Goal: Task Accomplishment & Management: Complete application form

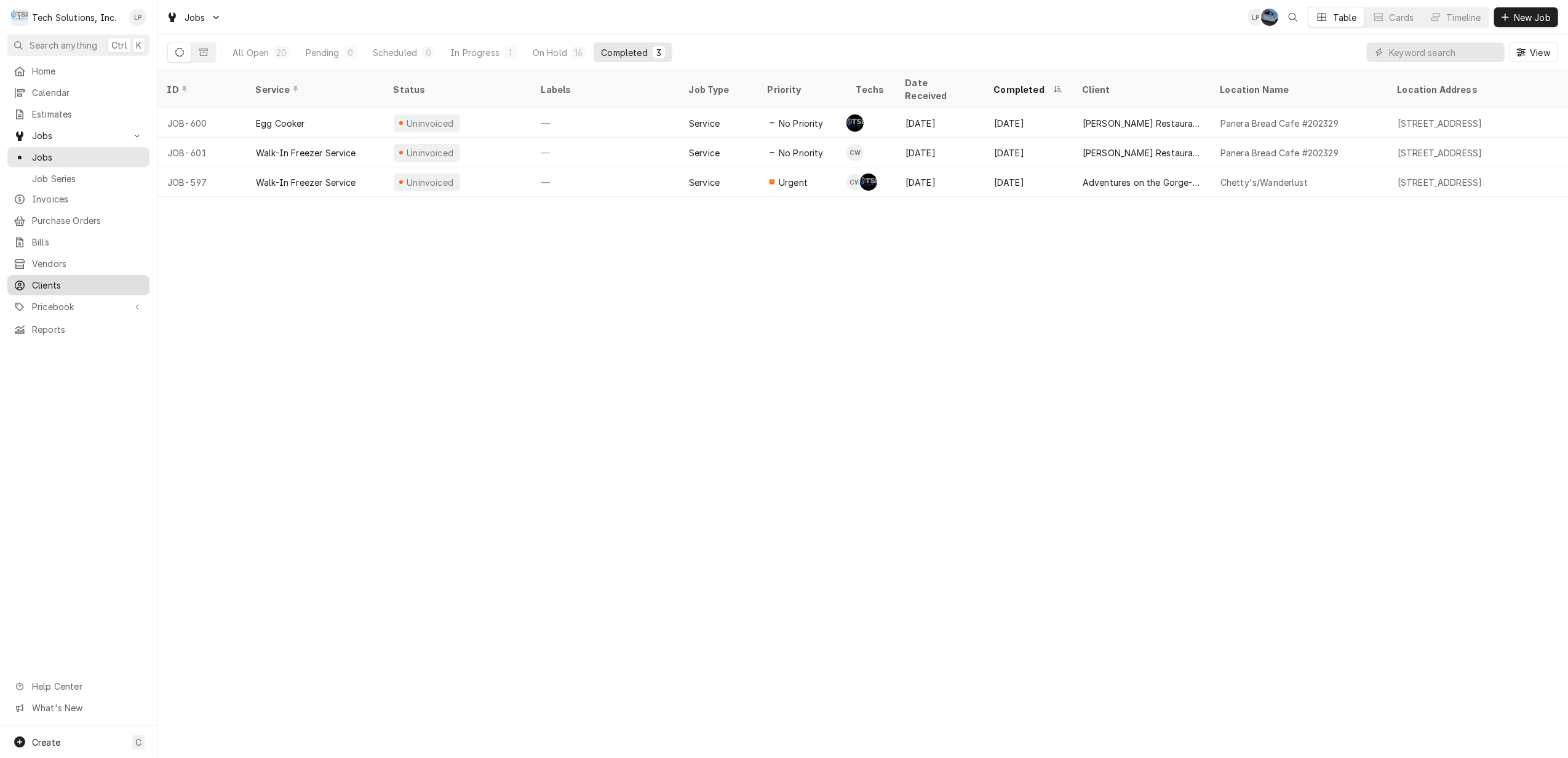
click at [42, 279] on span "Clients" at bounding box center [87, 285] width 112 height 13
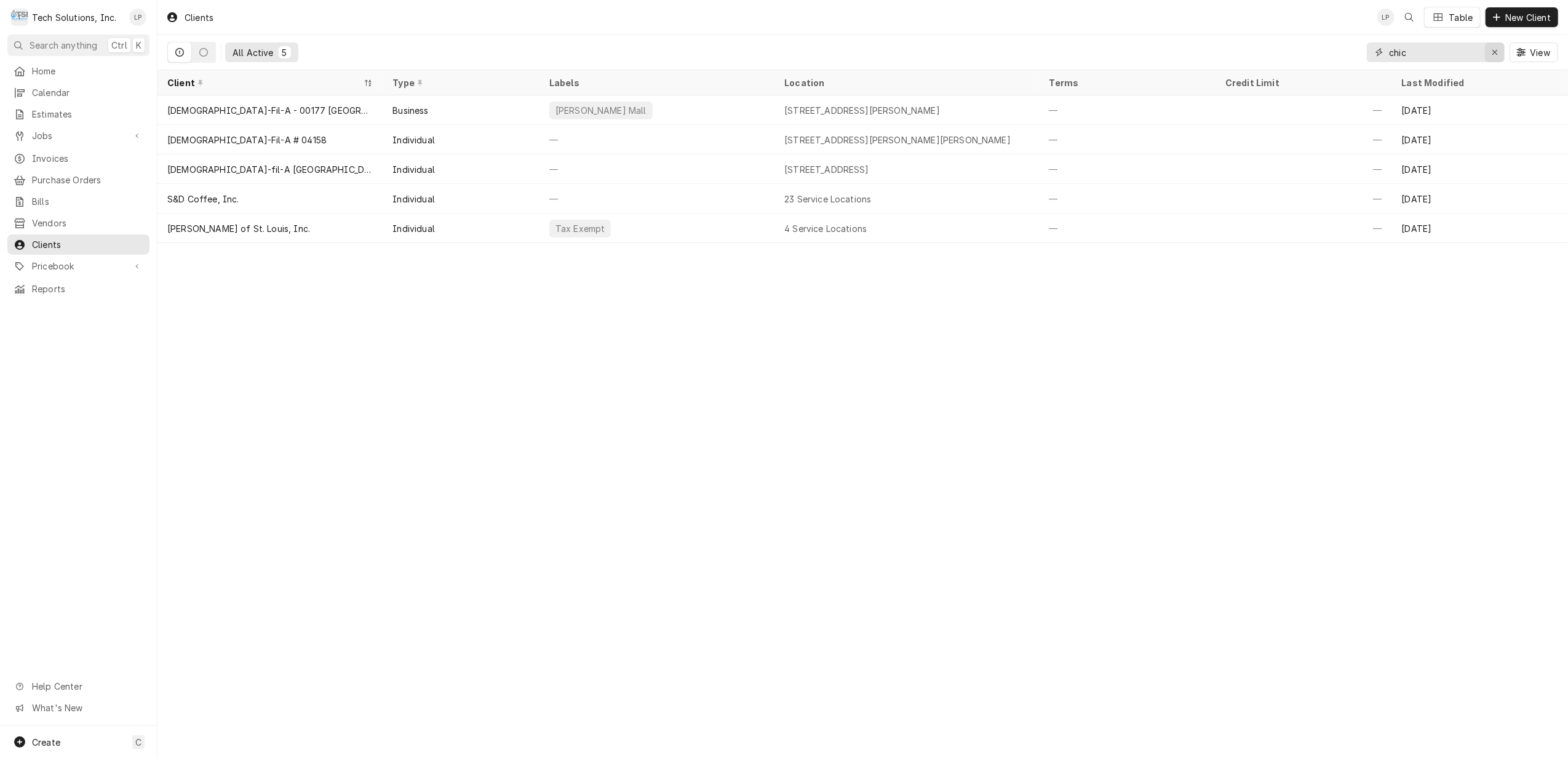
click at [1495, 54] on icon "Erase input" at bounding box center [1495, 52] width 7 height 9
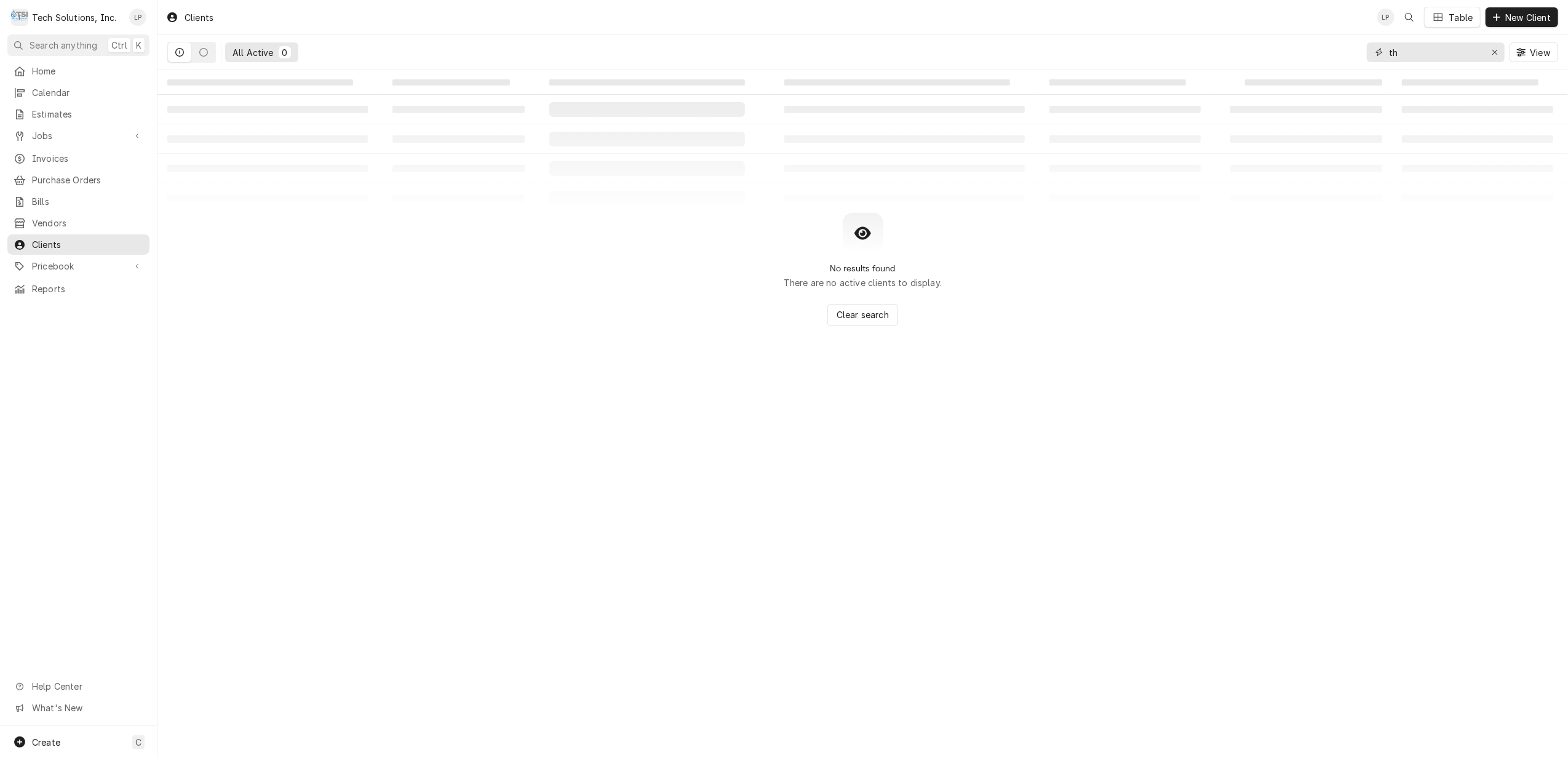
type input "t"
type input "w"
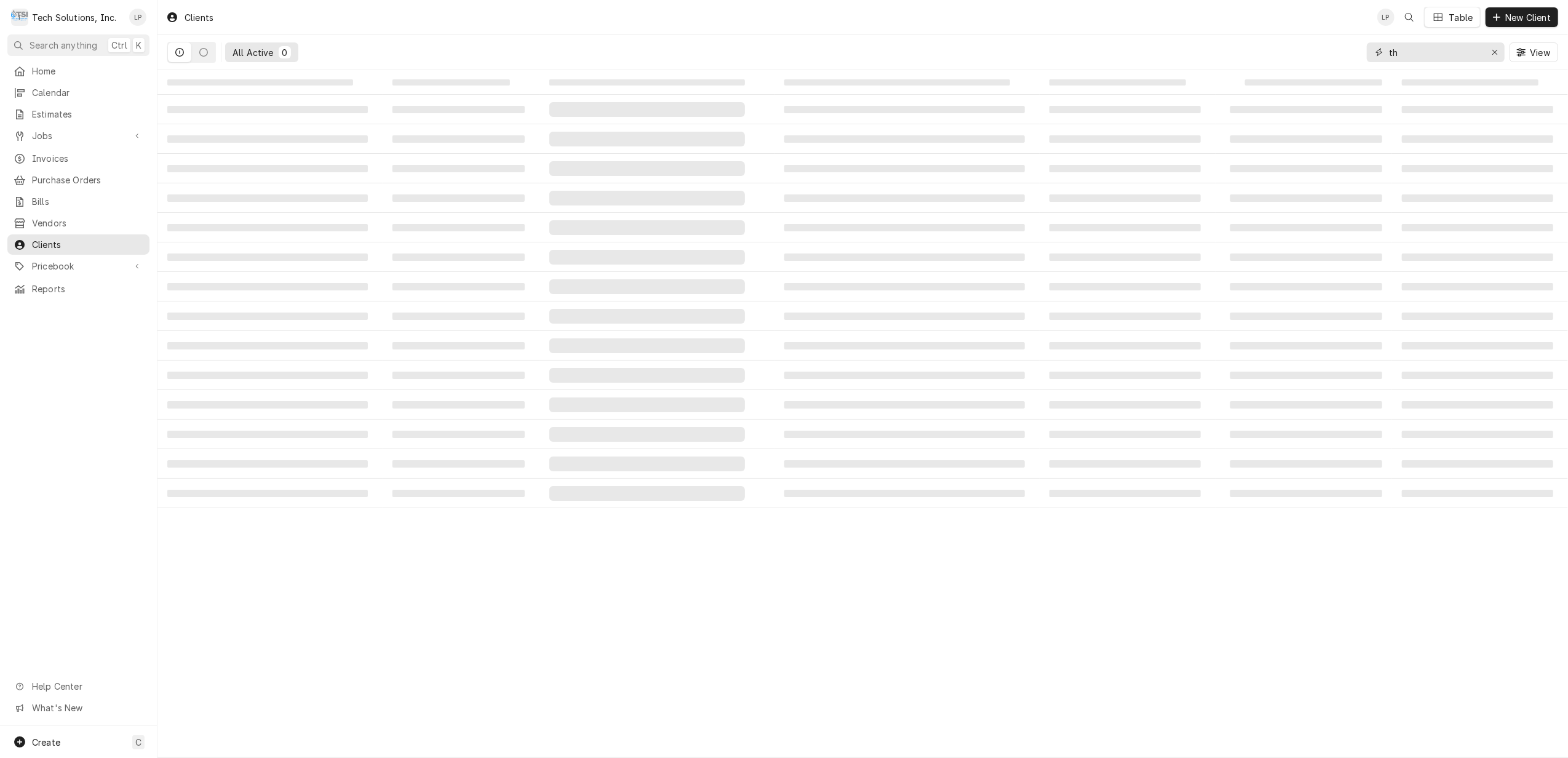
type input "t"
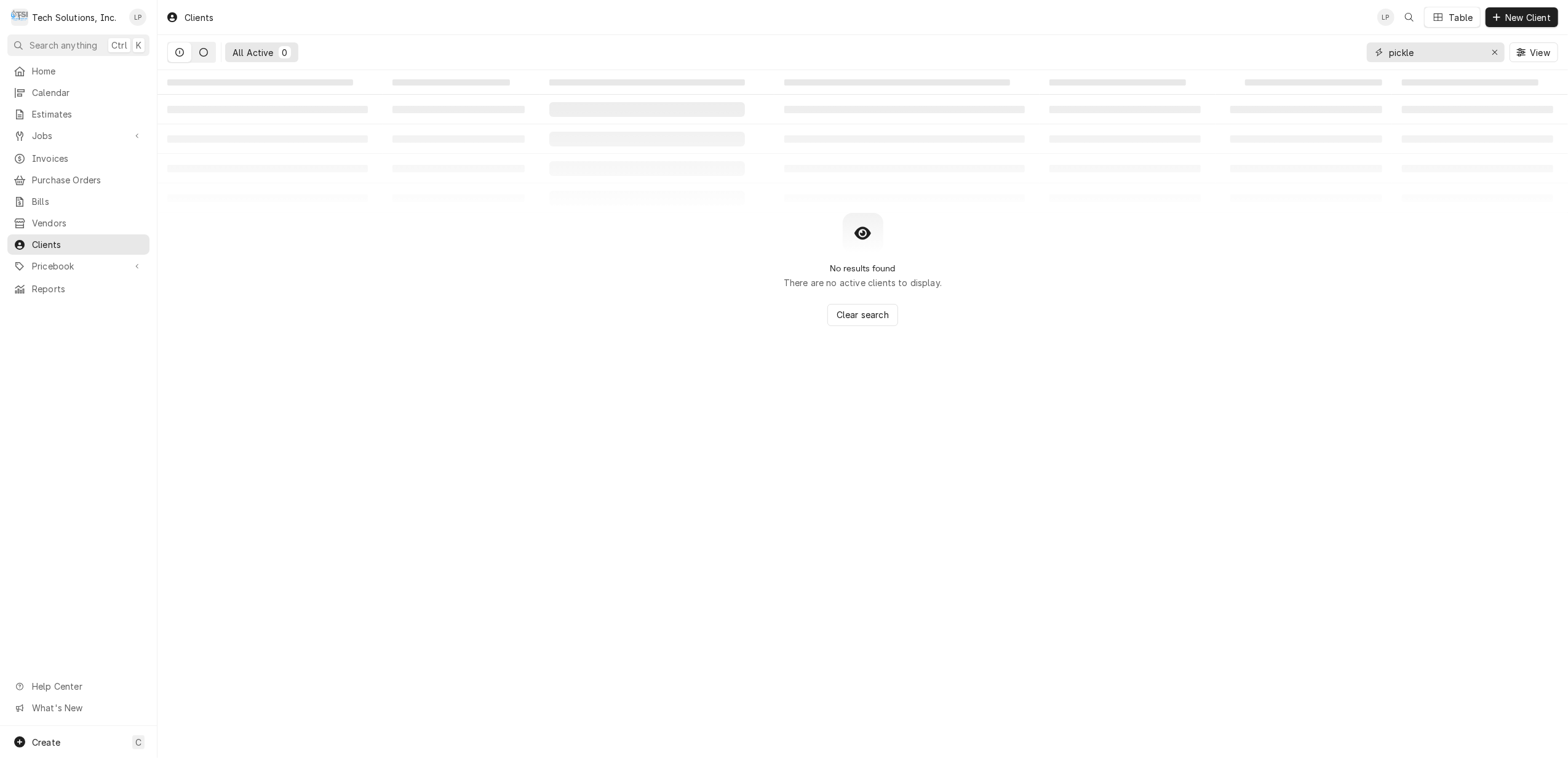
type input "pickle"
click at [207, 54] on icon "Dynamic Content Wrapper" at bounding box center [204, 52] width 9 height 9
click at [180, 57] on icon "Dynamic Content Wrapper" at bounding box center [180, 52] width 9 height 9
click at [1492, 50] on icon "Erase input" at bounding box center [1495, 52] width 7 height 9
type input "the wv pickle"
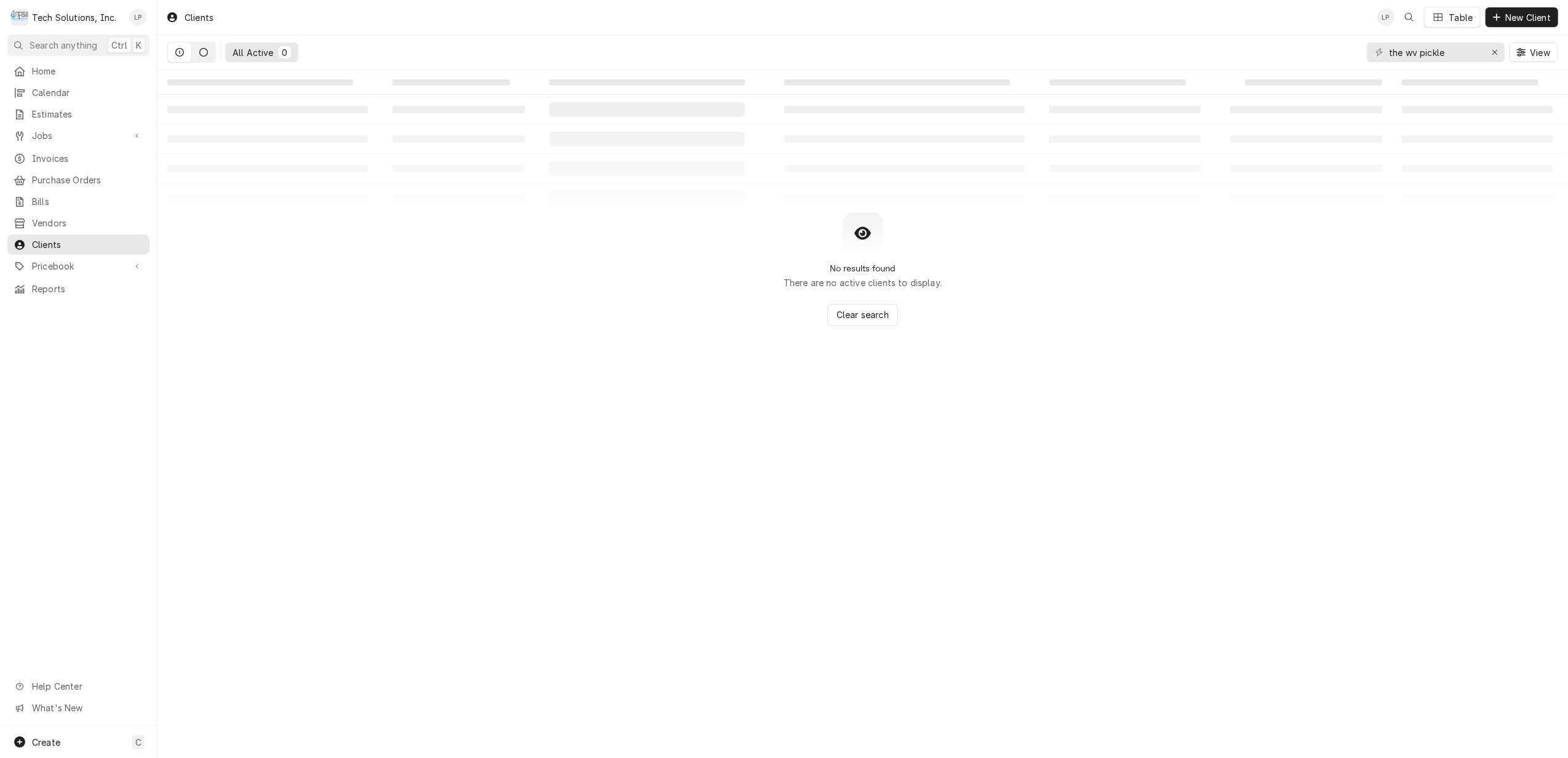
click at [200, 52] on icon "Dynamic Content Wrapper" at bounding box center [204, 52] width 9 height 9
click at [180, 54] on icon "Dynamic Content Wrapper" at bounding box center [180, 52] width 9 height 9
click at [48, 155] on span "Invoices" at bounding box center [87, 158] width 112 height 13
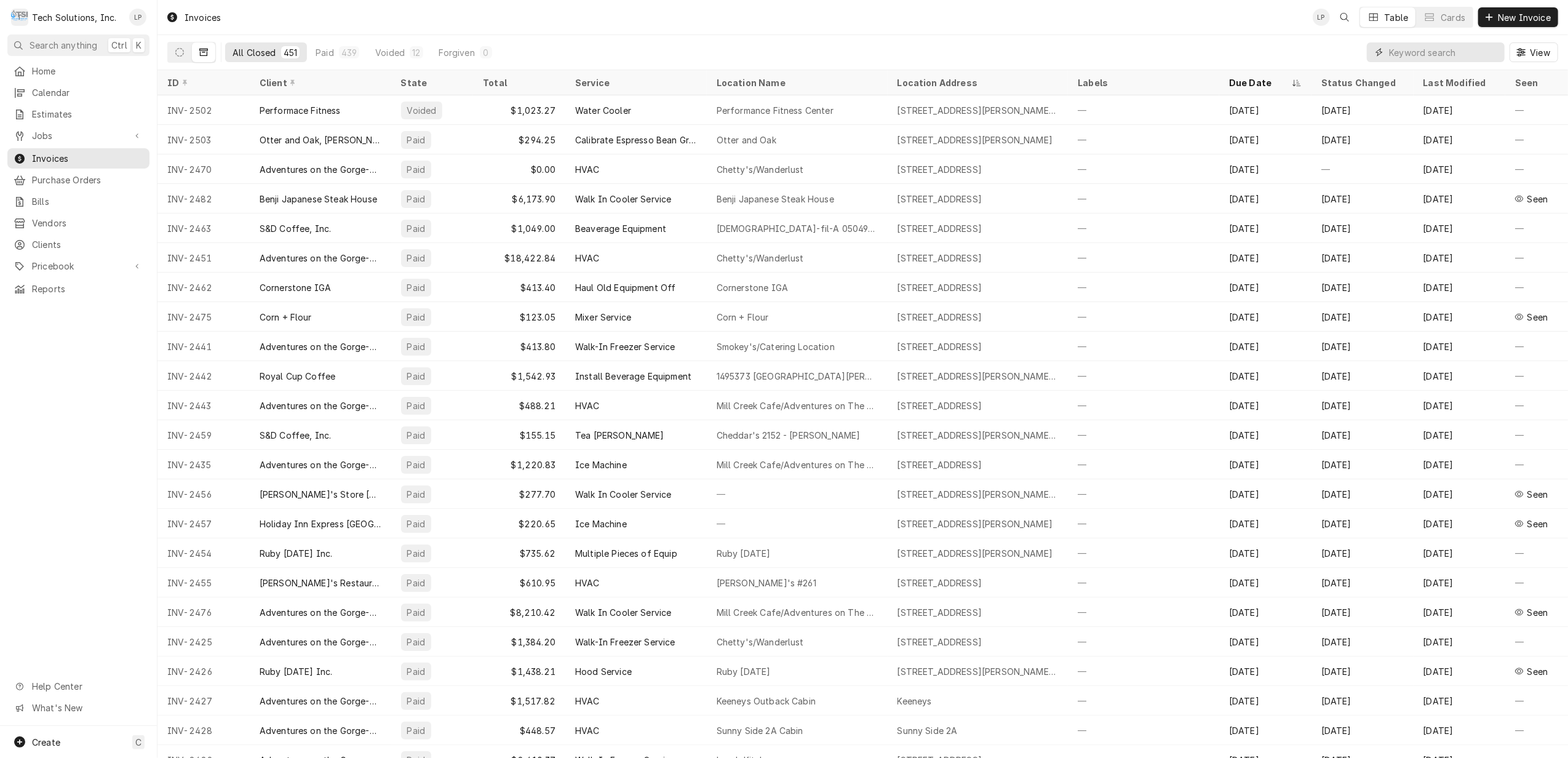
click at [1422, 47] on input "Dynamic Content Wrapper" at bounding box center [1444, 52] width 110 height 20
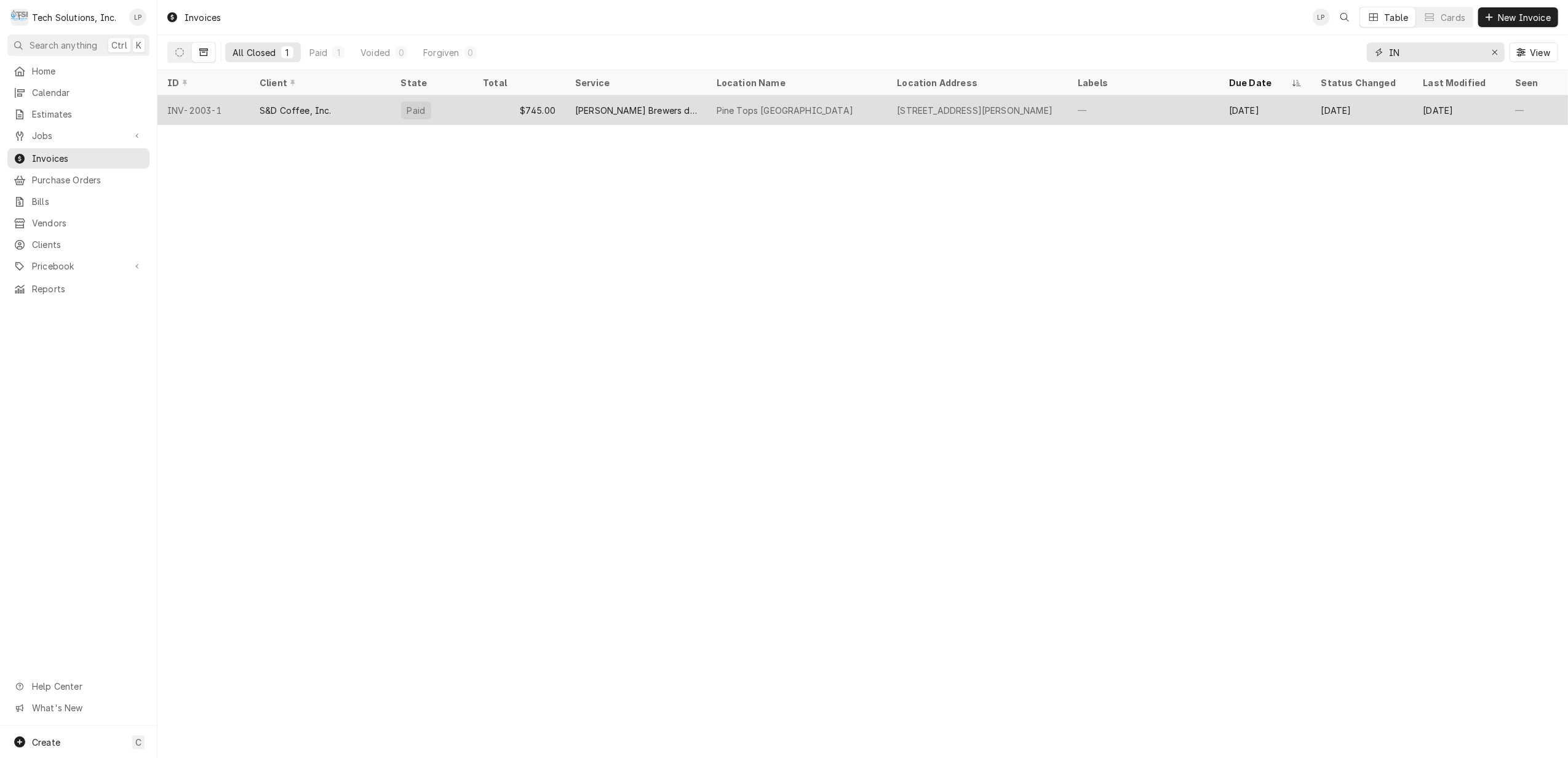
type input "I"
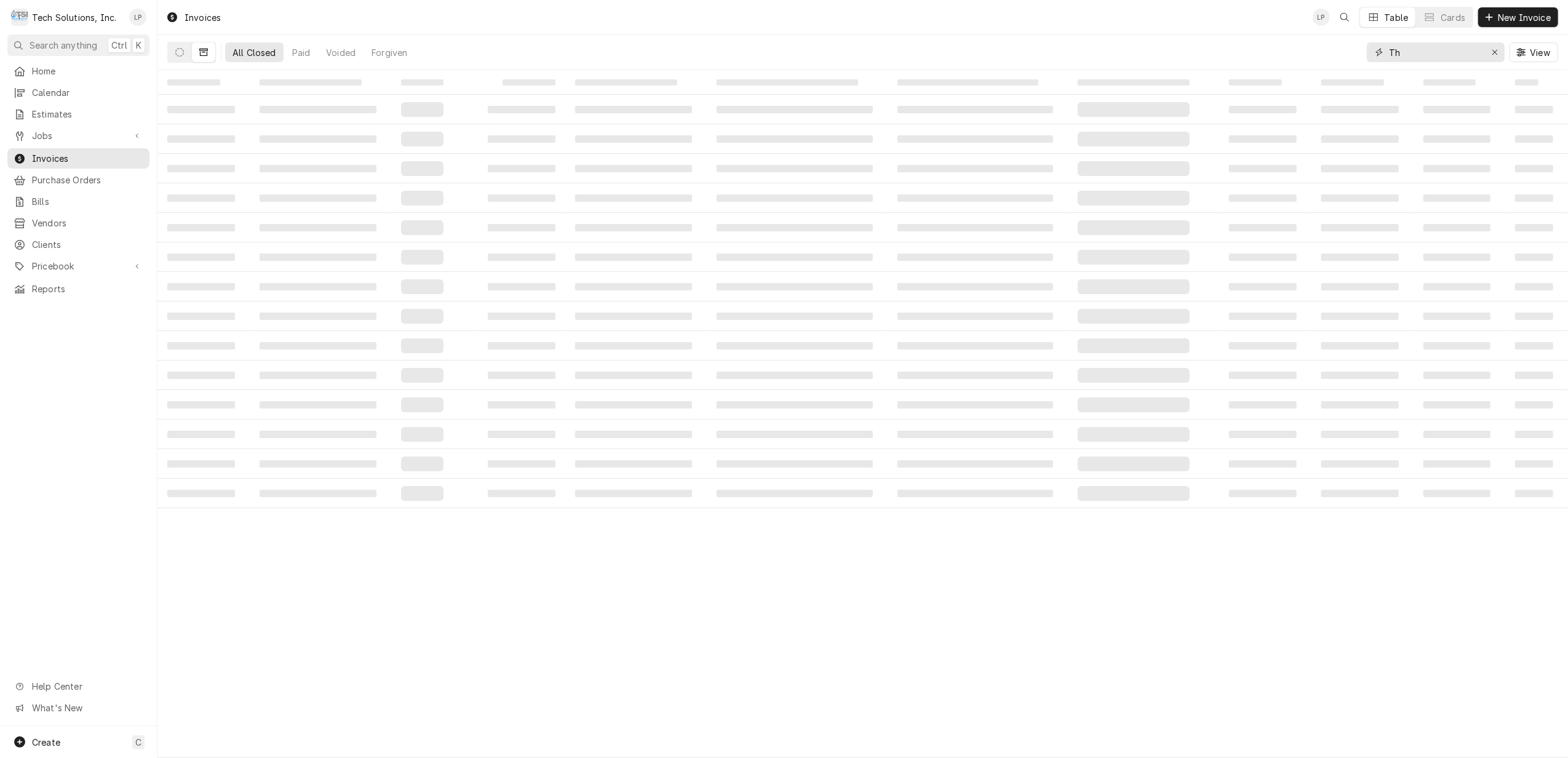
type input "T"
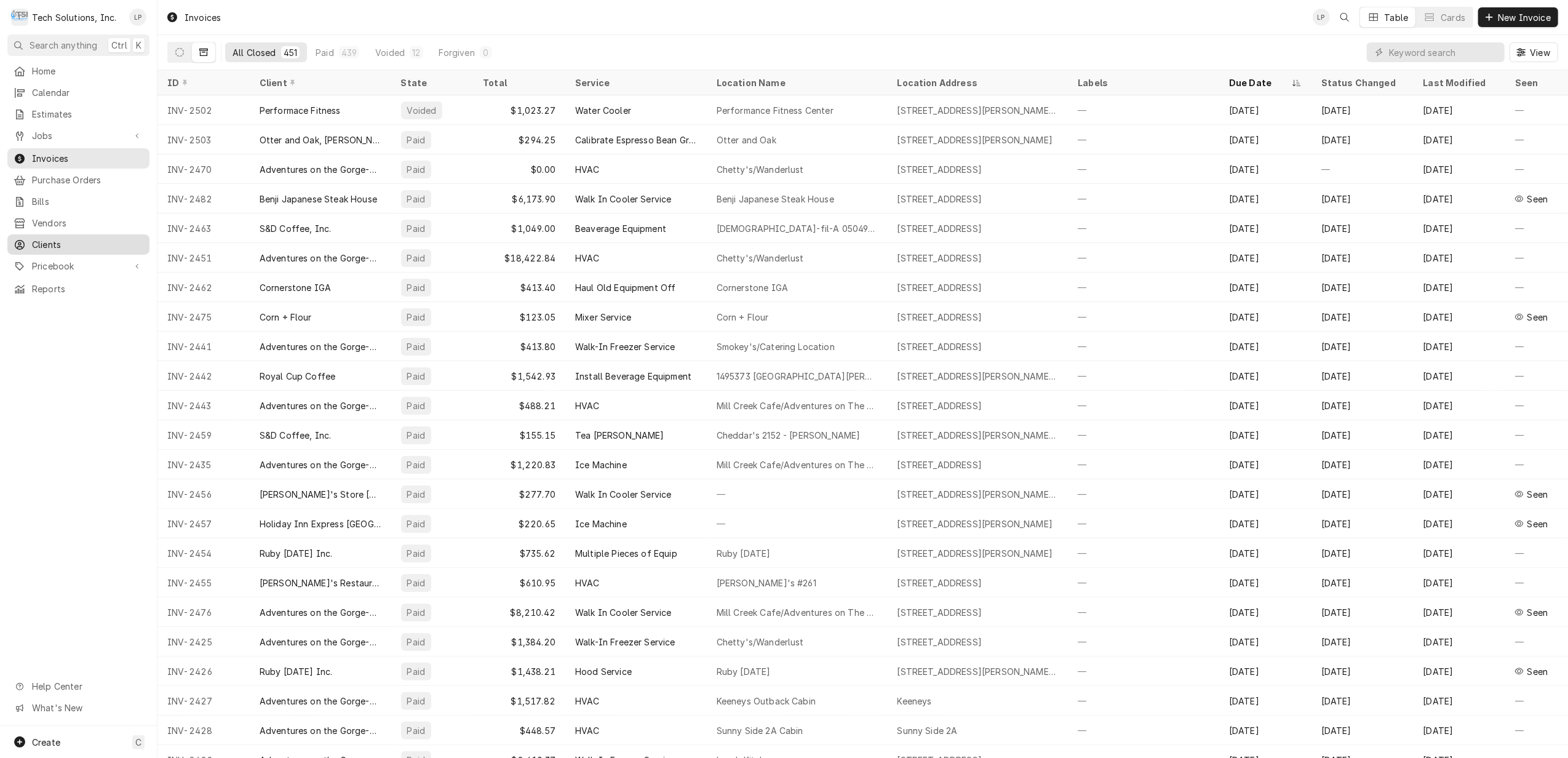
click at [43, 238] on span "Clients" at bounding box center [87, 244] width 112 height 13
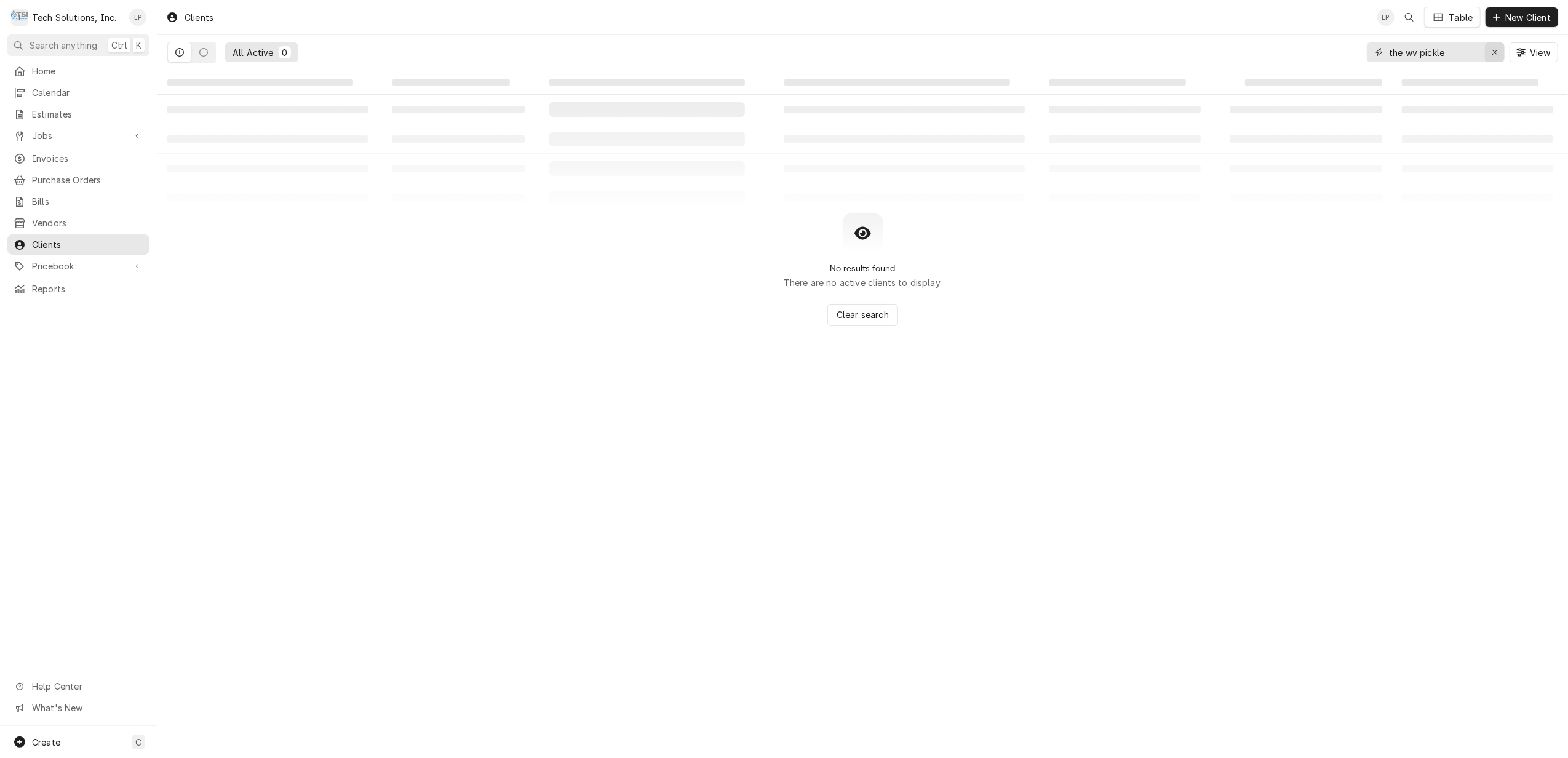
click at [1492, 54] on icon "Erase input" at bounding box center [1495, 52] width 7 height 9
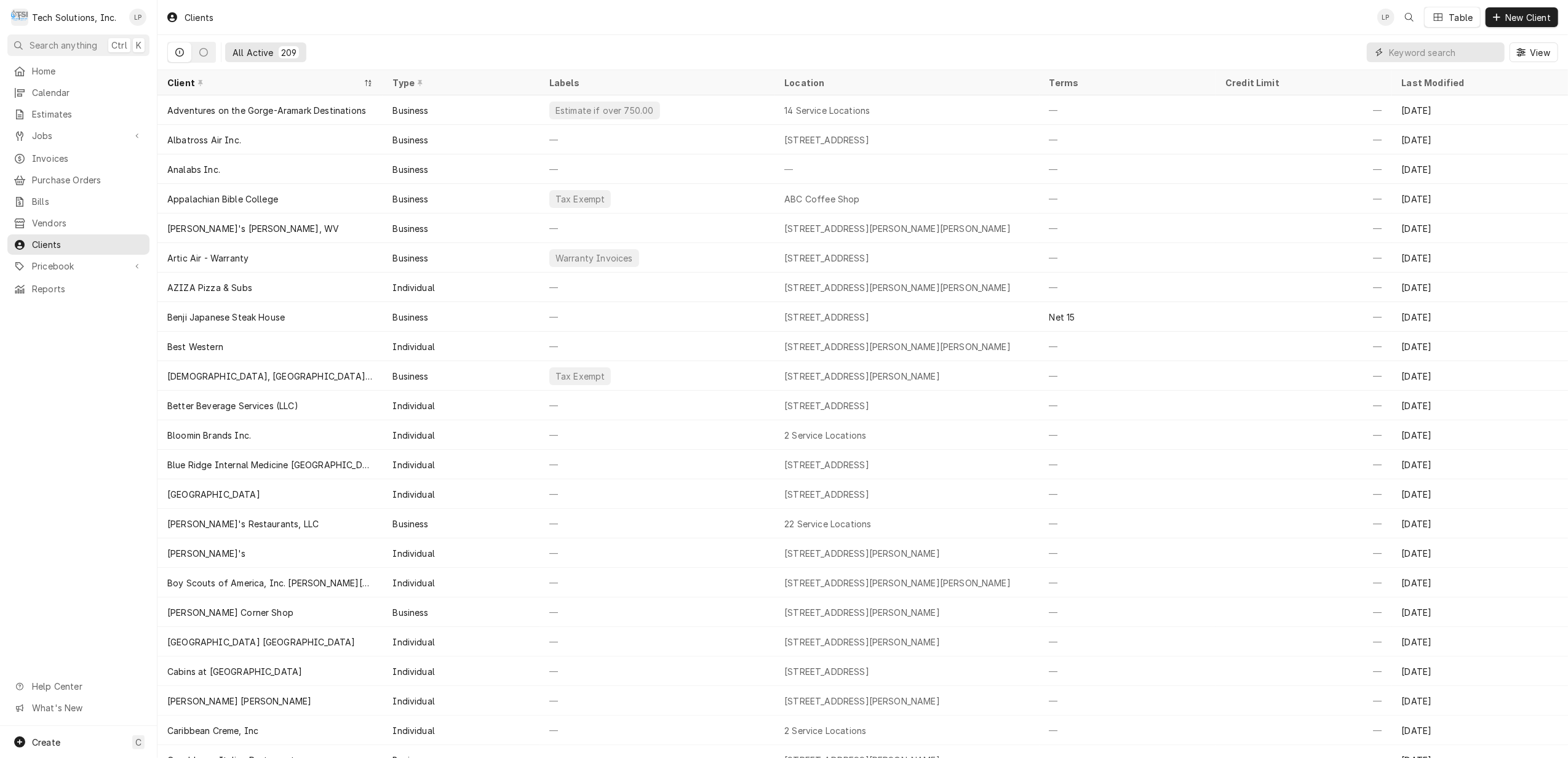
click at [1443, 58] on input "Dynamic Content Wrapper" at bounding box center [1444, 52] width 110 height 20
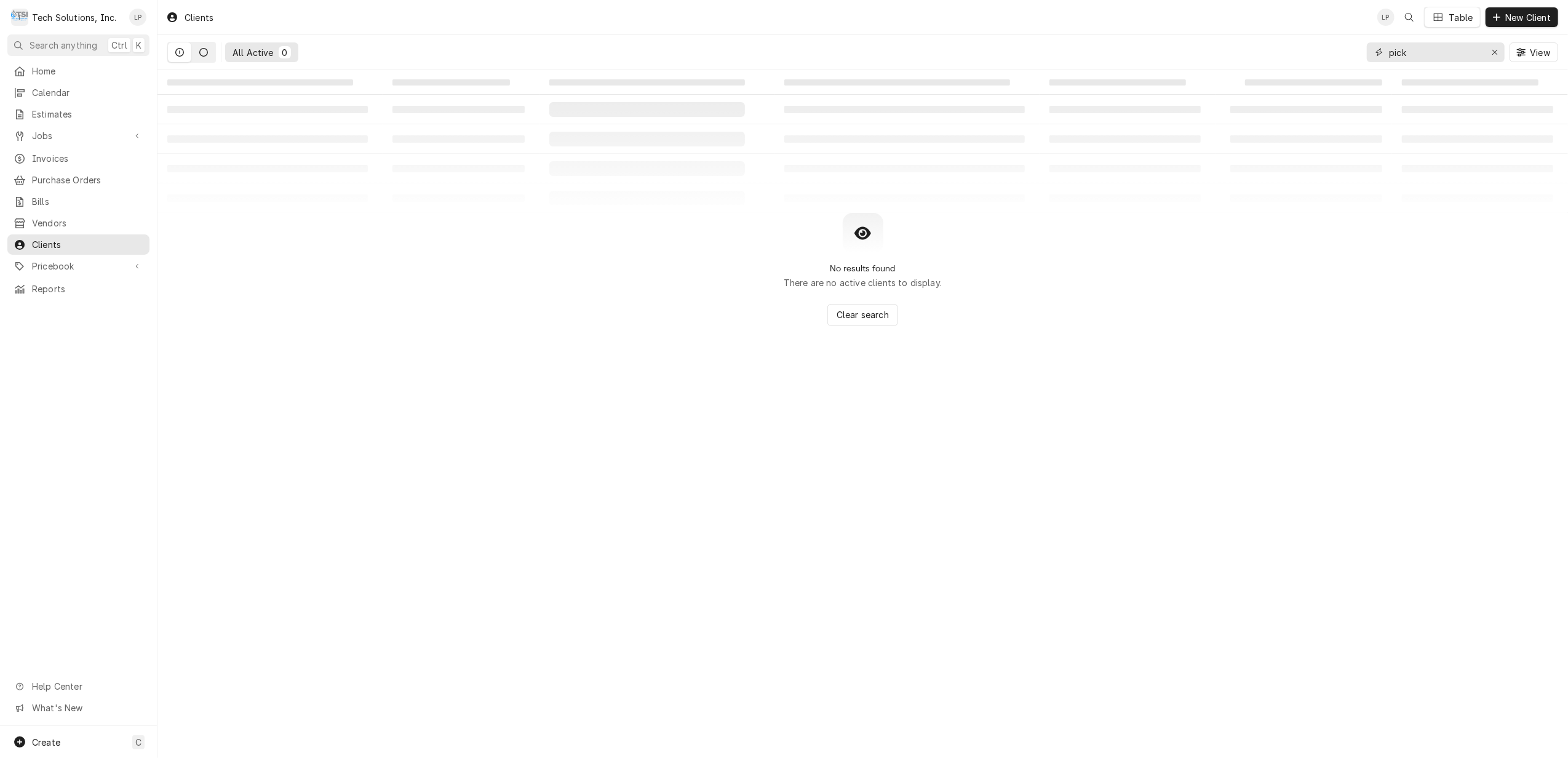
type input "pick"
click at [203, 55] on icon "Dynamic Content Wrapper" at bounding box center [204, 52] width 9 height 9
click at [1492, 48] on icon "Erase input" at bounding box center [1495, 52] width 7 height 9
type input "t"
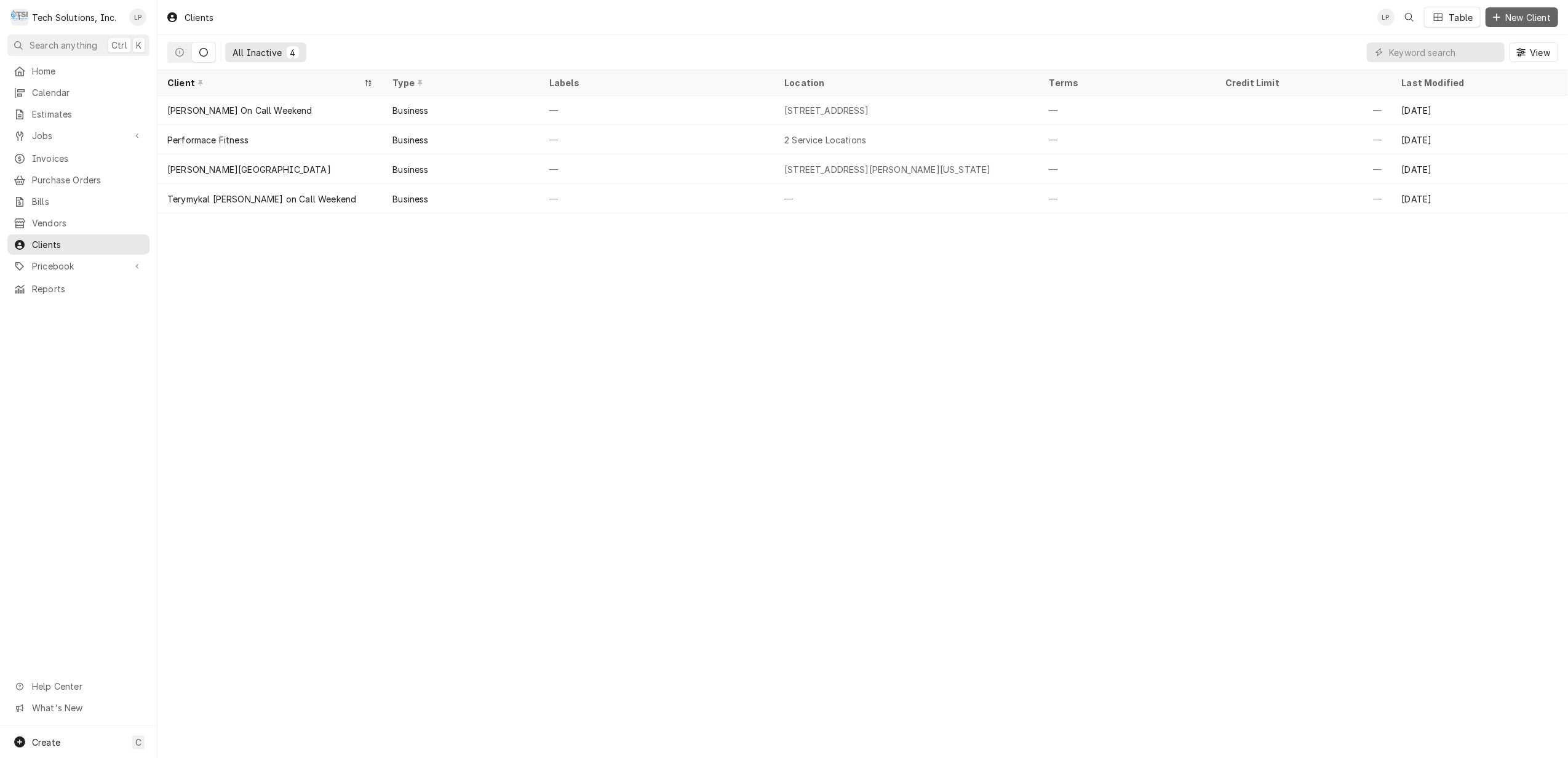
click at [1519, 22] on span "New Client" at bounding box center [1528, 17] width 50 height 13
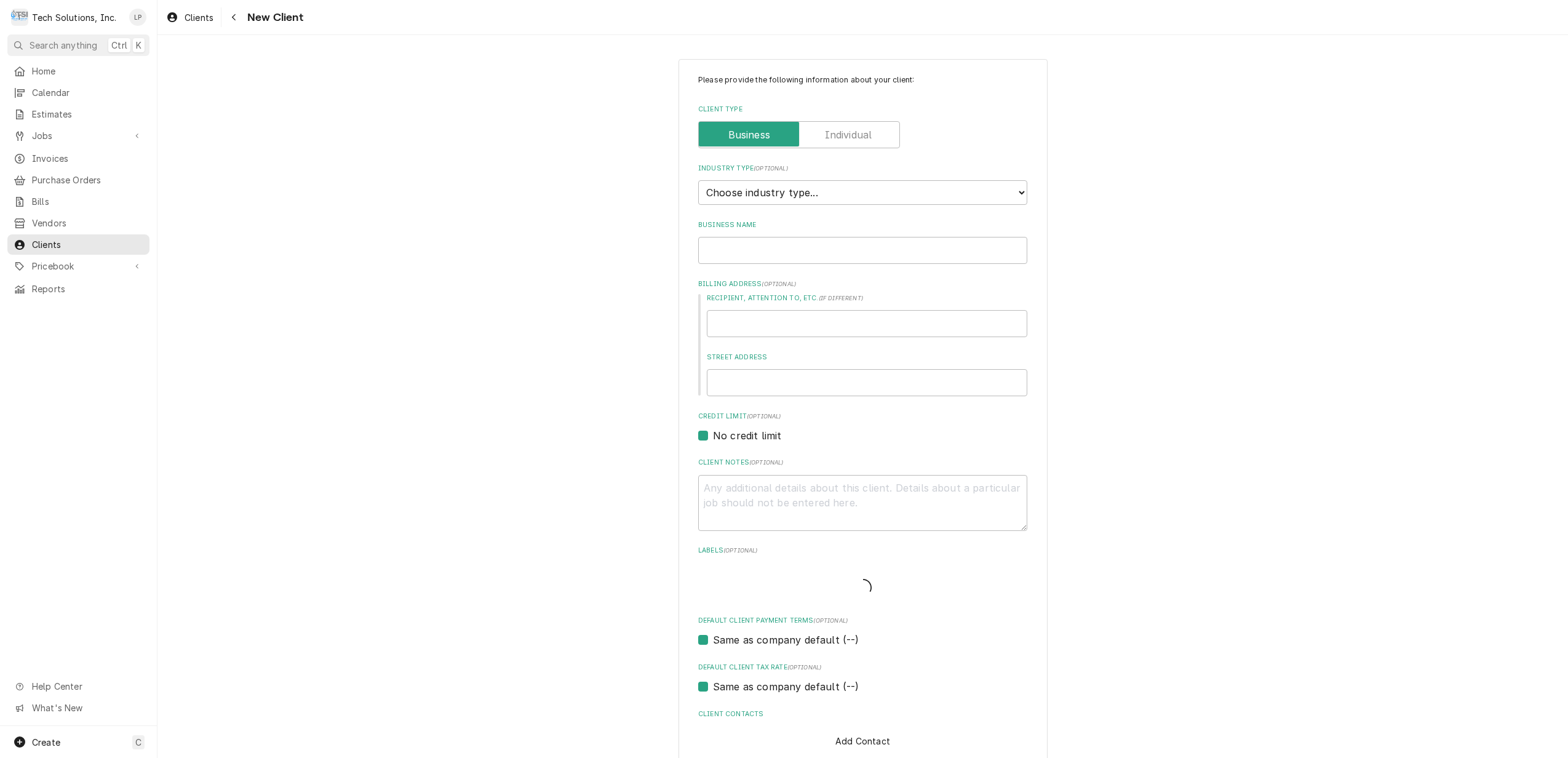
type textarea "x"
click at [1014, 192] on select "Choose industry type... Residential Commercial Industrial Government" at bounding box center [862, 193] width 329 height 25
select select "2"
click at [698, 181] on select "Choose industry type... Residential Commercial Industrial Government" at bounding box center [862, 193] width 329 height 25
type textarea "x"
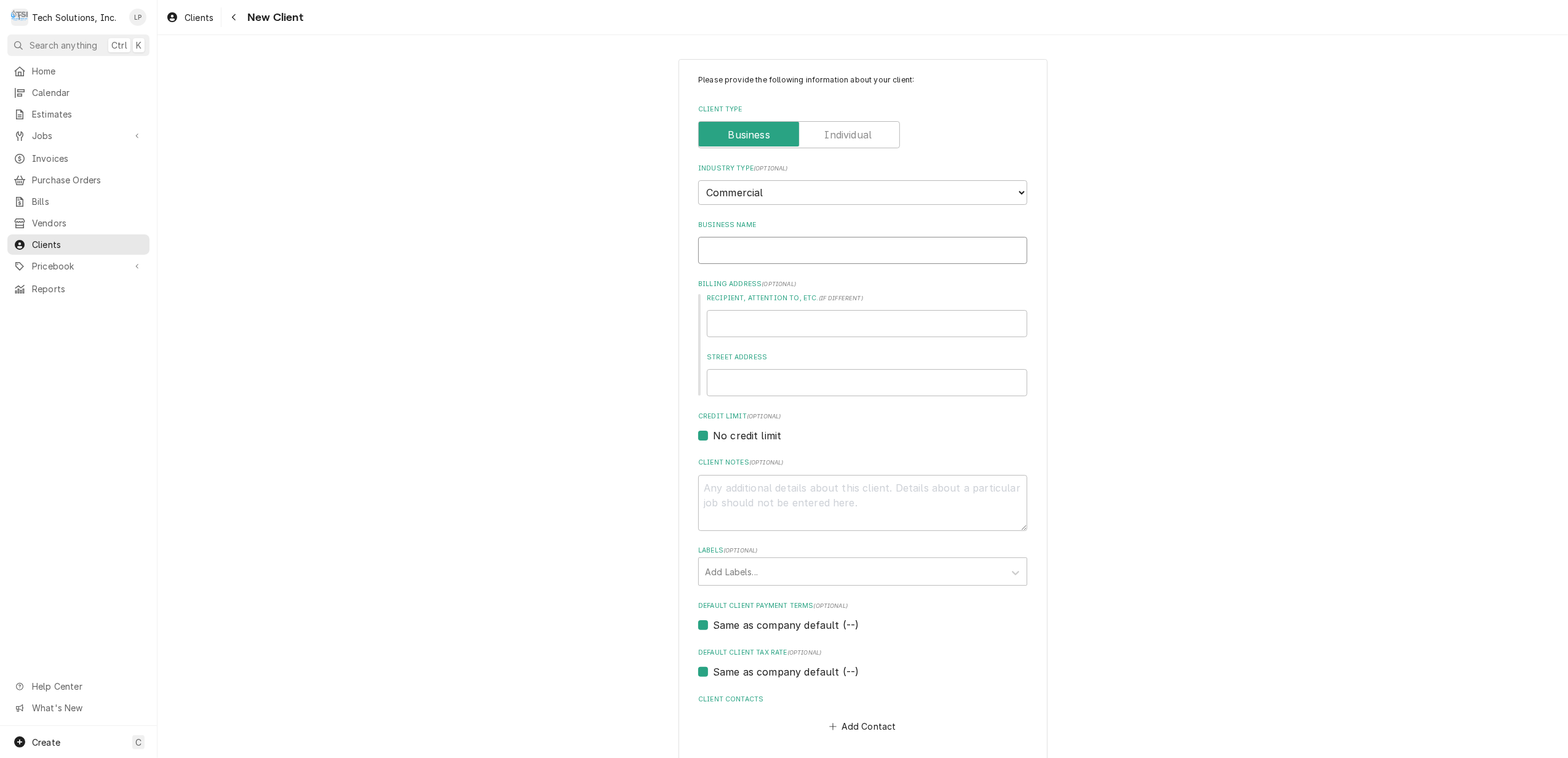
click at [936, 249] on input "Business Name" at bounding box center [862, 251] width 329 height 27
type input "T"
type textarea "x"
type input "Te"
type textarea "x"
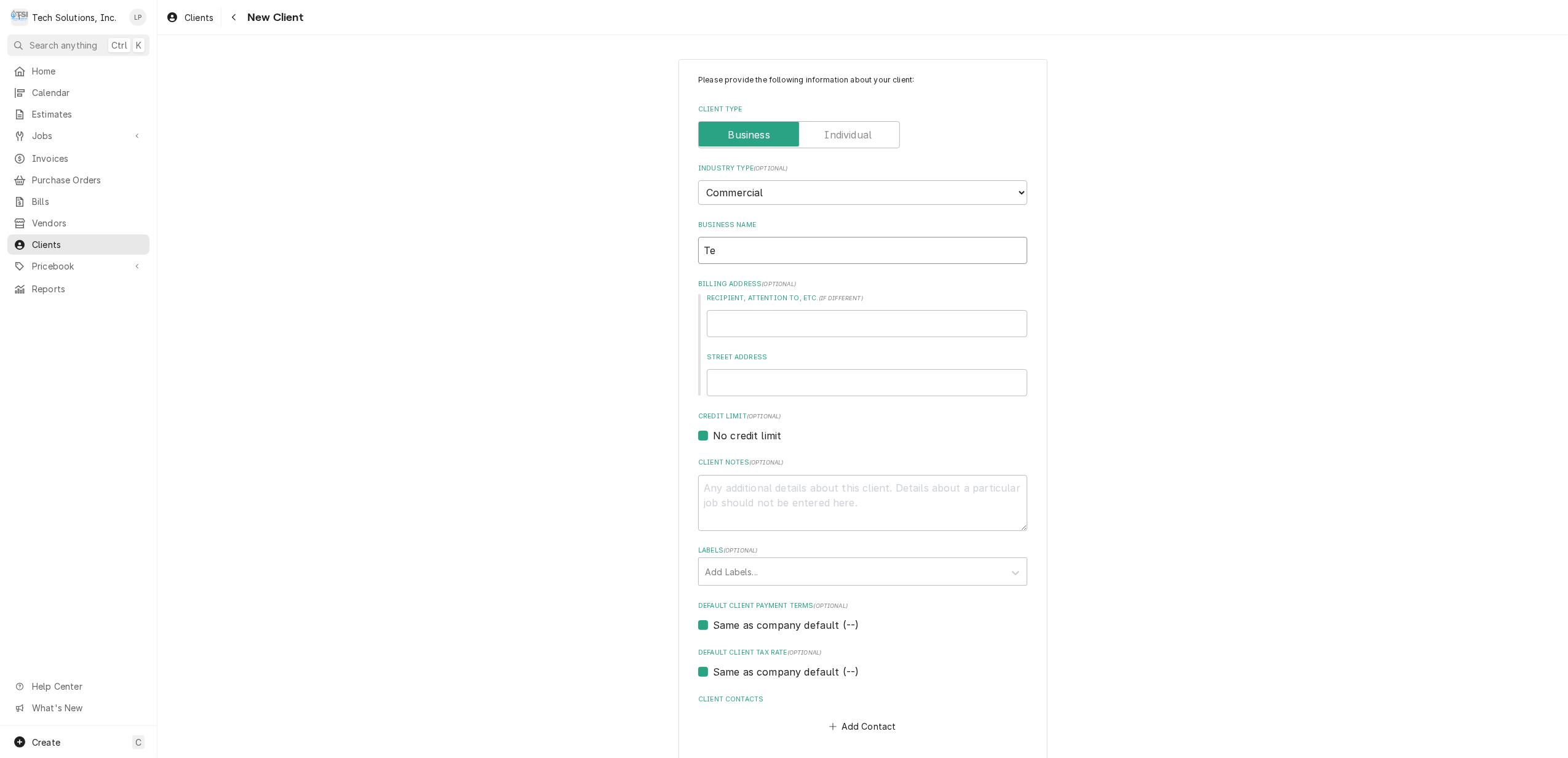
type input "T"
type textarea "x"
type input "Th"
type textarea "x"
type input "The"
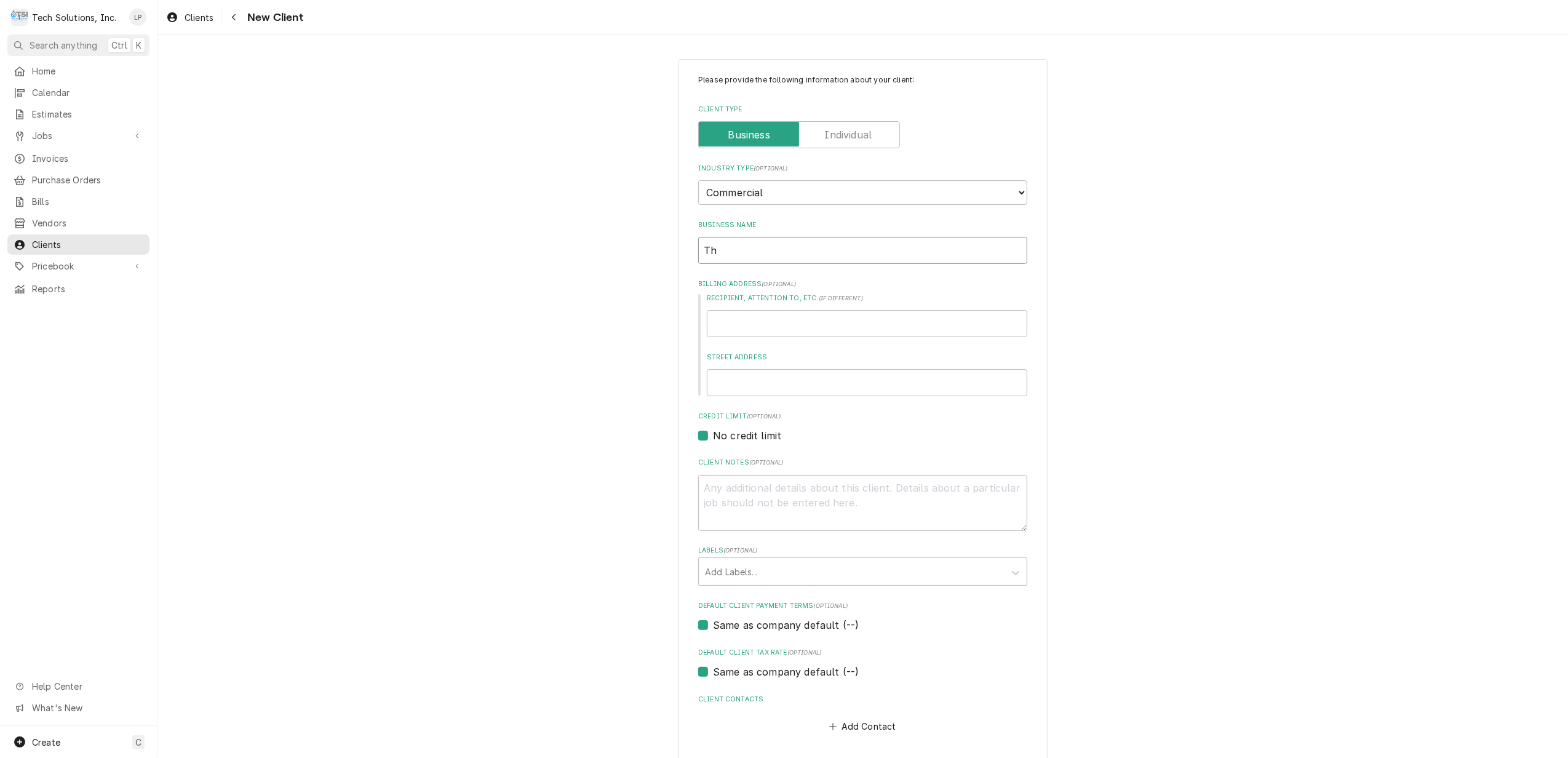
type textarea "x"
type input "The"
type textarea "x"
type input "The W"
type textarea "x"
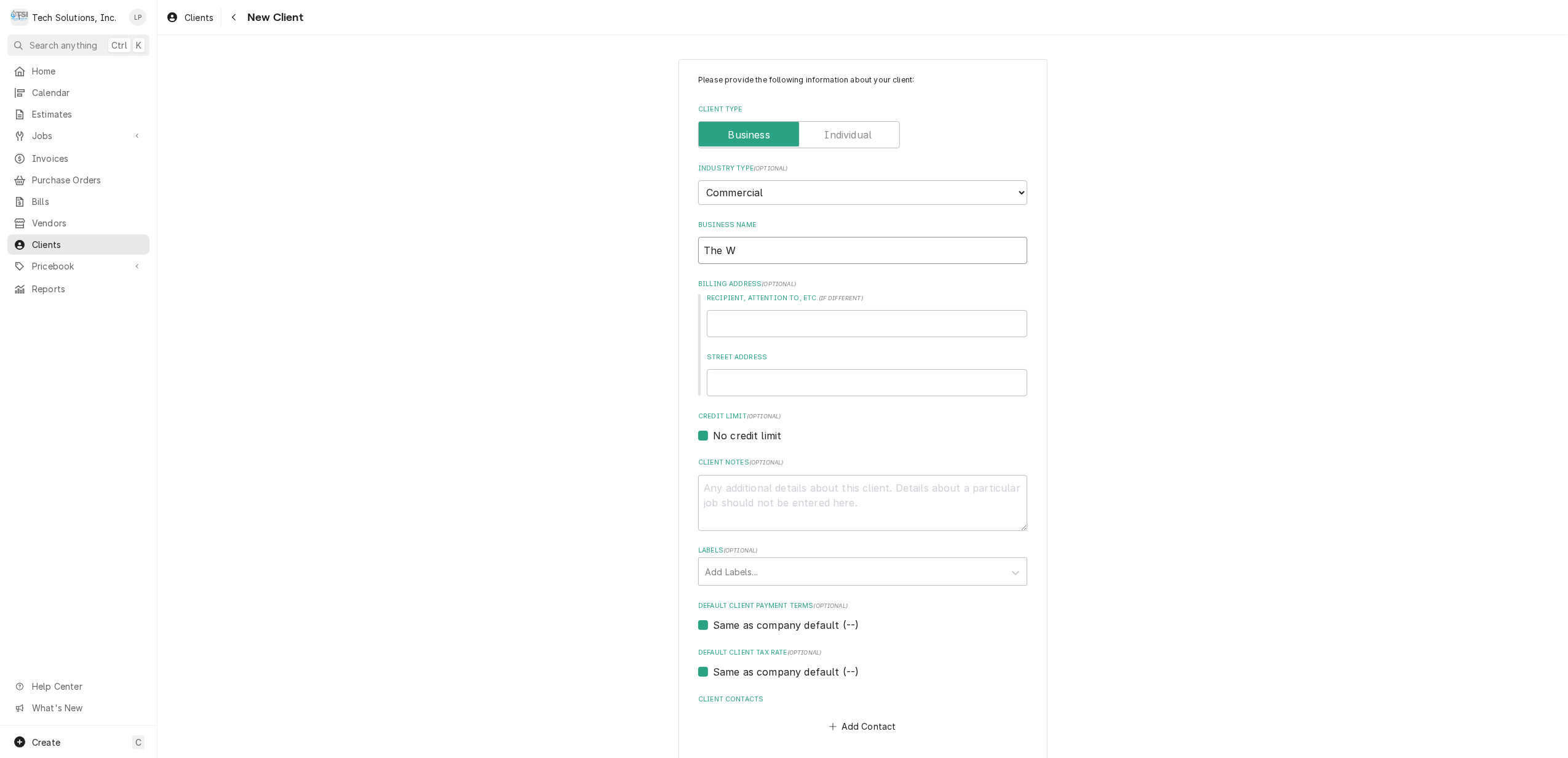
type input "The WV"
type textarea "x"
type input "The WV"
type textarea "x"
type input "The WV P"
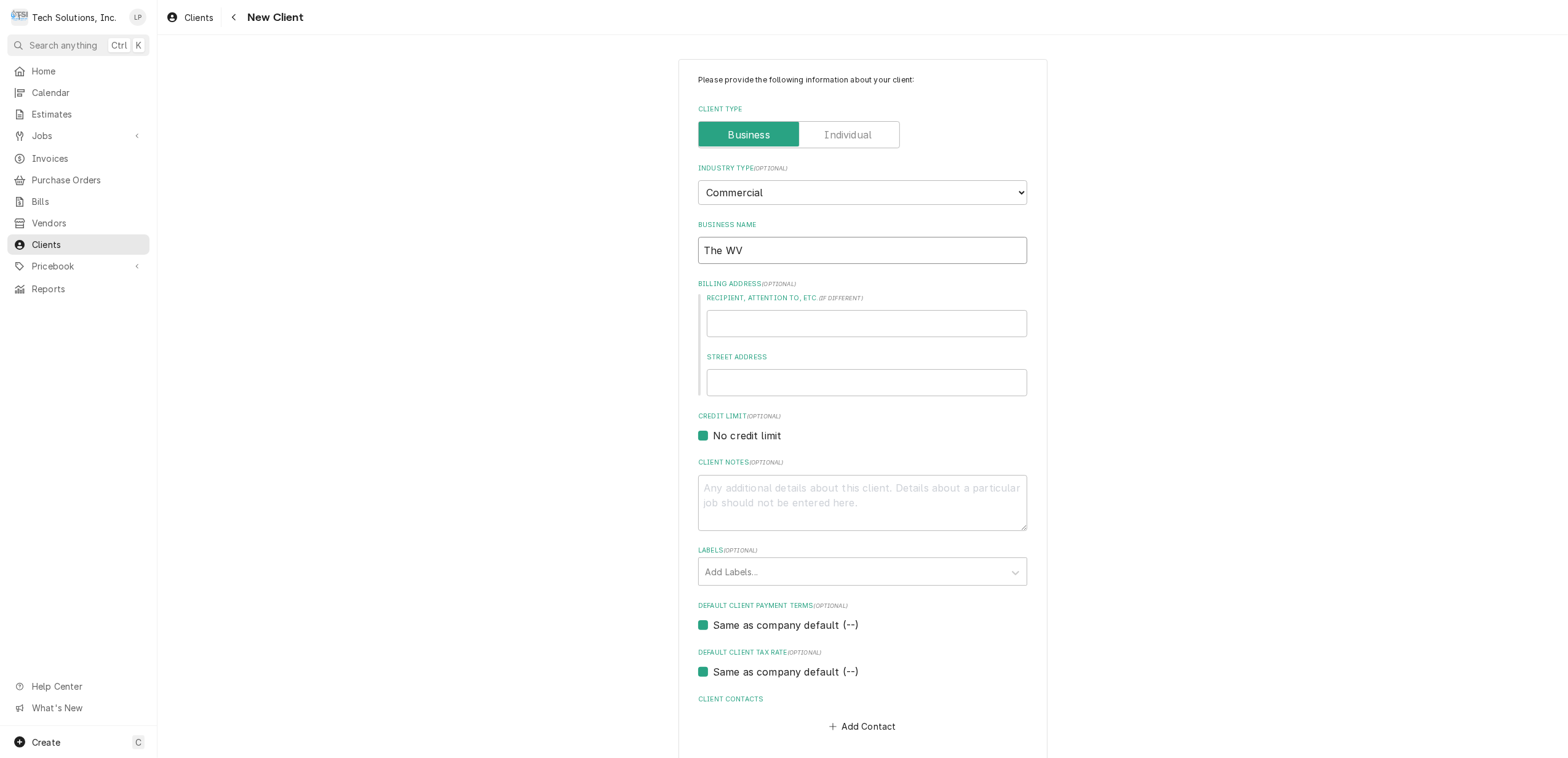
type textarea "x"
type input "The WV Pi"
type textarea "x"
type input "The WV Pic"
type textarea "x"
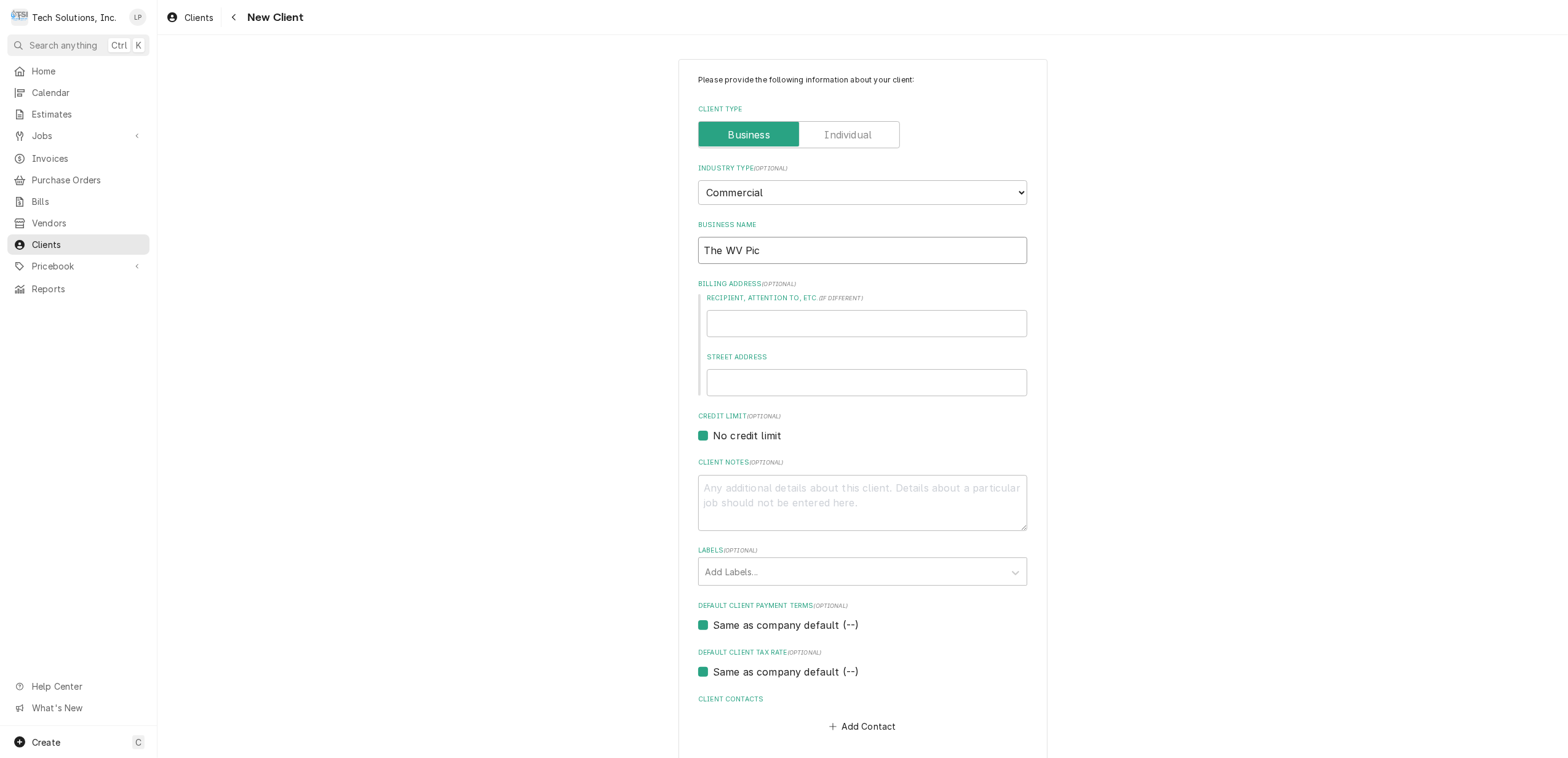
type input "The WV Pick"
type textarea "x"
type input "The WV Pickl"
type textarea "x"
type input "The WV Pickle"
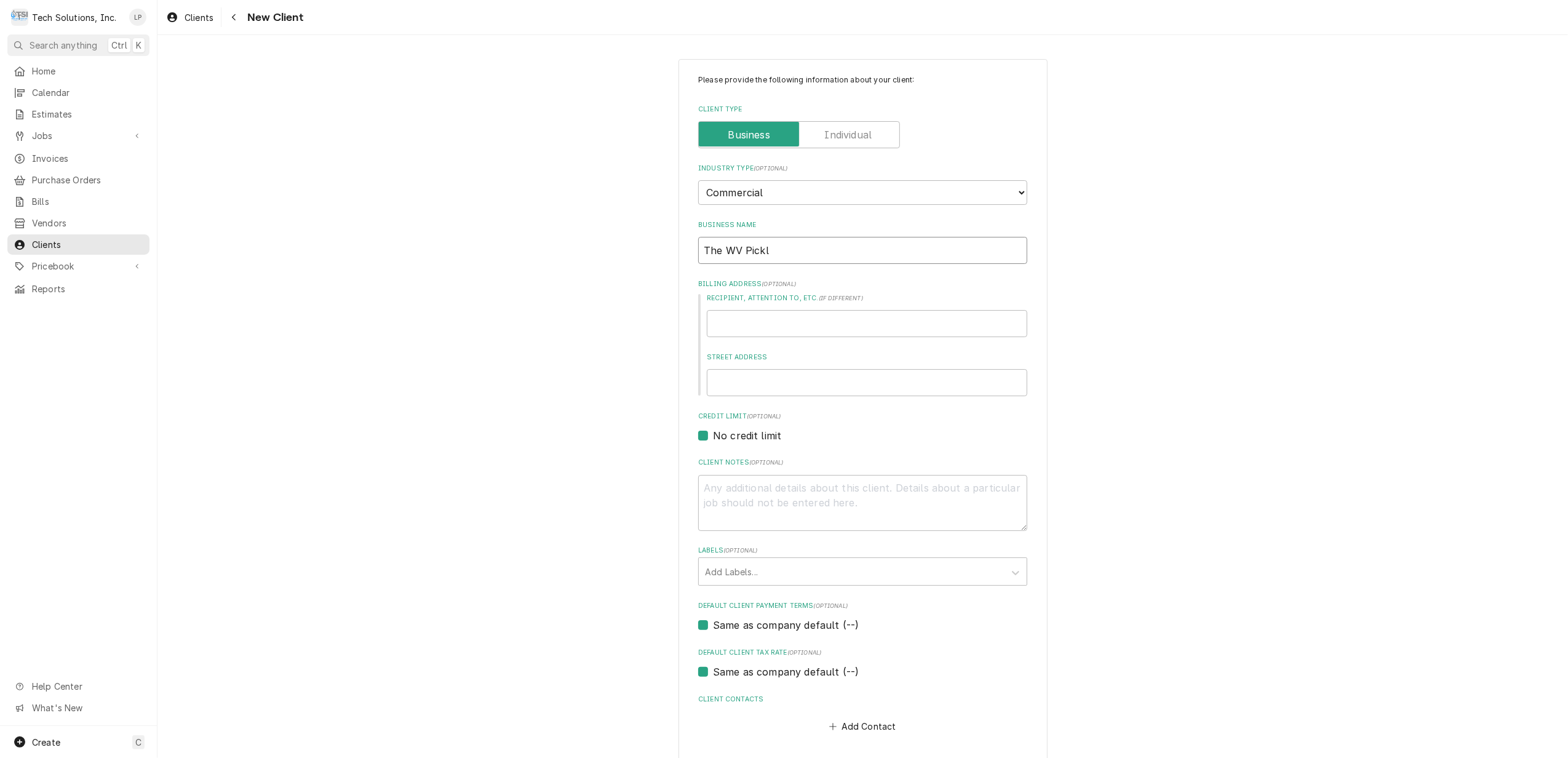
type textarea "x"
type input "The WV Pickle"
type textarea "x"
type input "The WV Pickle G"
type textarea "x"
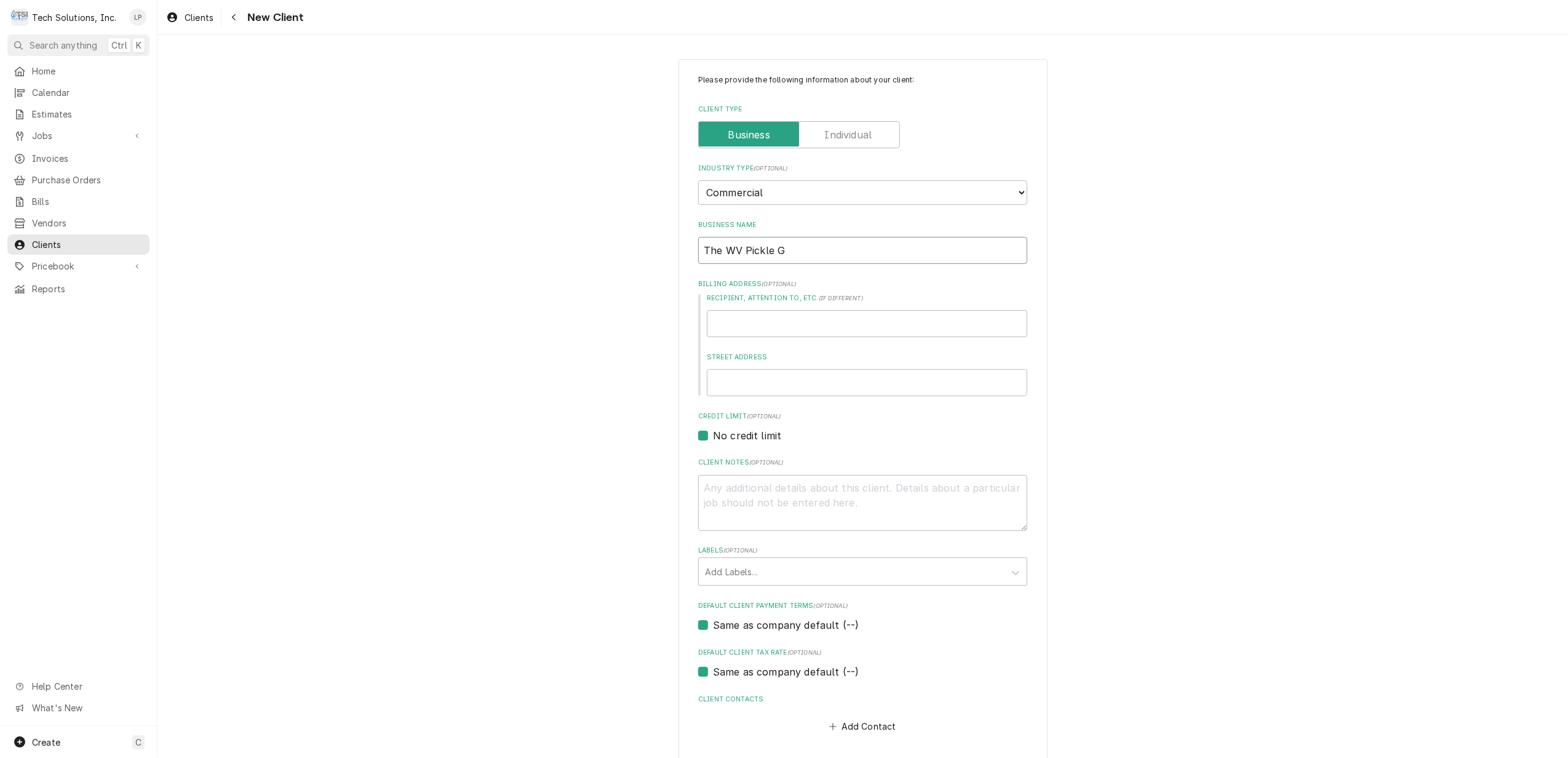
type input "The WV Pickle Gu"
type textarea "x"
type input "The WV Pickle Guy"
type textarea "x"
type input "The WV Pickle Guy"
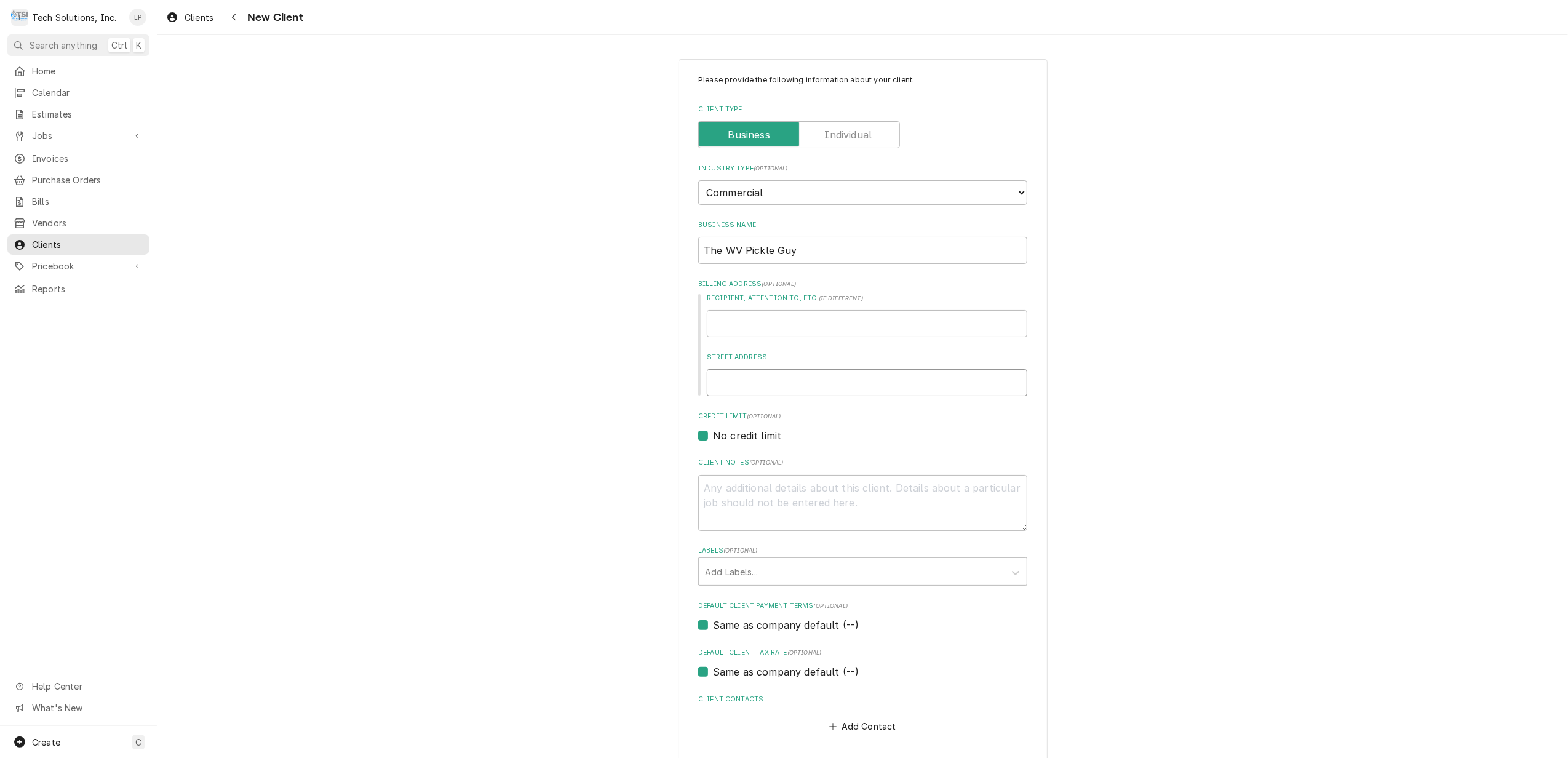
click at [859, 384] on input "Street Address" at bounding box center [867, 383] width 321 height 27
type input "1"
type textarea "x"
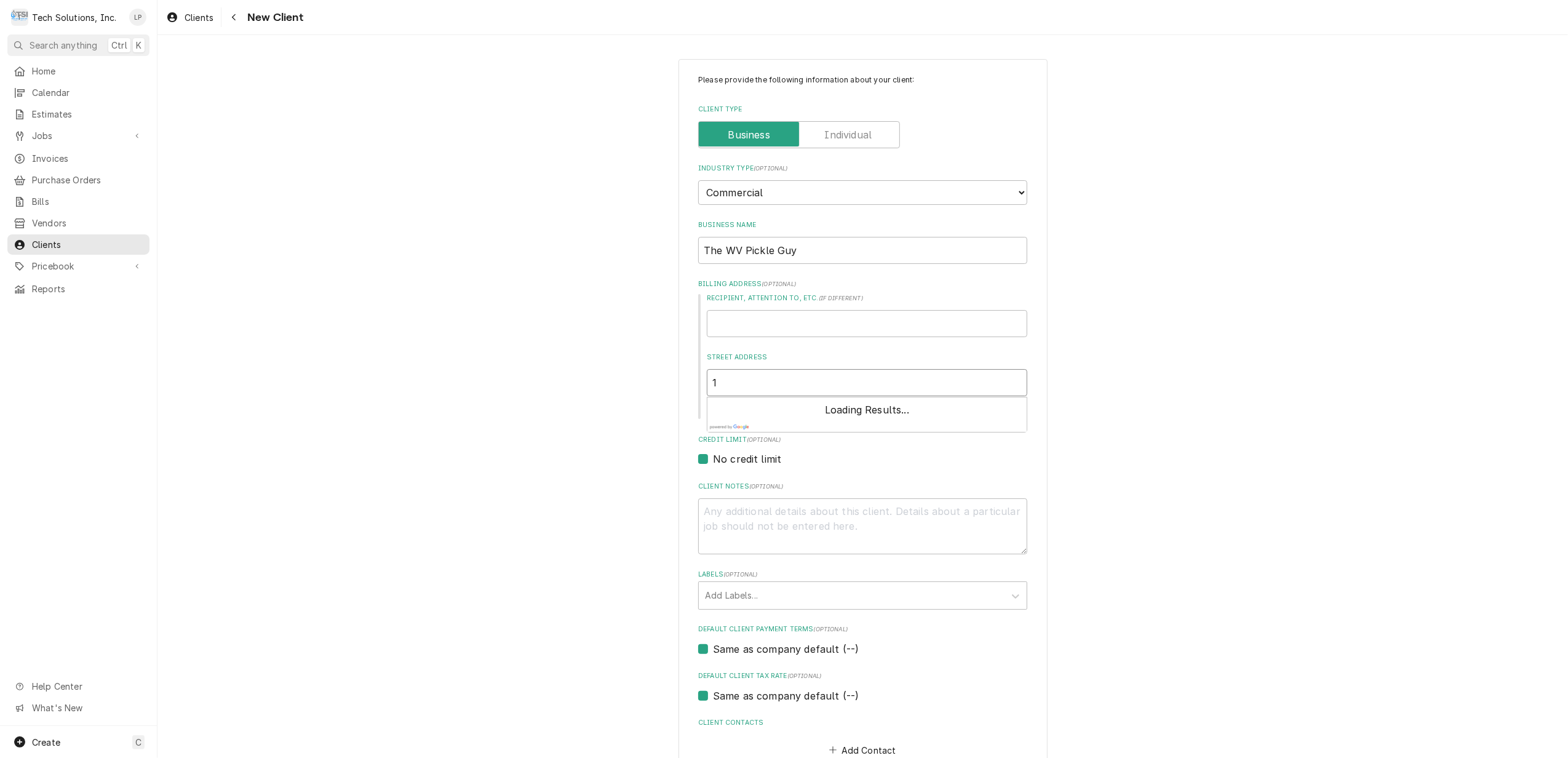
type input "13"
type textarea "x"
type input "132"
type textarea "x"
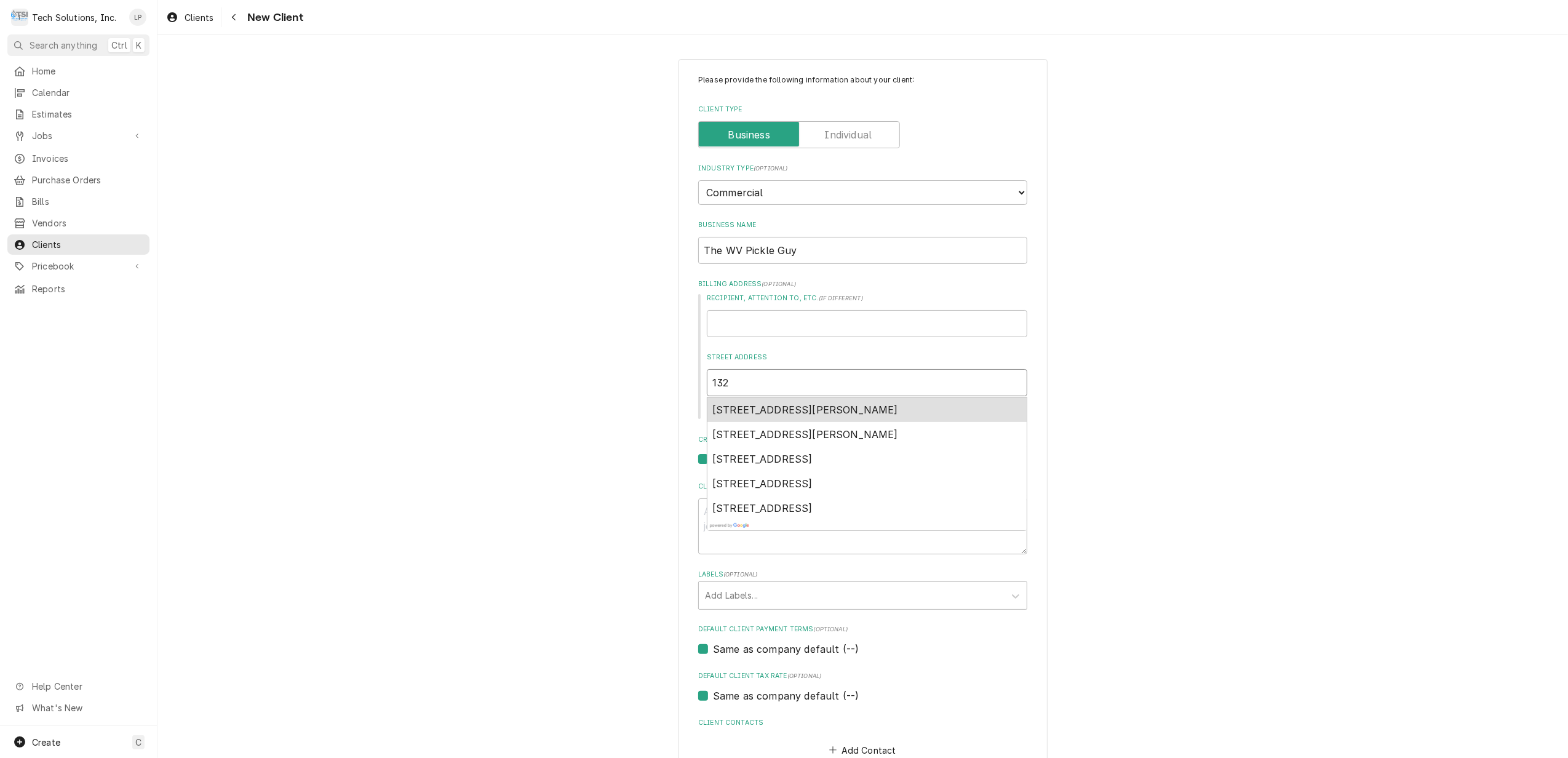
type input "1321"
type textarea "x"
type input "1321"
type textarea "x"
type input "1321 R"
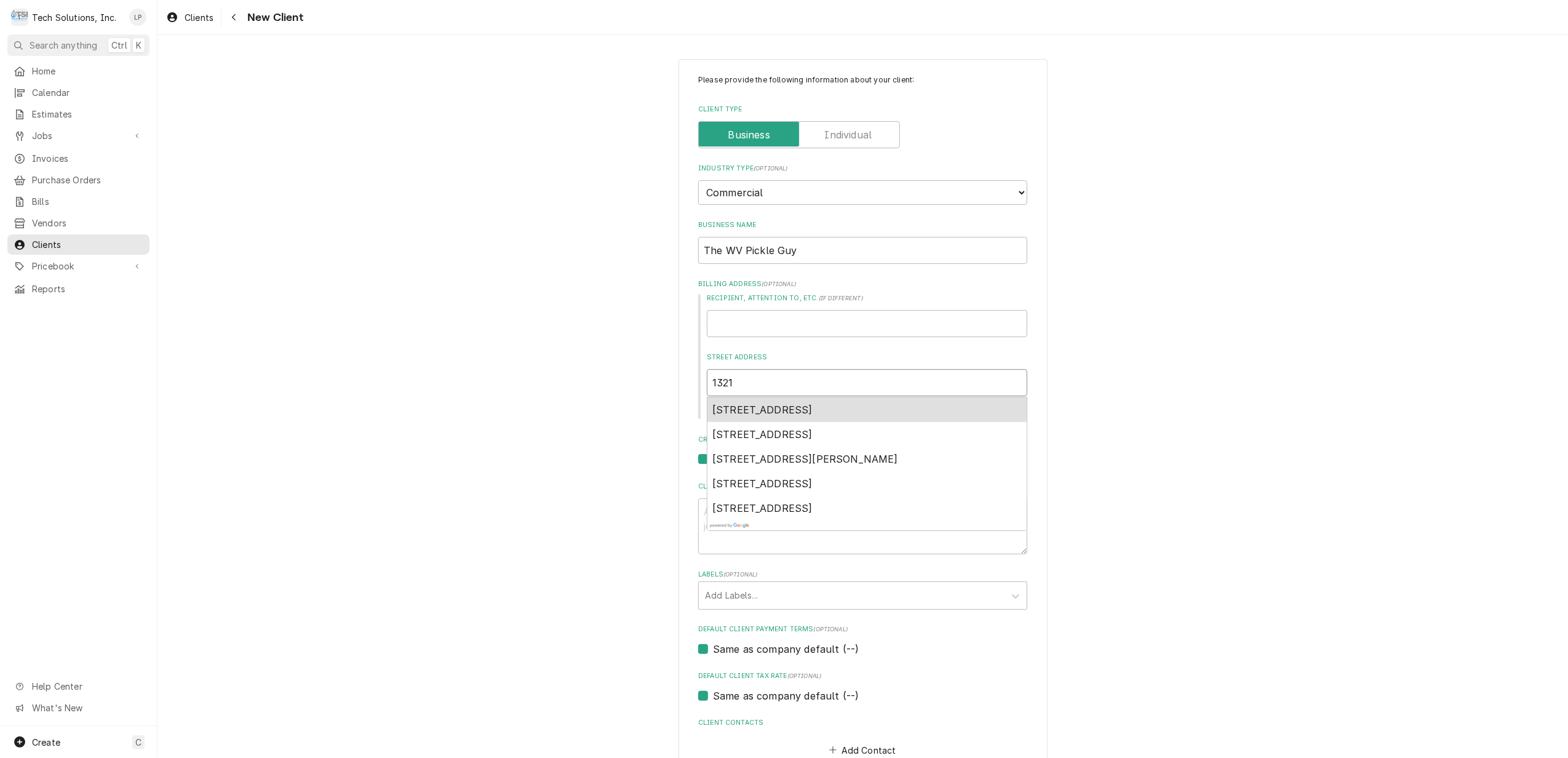
type textarea "x"
type input "1321 Ro"
type textarea "x"
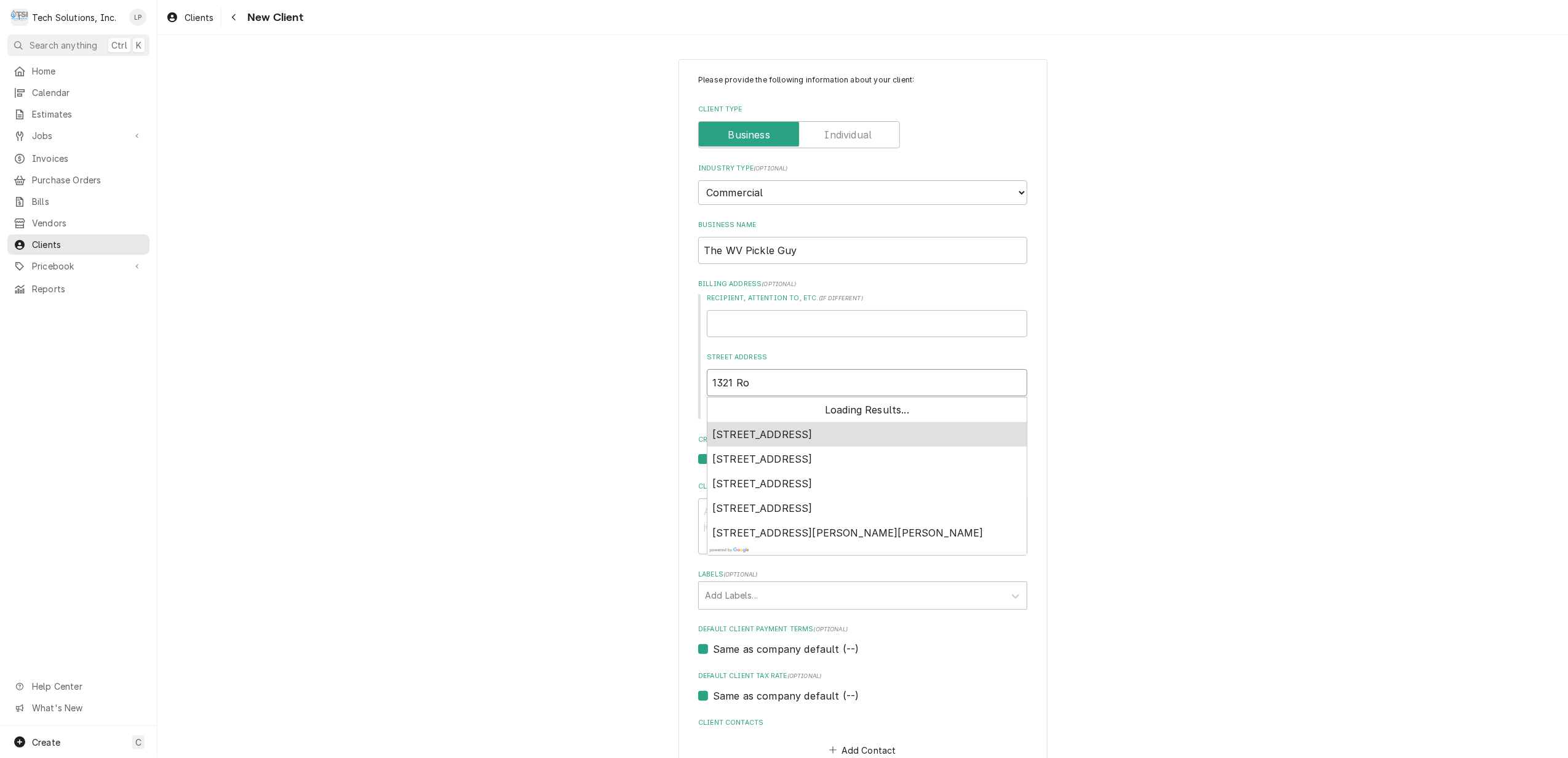
type input "1321 Rob"
type textarea "x"
type input "1321 Robe"
type textarea "x"
type input "1321 Rober"
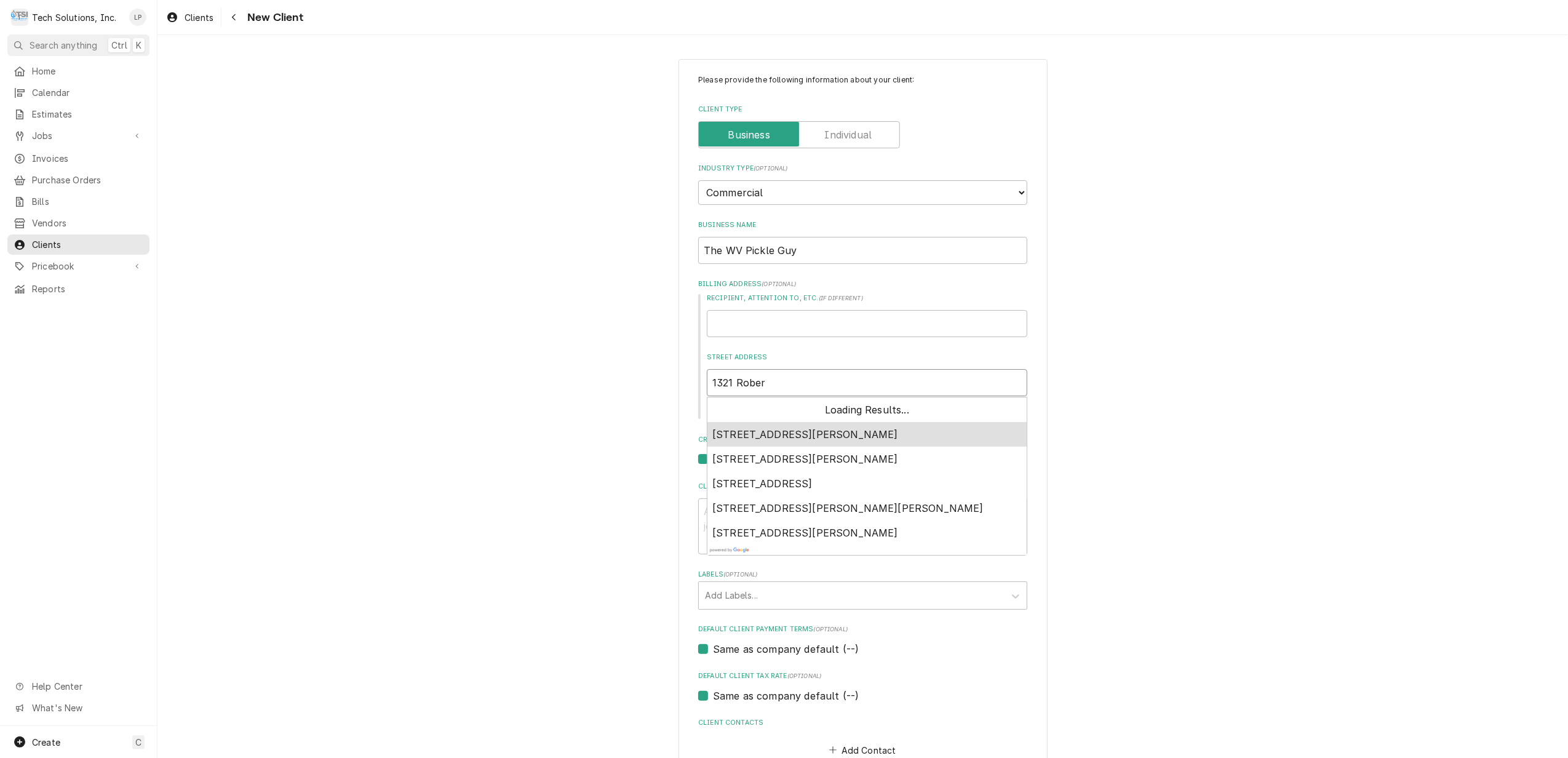
type textarea "x"
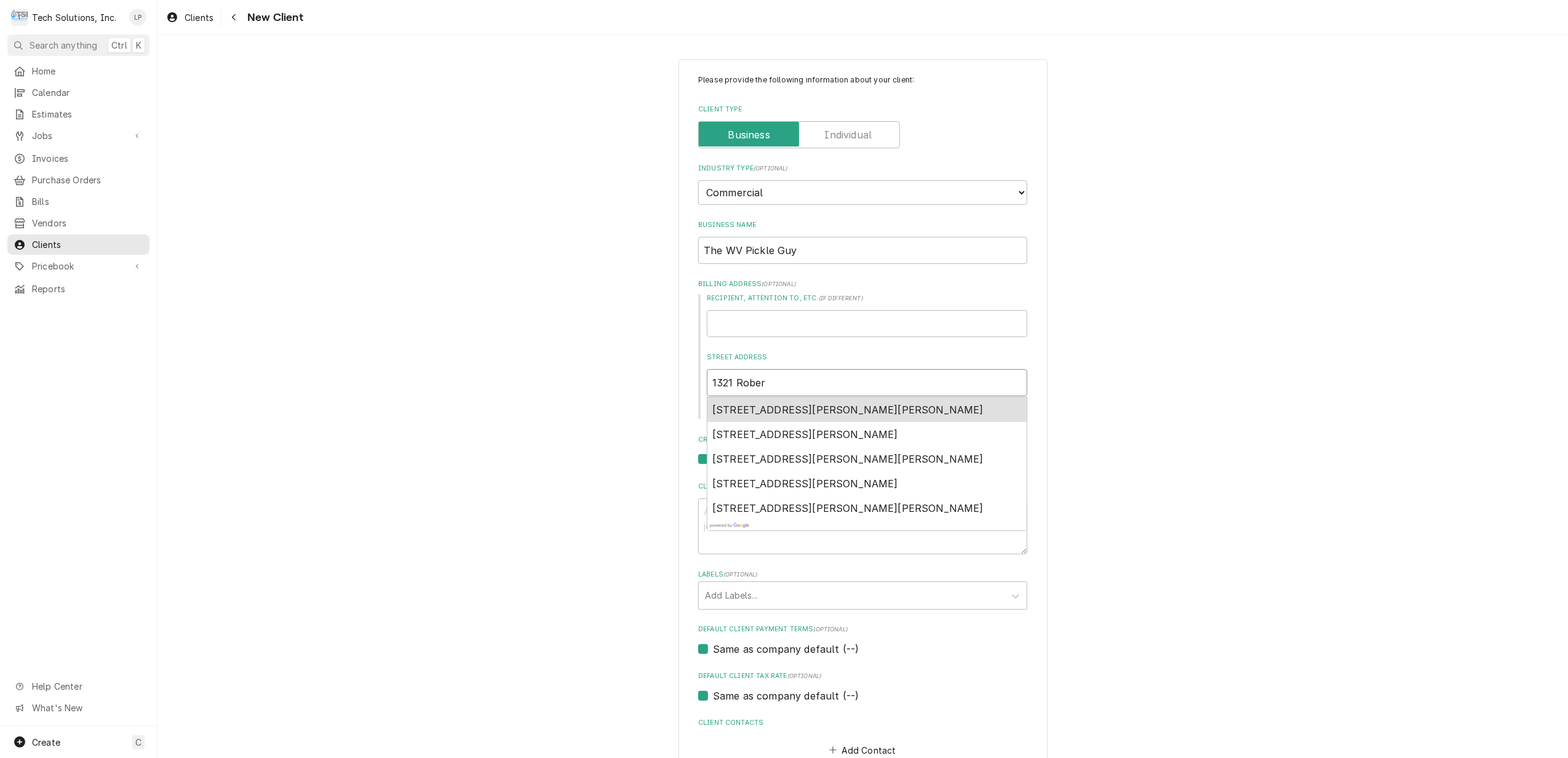
type input "1321 Robert"
type textarea "x"
click at [813, 411] on span "1321 Robert C Byrd Drive, Crab Orchard, WV, USA" at bounding box center [848, 409] width 272 height 12
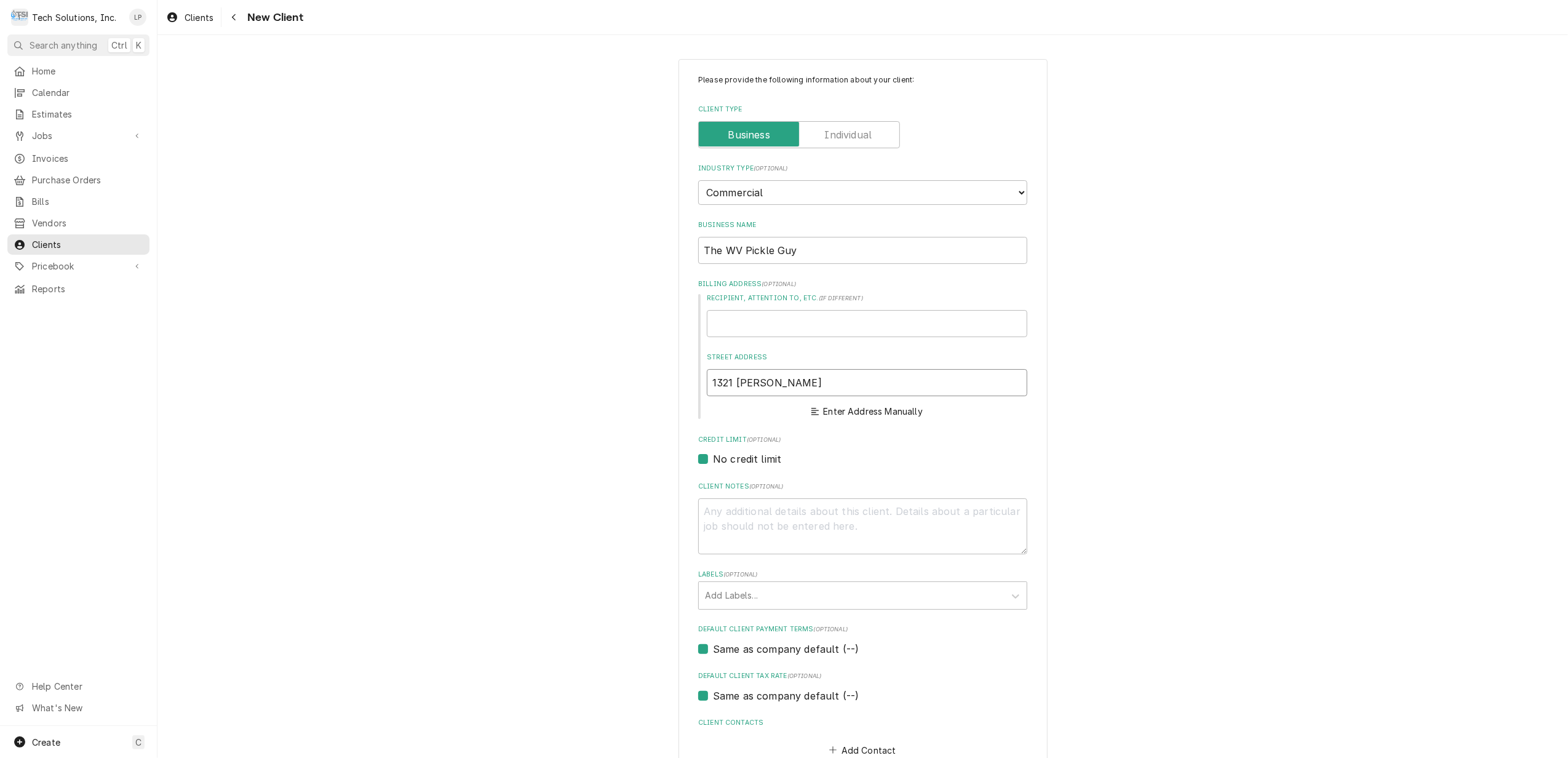
type input "1321 Robert C Byrd Dr"
type textarea "x"
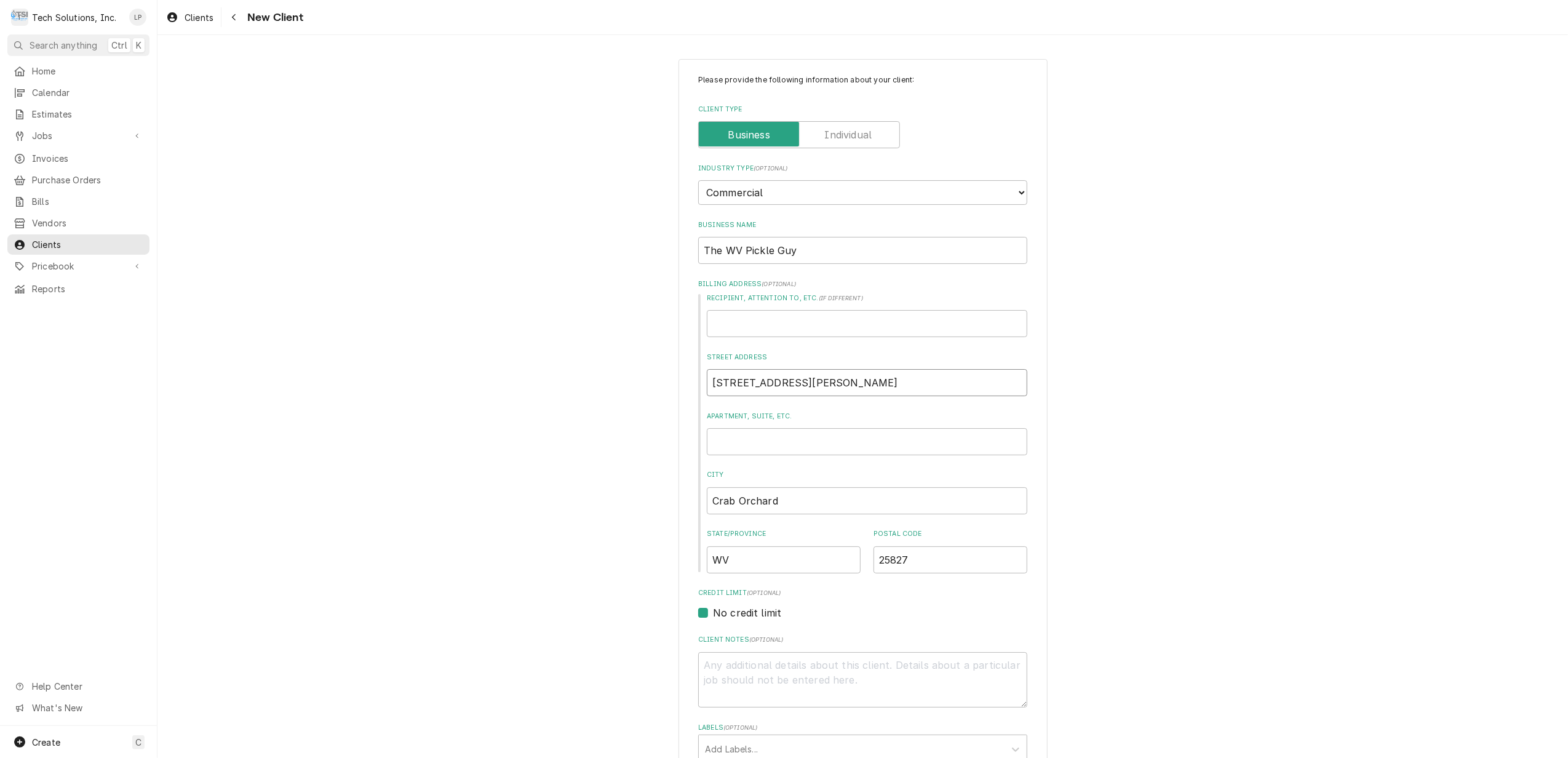
type input "1321 Robert C Byrd Dr"
click at [1219, 512] on div "Please provide the following information about your client: Client Type Industr…" at bounding box center [862, 517] width 1411 height 939
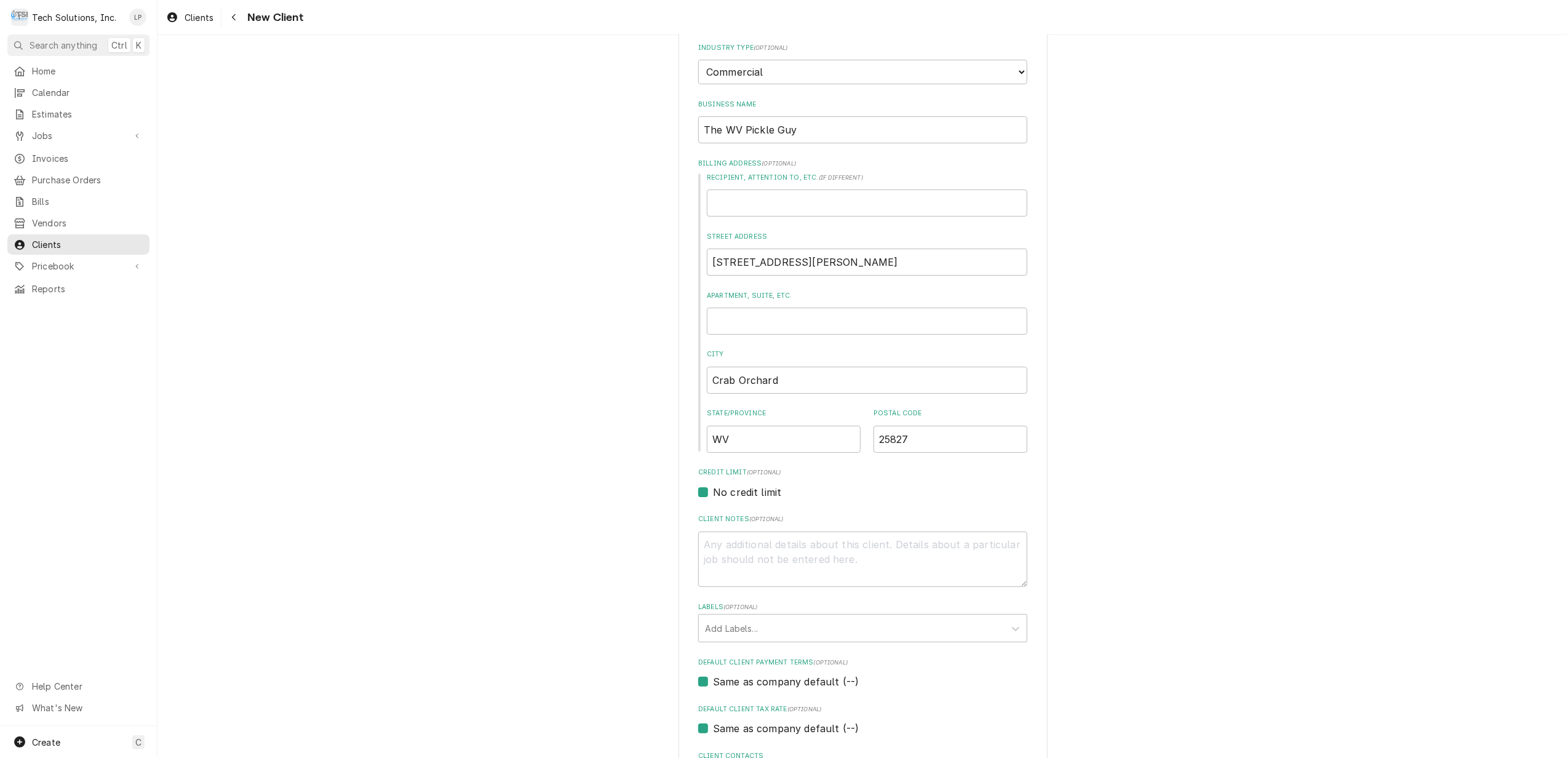
scroll to position [164, 0]
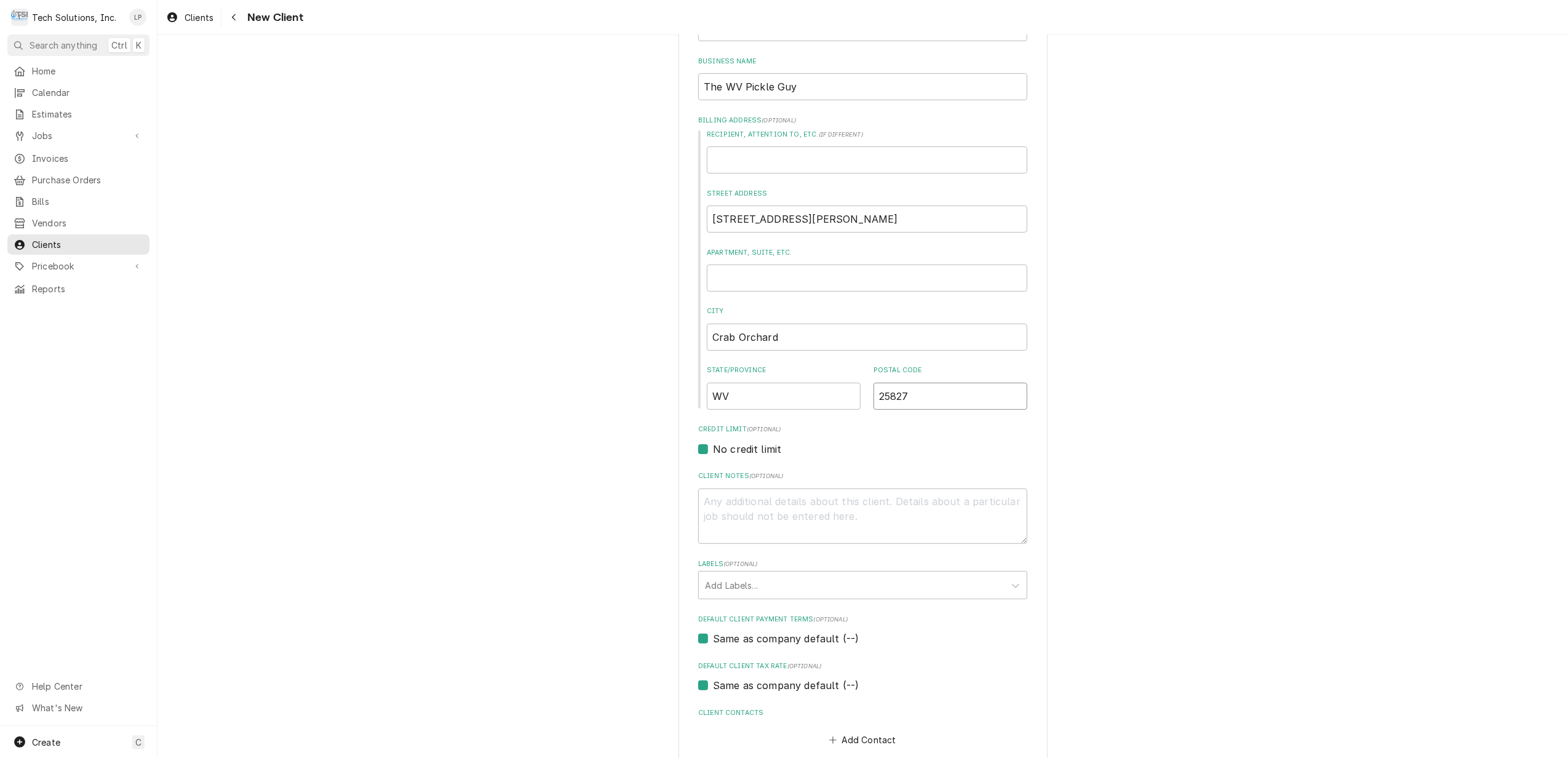
click at [908, 407] on input "25827" at bounding box center [950, 396] width 154 height 27
type textarea "x"
type input "2582"
type textarea "x"
type input "258"
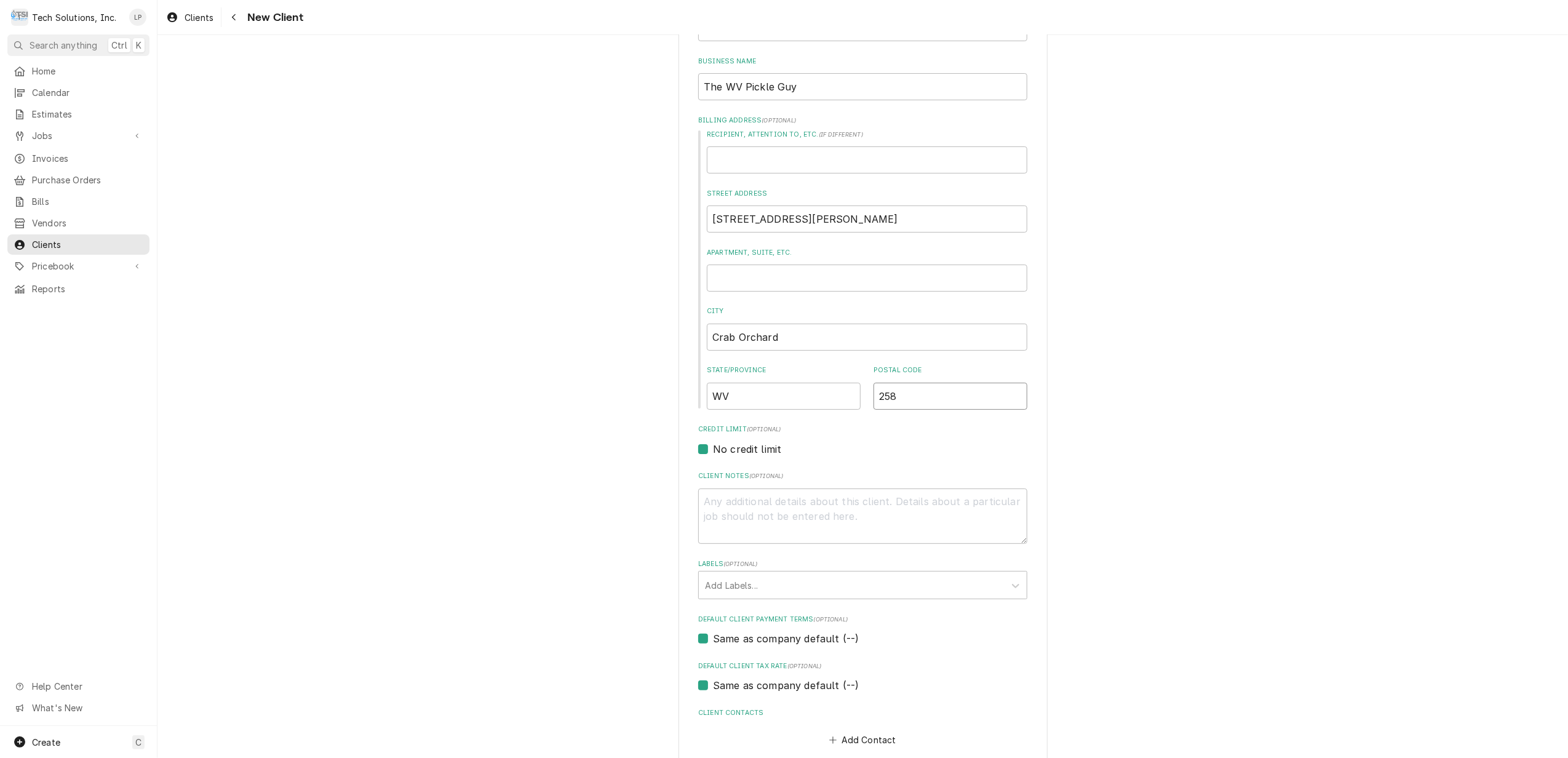
type textarea "x"
type input "25"
type textarea "x"
type input "254"
type textarea "x"
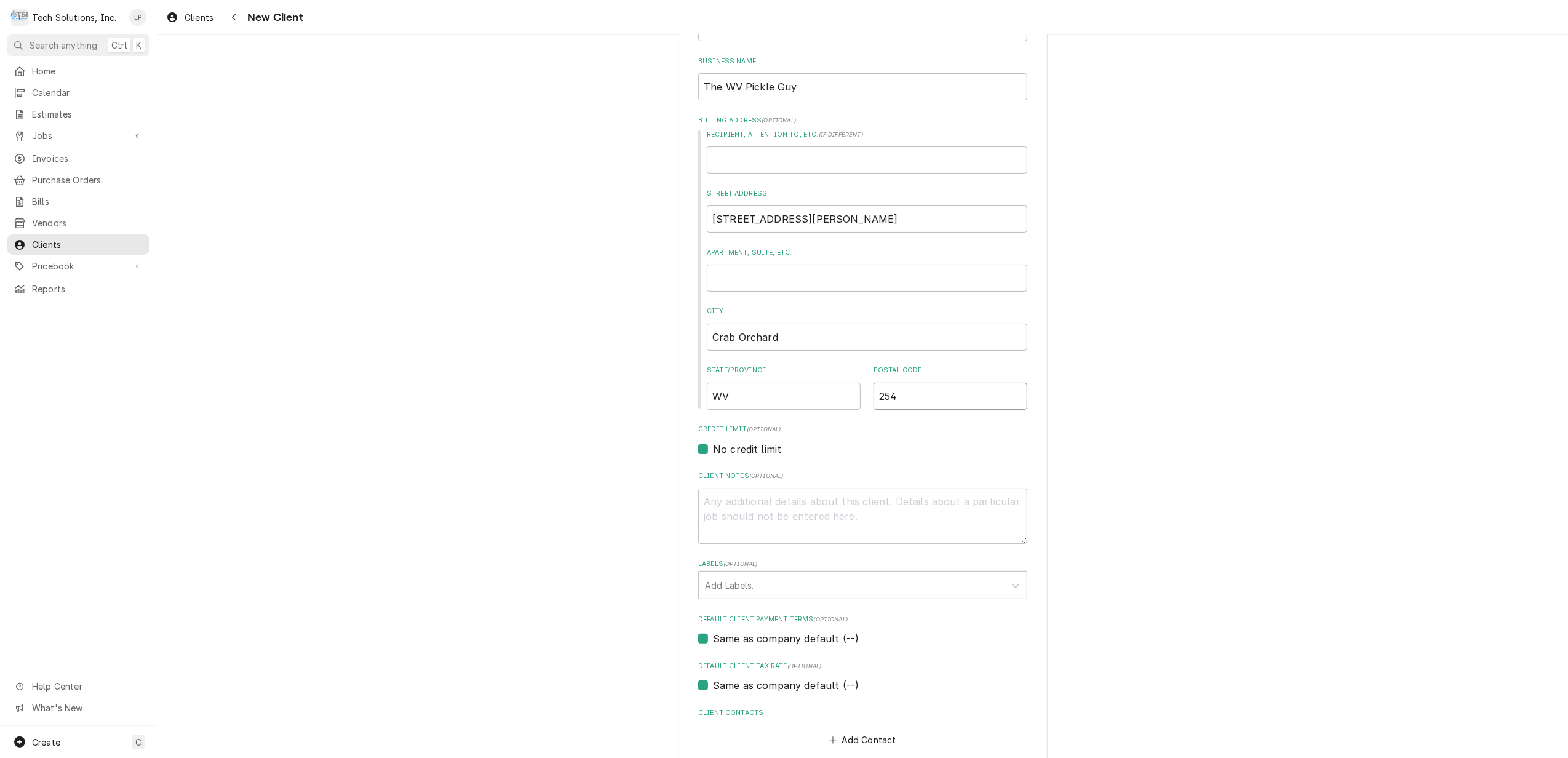
type input "2542"
type textarea "x"
type input "25427"
click at [1017, 449] on div "No credit limit" at bounding box center [862, 449] width 329 height 15
click at [931, 397] on input "25427" at bounding box center [950, 396] width 154 height 27
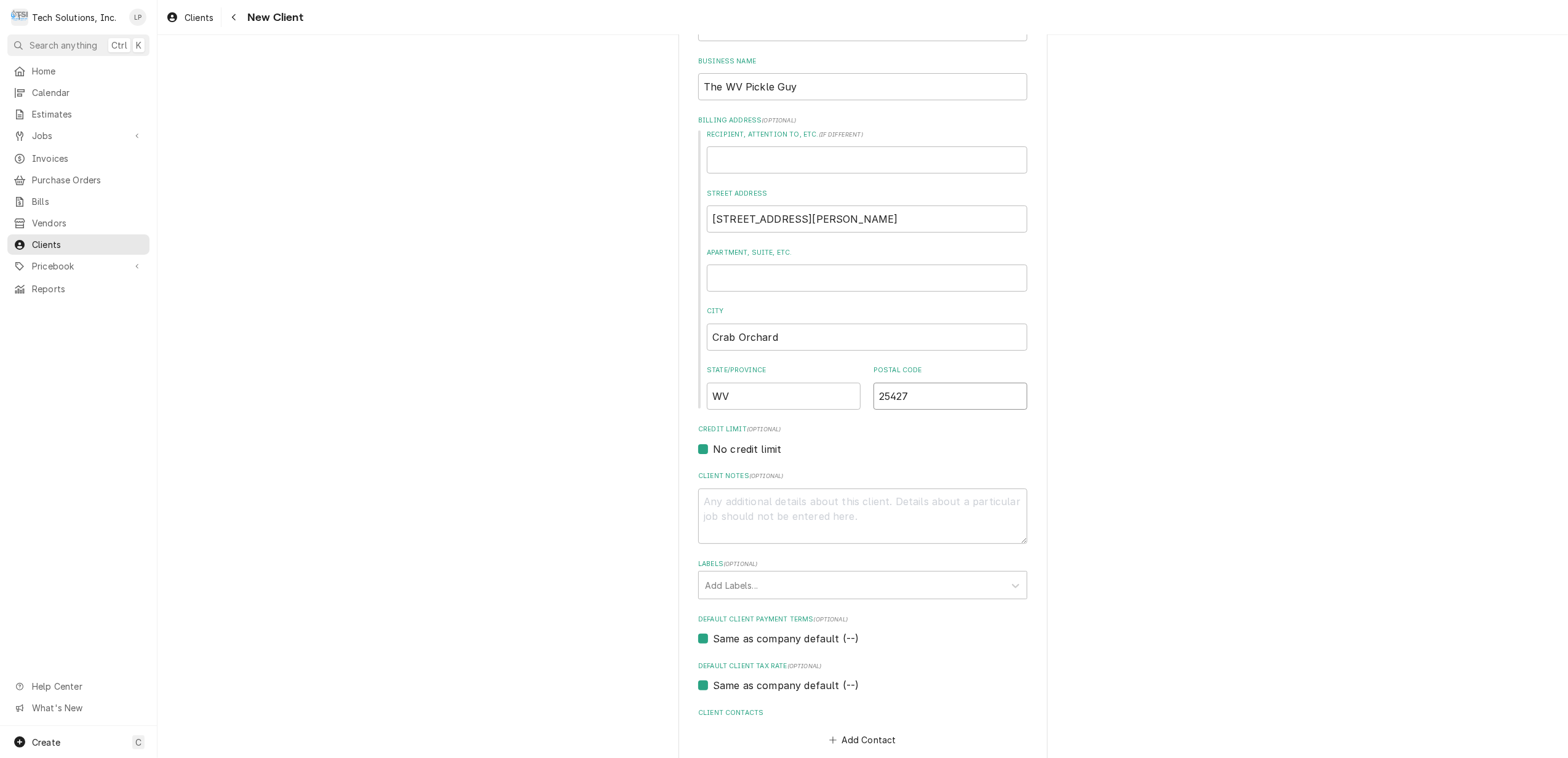
type textarea "x"
type input "2542"
type textarea "x"
type input "254"
type textarea "x"
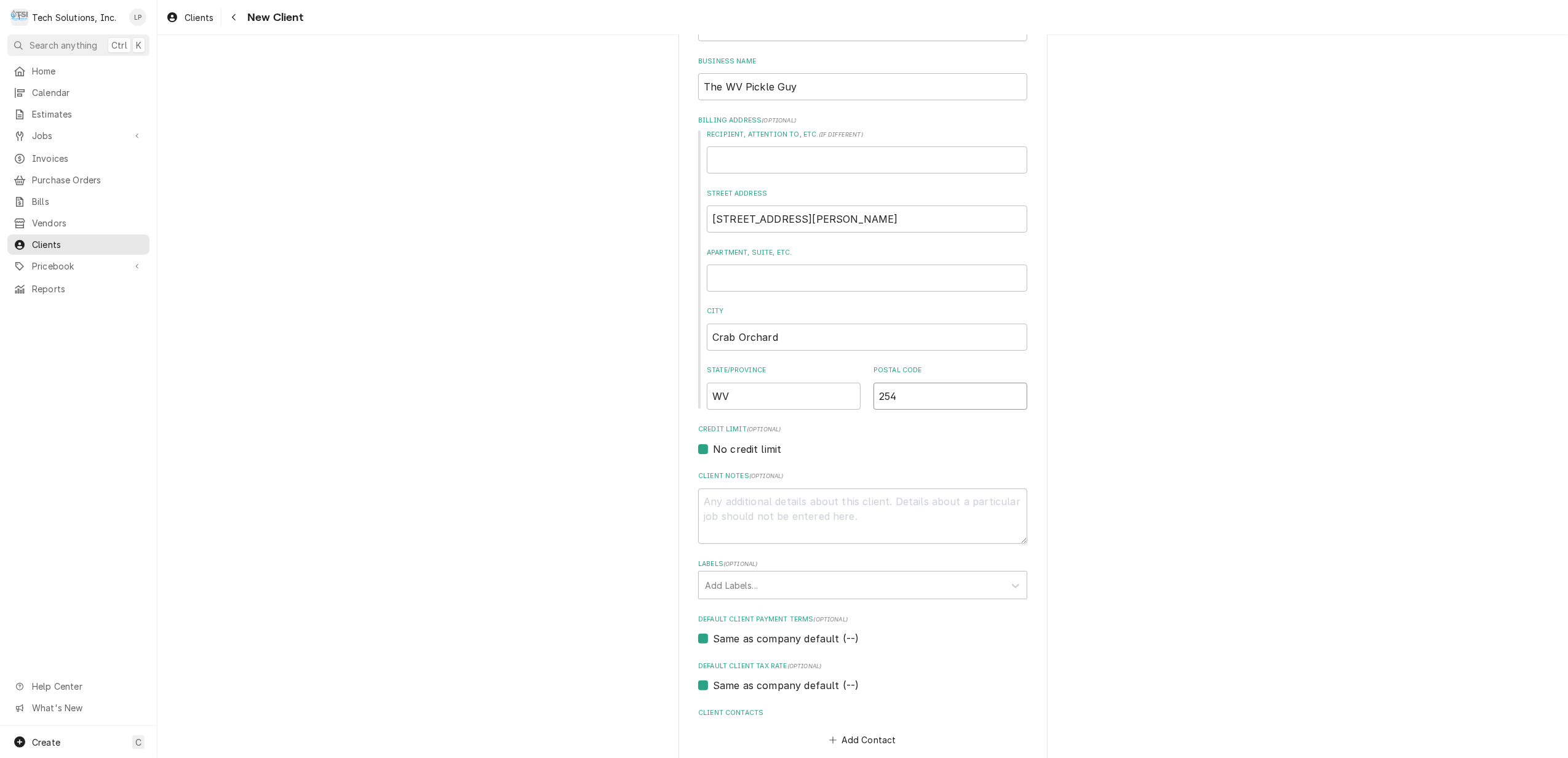
type input "25"
type textarea "x"
type input "2"
type textarea "x"
click at [945, 429] on label "Credit Limit (optional)" at bounding box center [862, 429] width 329 height 10
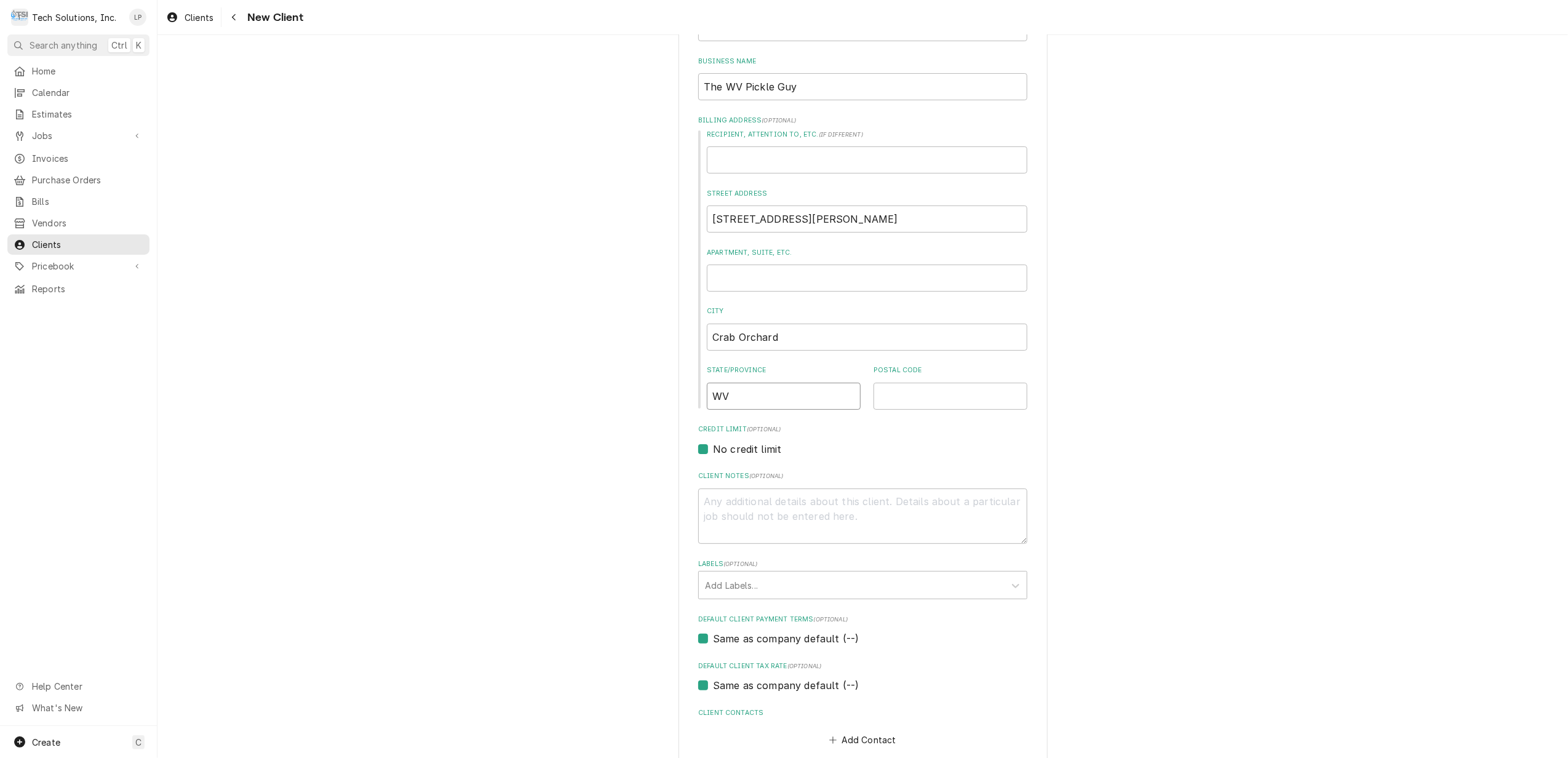
click at [779, 397] on input "WV" at bounding box center [783, 396] width 154 height 27
type textarea "x"
type input "W"
type textarea "x"
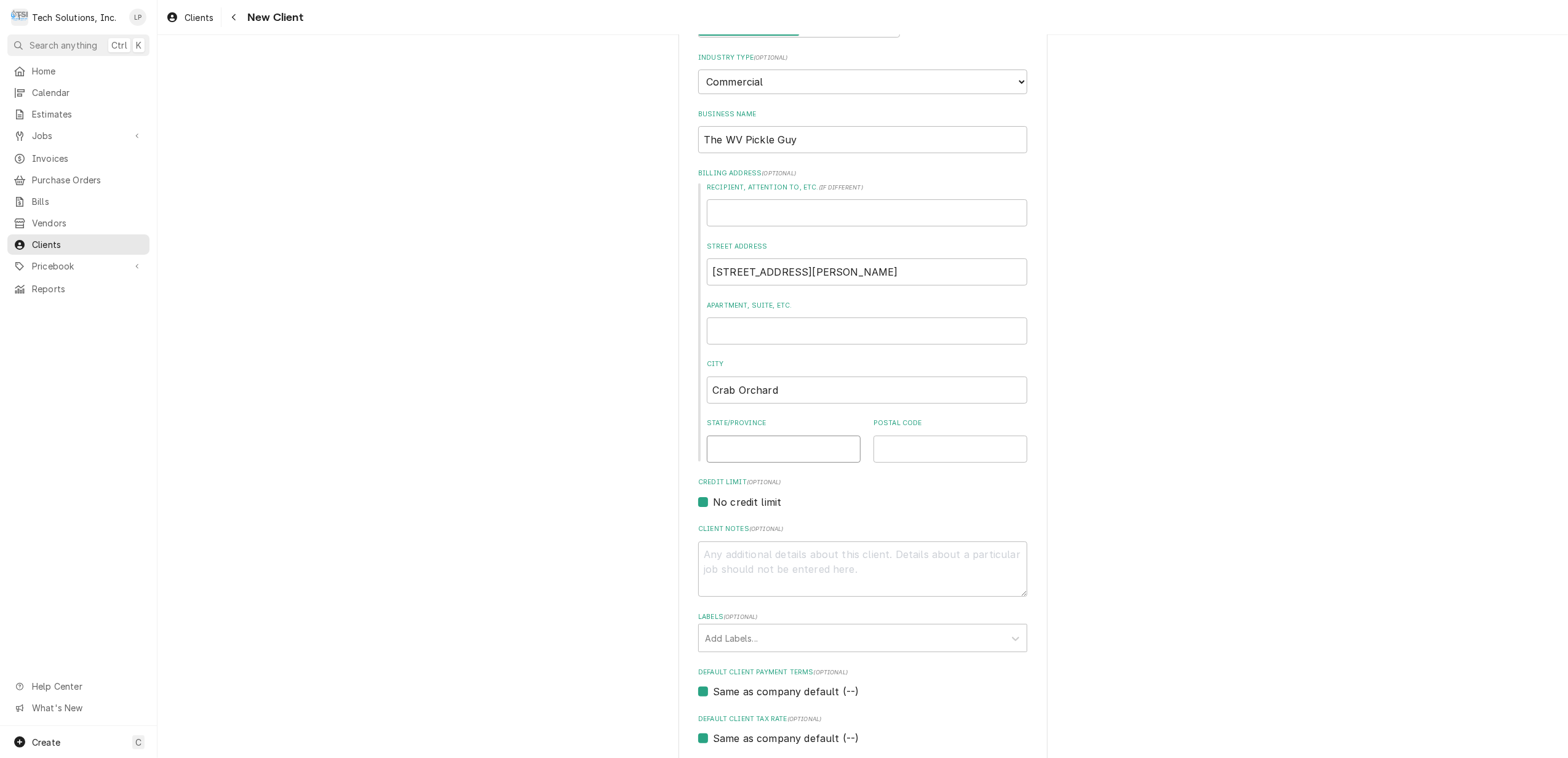
scroll to position [82, 0]
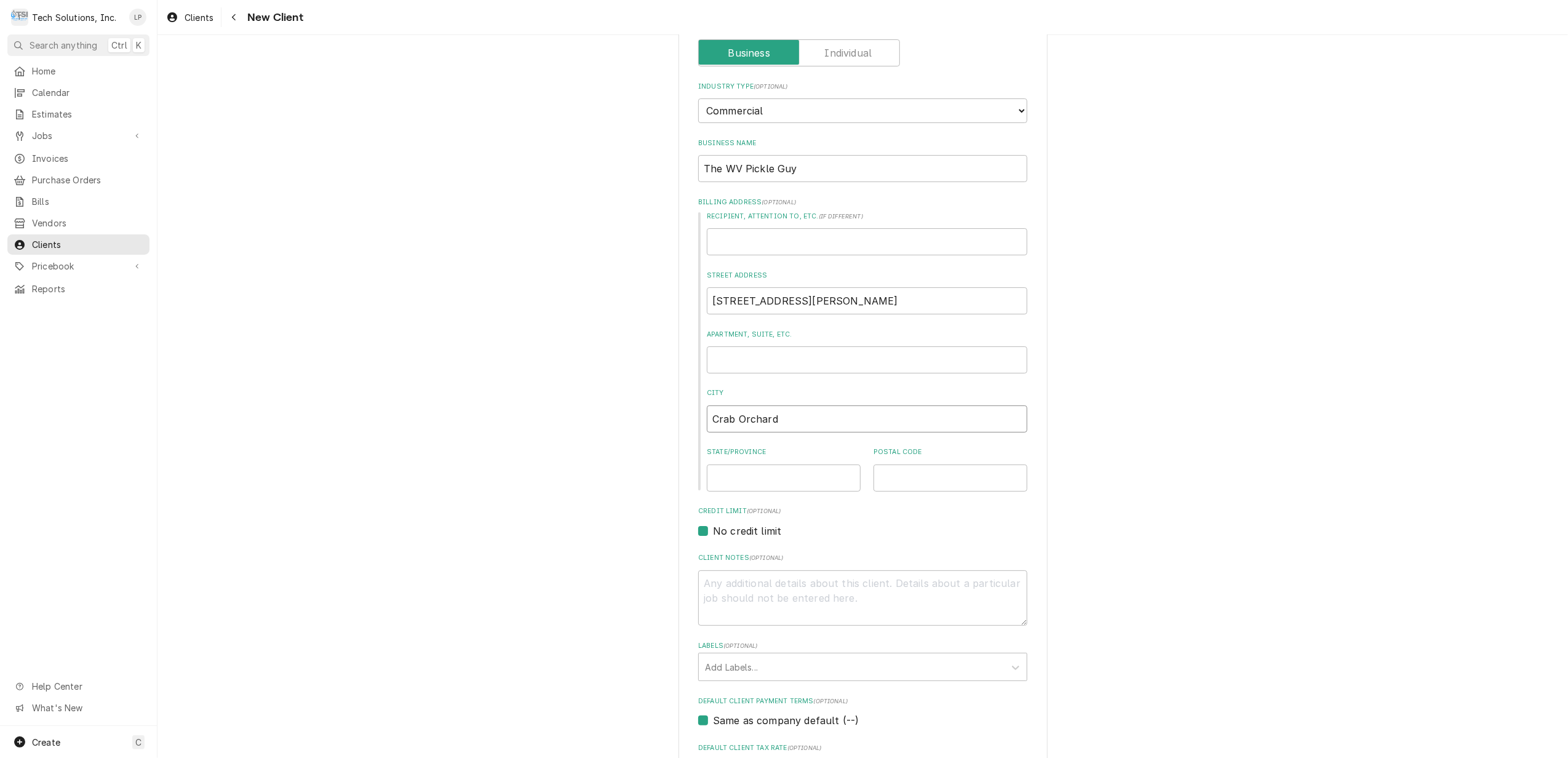
click at [796, 412] on input "Crab Orchard" at bounding box center [867, 419] width 321 height 27
type textarea "x"
type input "Crab Orchar"
type textarea "x"
type input "Crab Orcha"
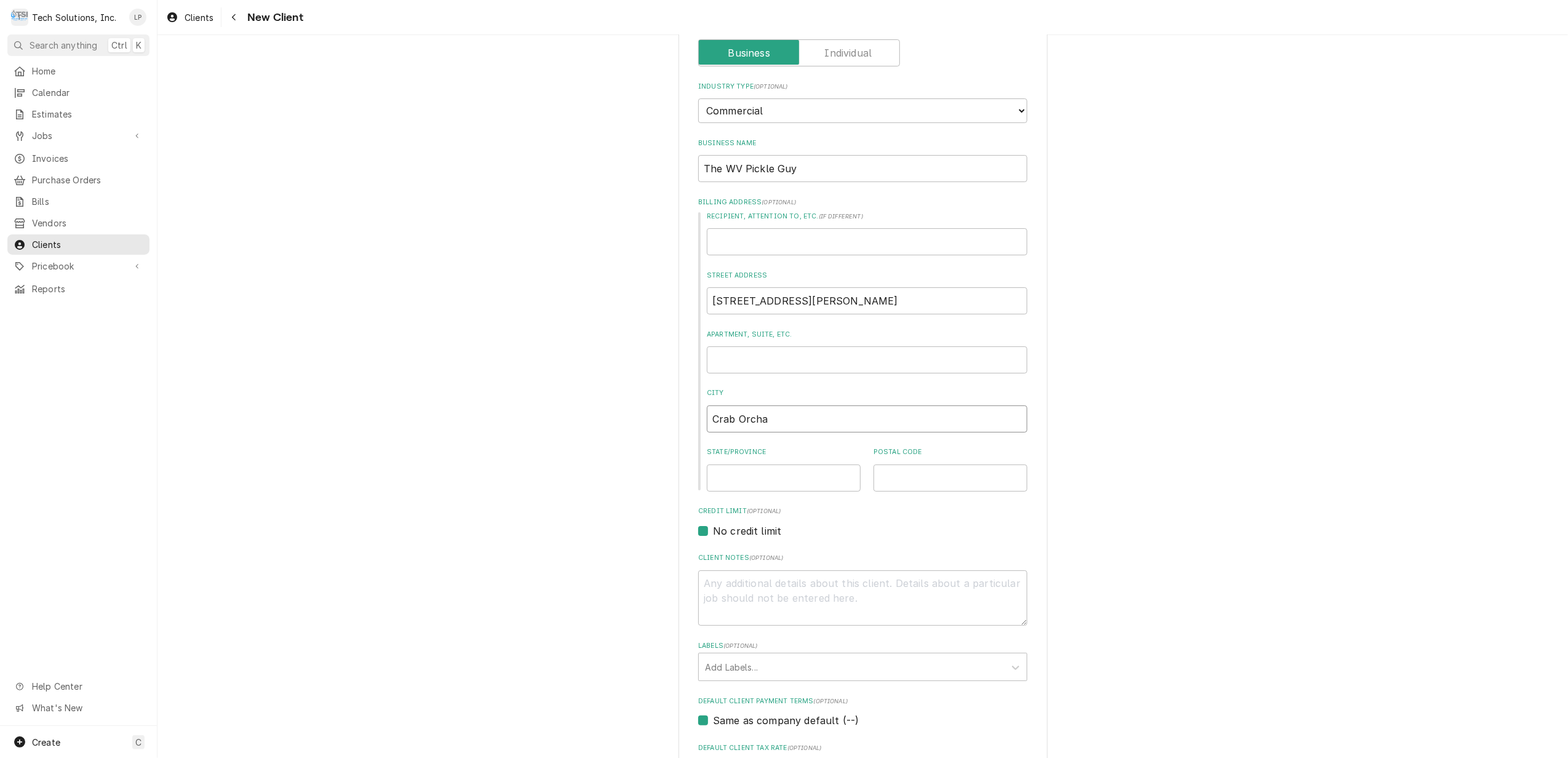
type textarea "x"
type input "Crab Orch"
type textarea "x"
type input "Crab Orc"
type textarea "x"
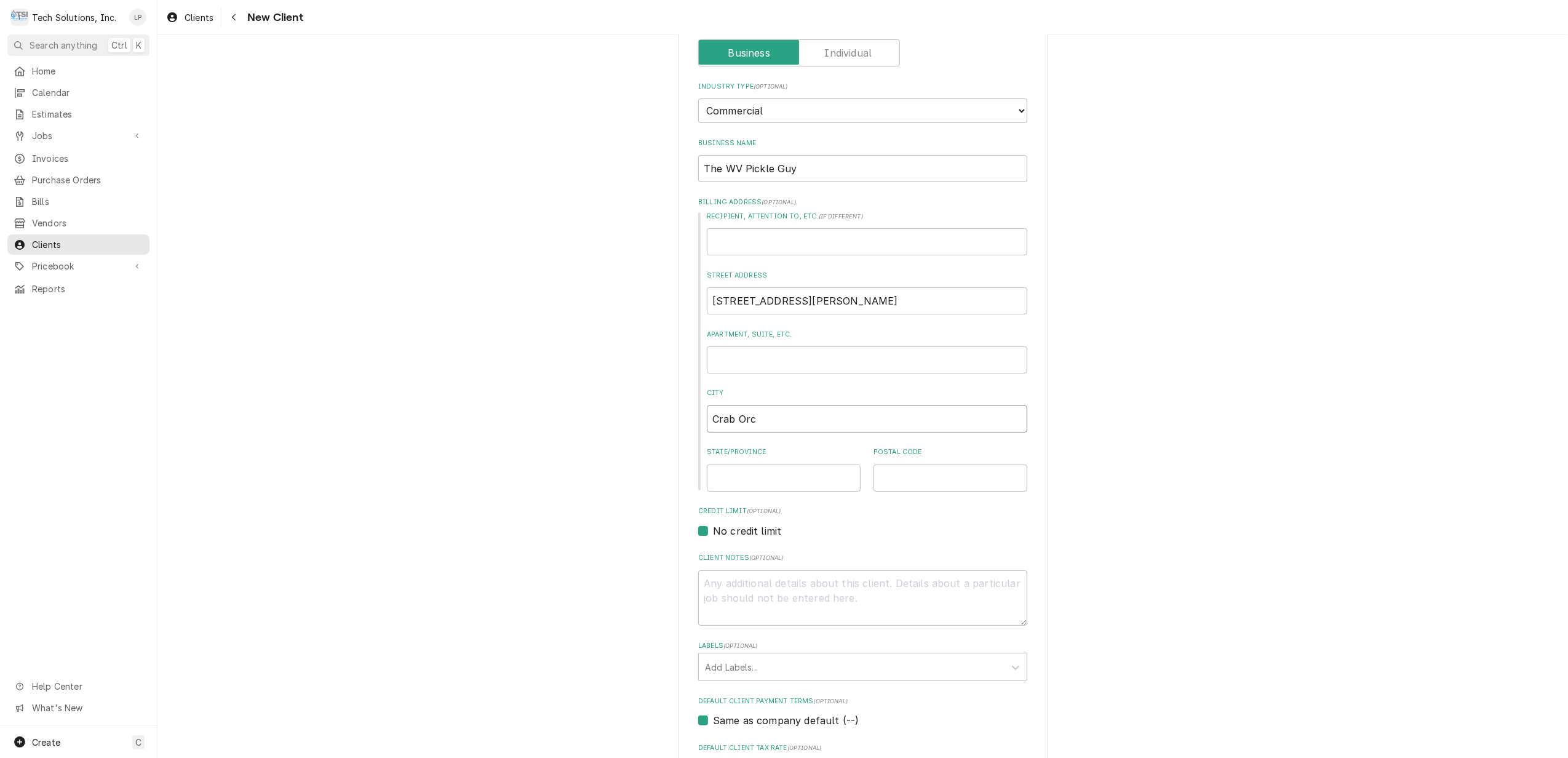
type input "Crab Or"
type textarea "x"
type input "Crab O"
type textarea "x"
type input "Crab"
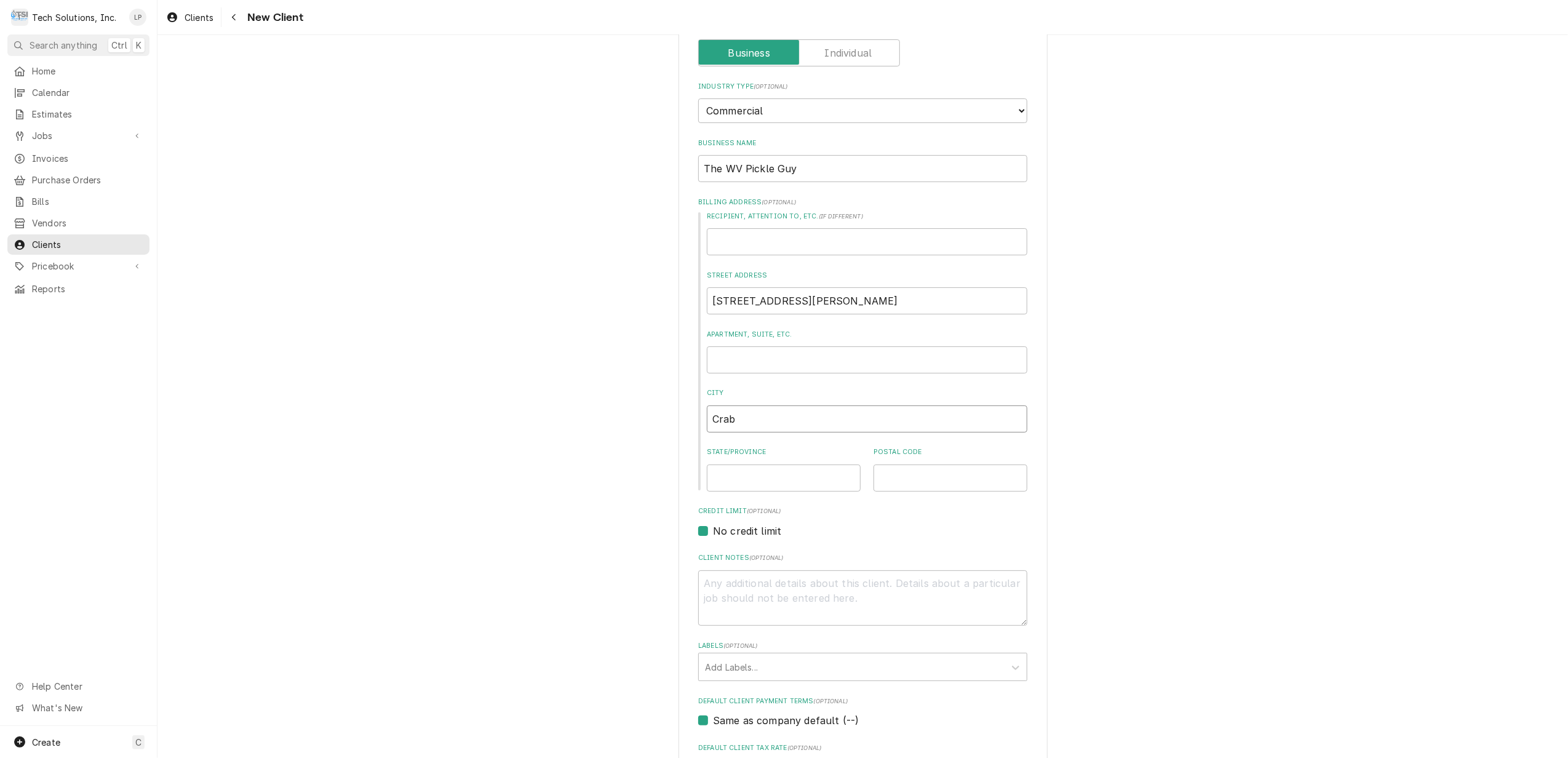
type textarea "x"
type input "Crab"
type textarea "x"
type input "Cra"
type textarea "x"
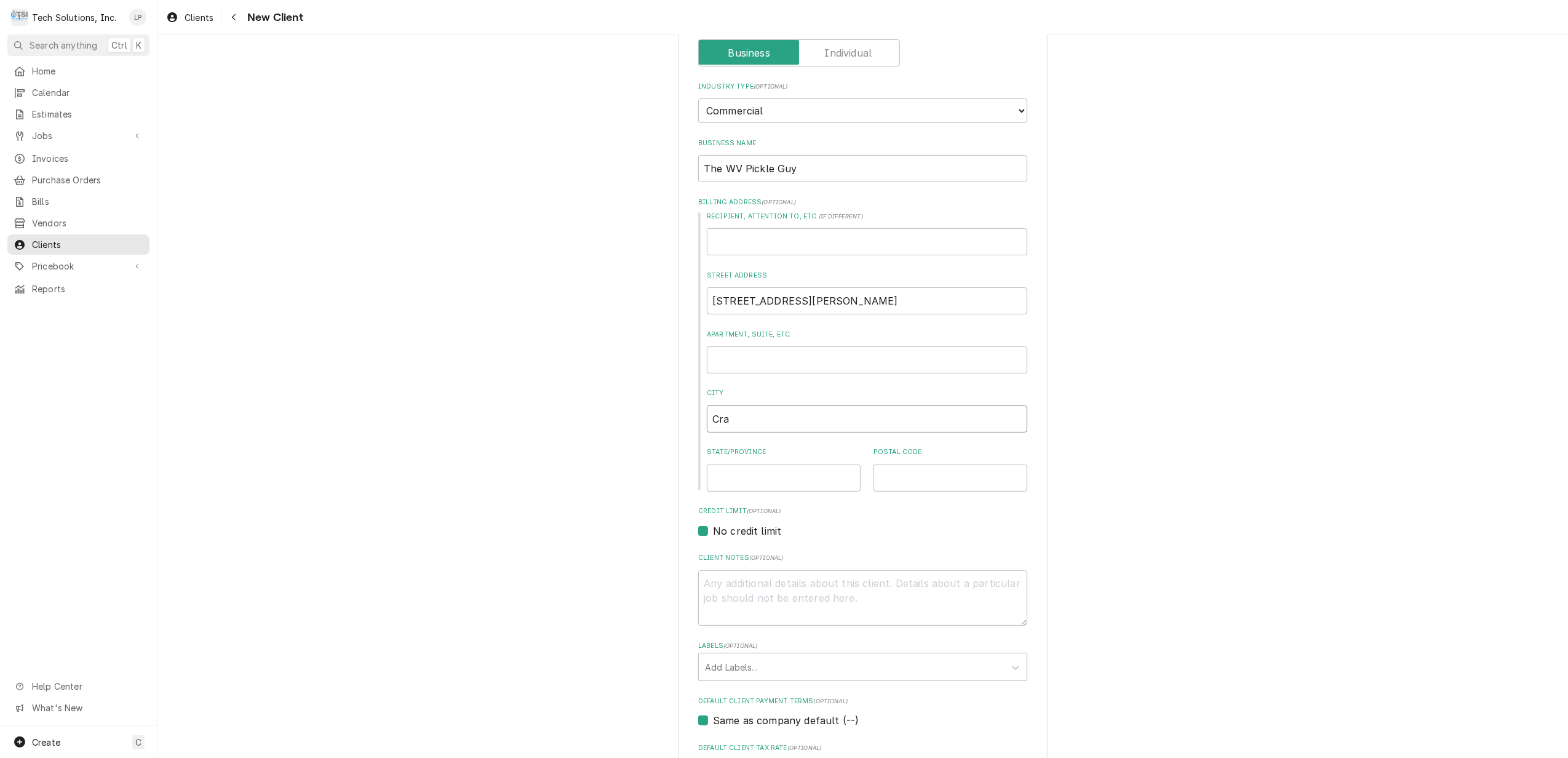
type input "Cr"
type textarea "x"
type input "C"
type textarea "x"
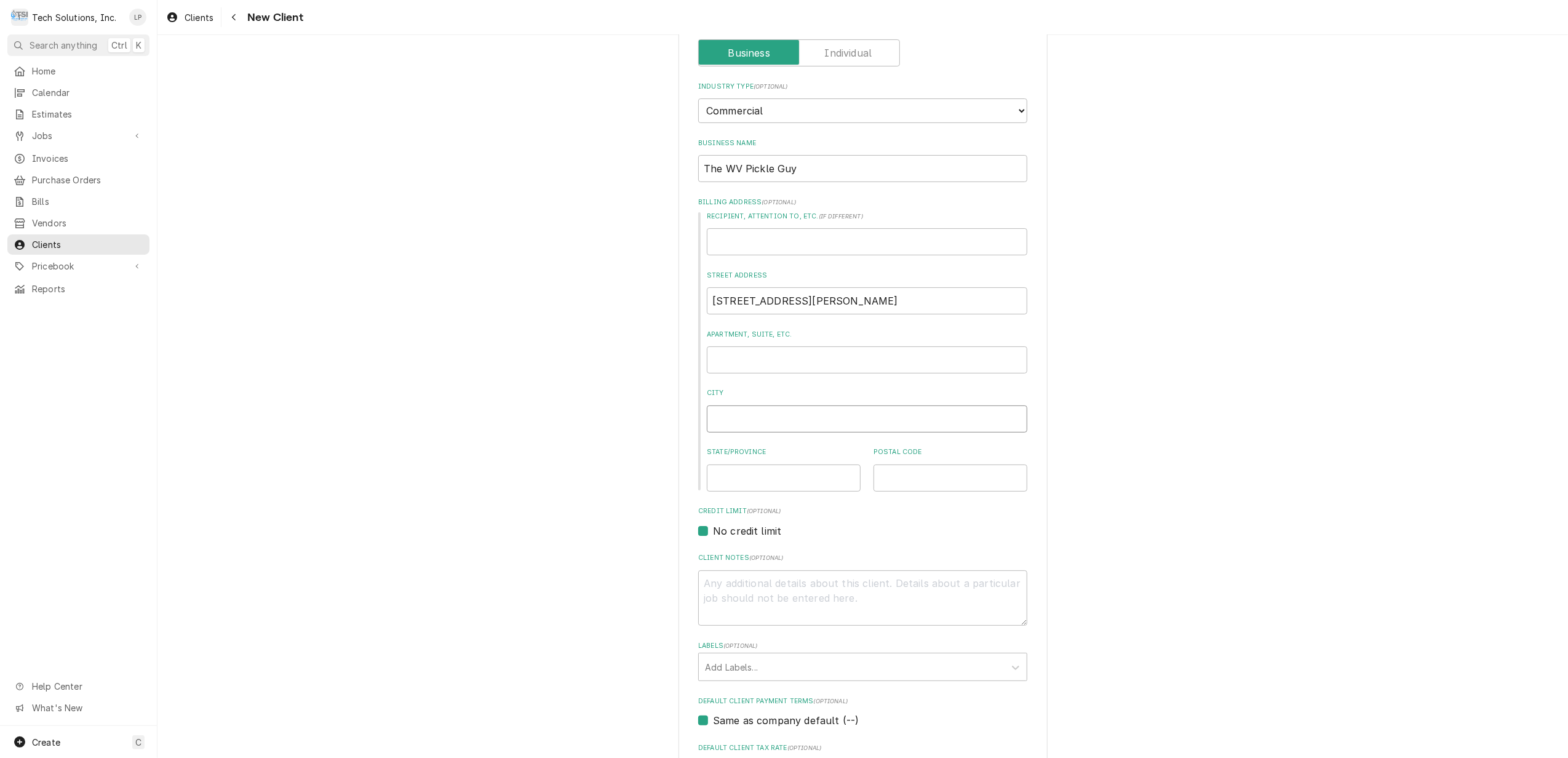
type input "C"
type textarea "x"
type input "Cr"
type textarea "x"
type input "Cra"
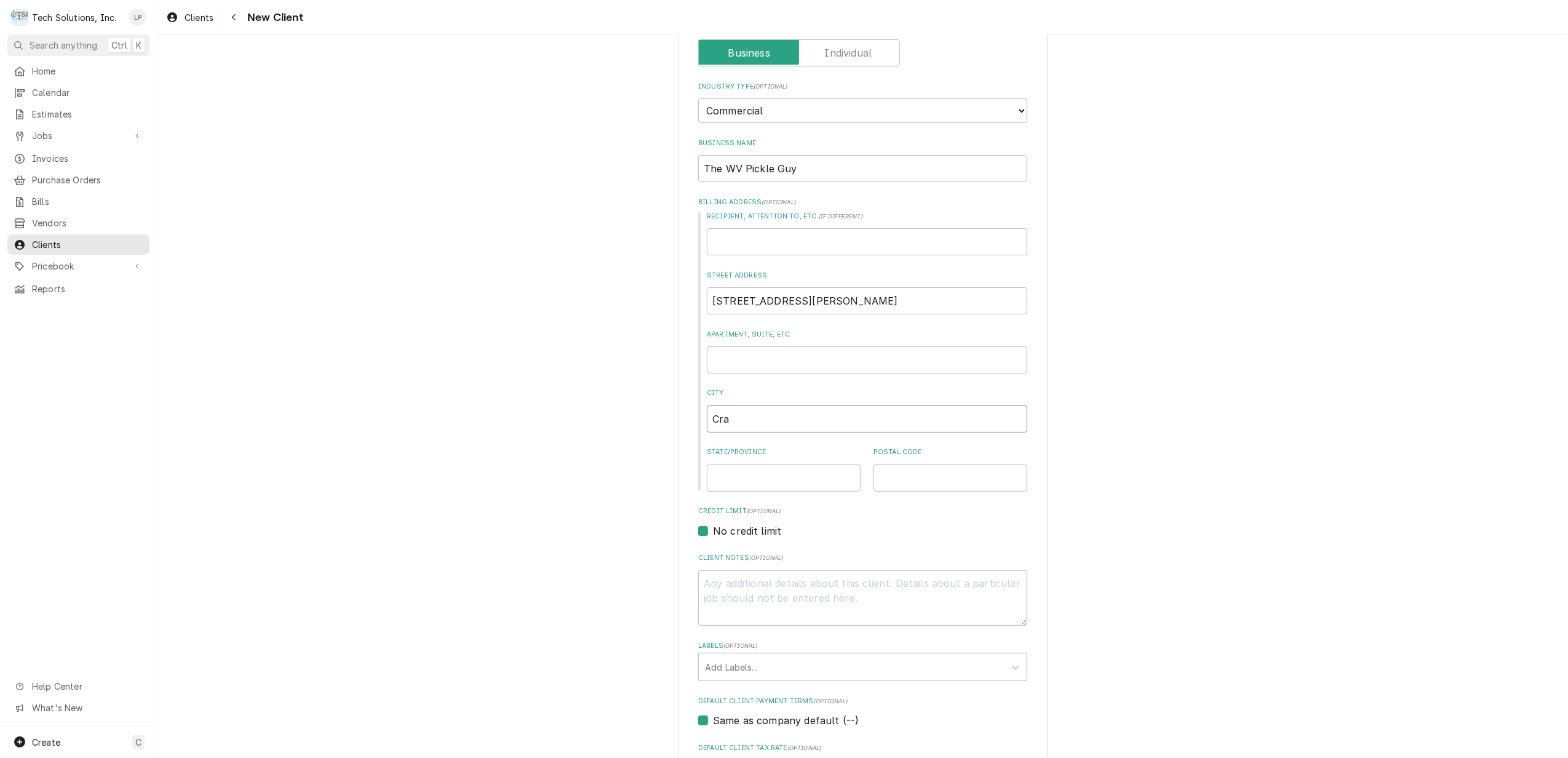
type textarea "x"
type input "Crab"
type textarea "x"
type input "Crab"
type textarea "x"
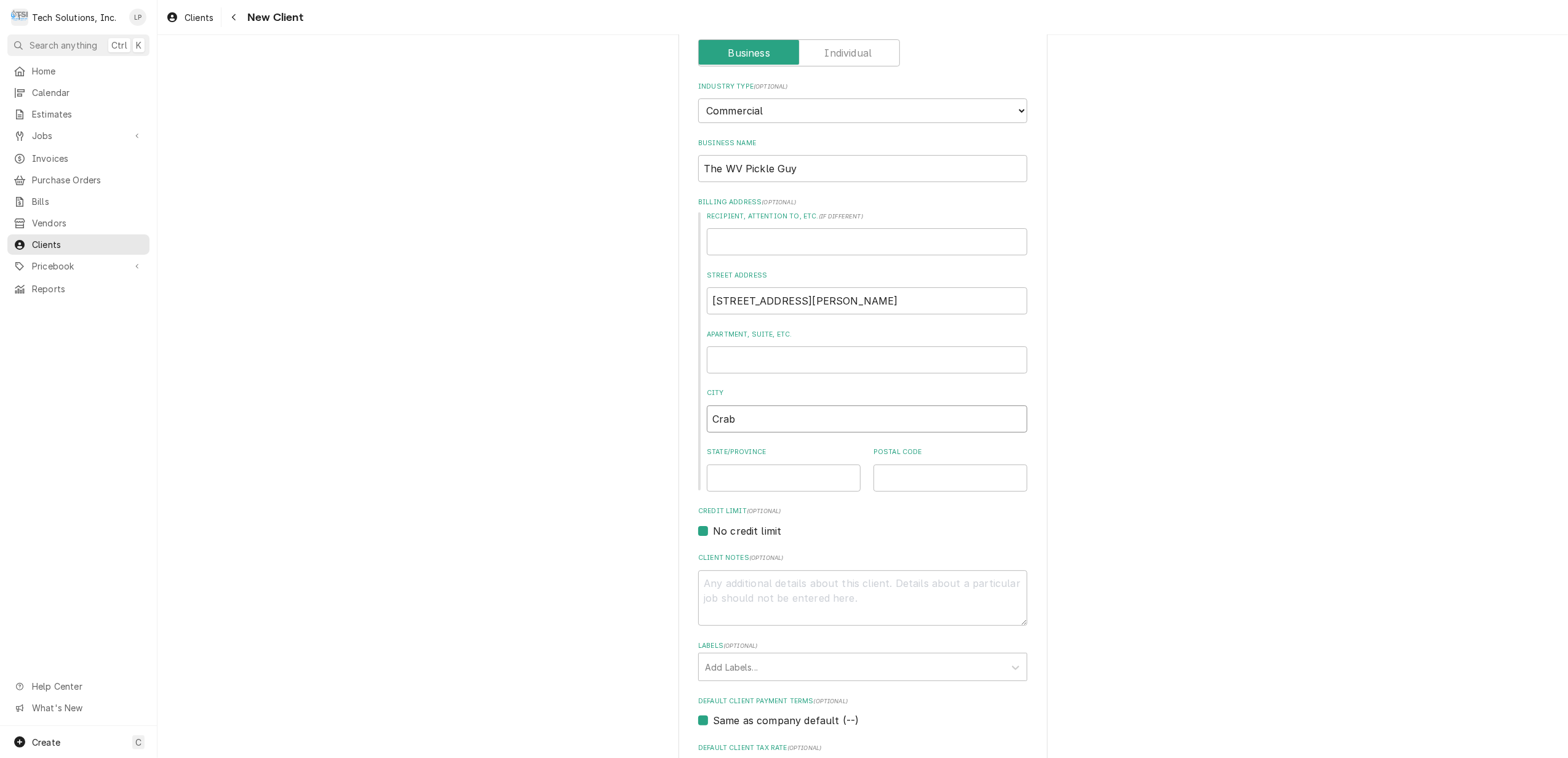
type input "Crab O"
type textarea "x"
type input "Crab Or"
type textarea "x"
type input "Crab Orc"
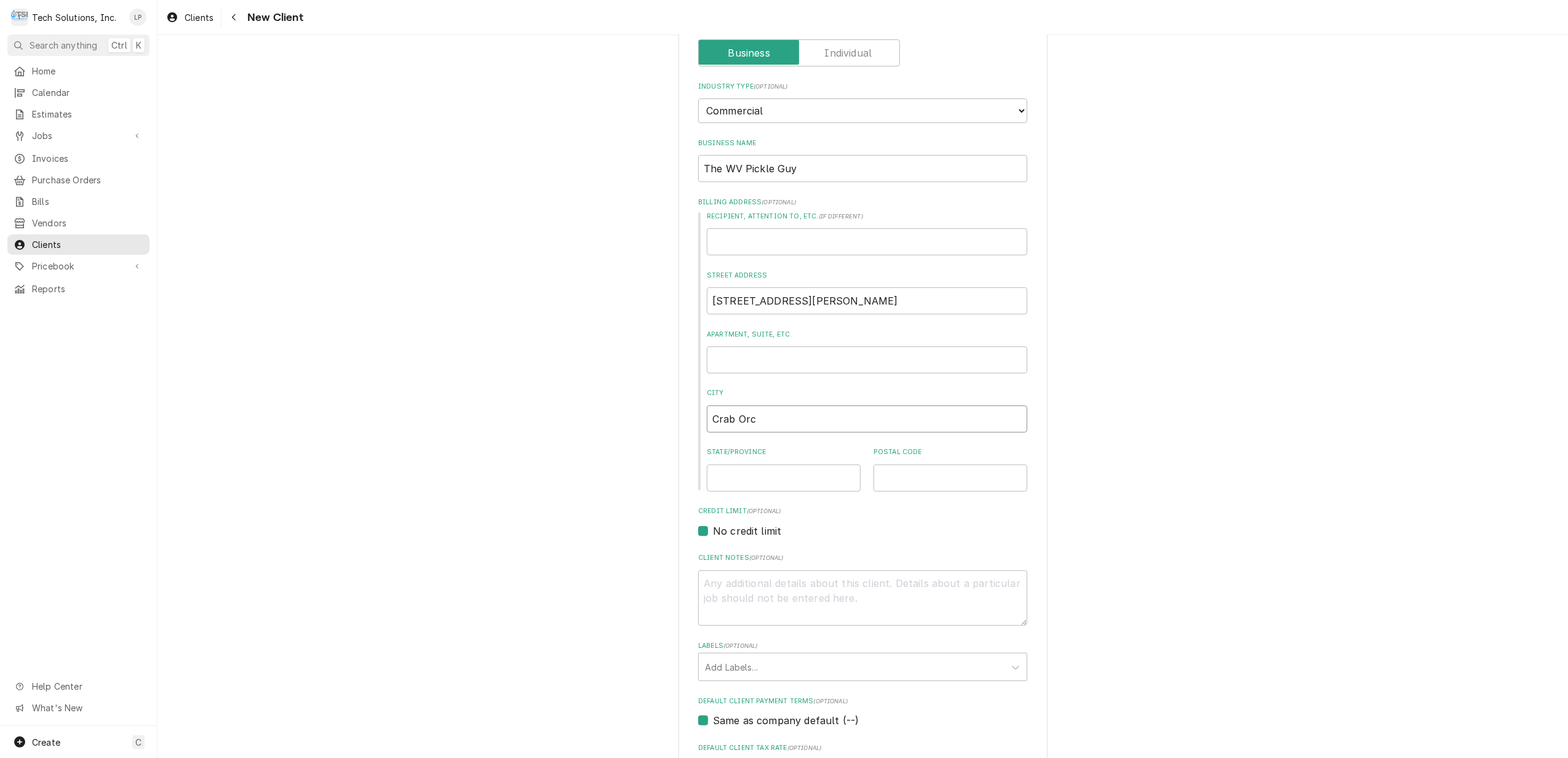
type textarea "x"
type input "Crab Orch"
type textarea "x"
type input "Crab Orcha"
type textarea "x"
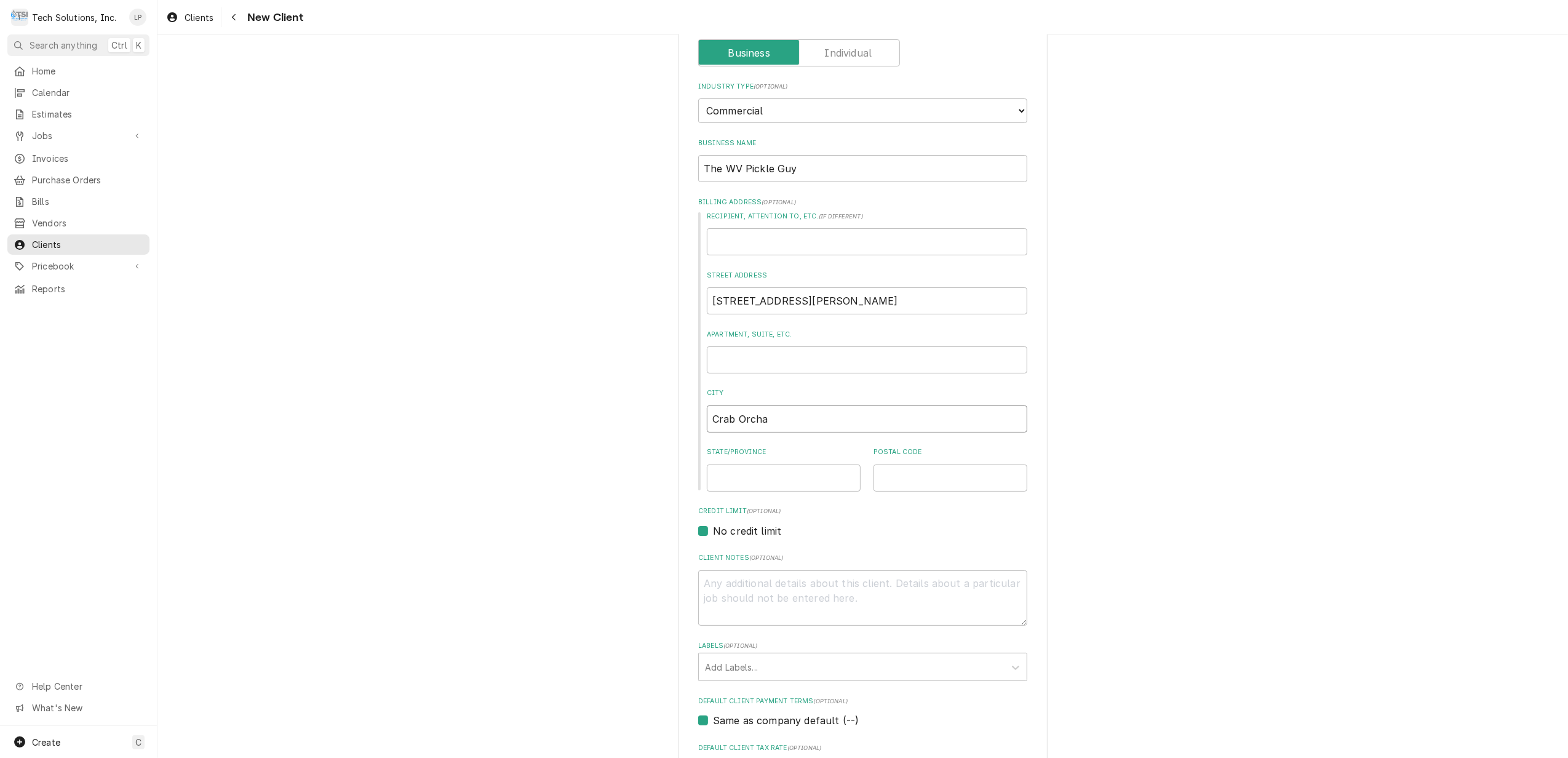
type input "Crab Orchar"
type textarea "x"
type input "Crab Orchard"
click at [783, 476] on input "State/Province" at bounding box center [783, 478] width 154 height 27
type textarea "x"
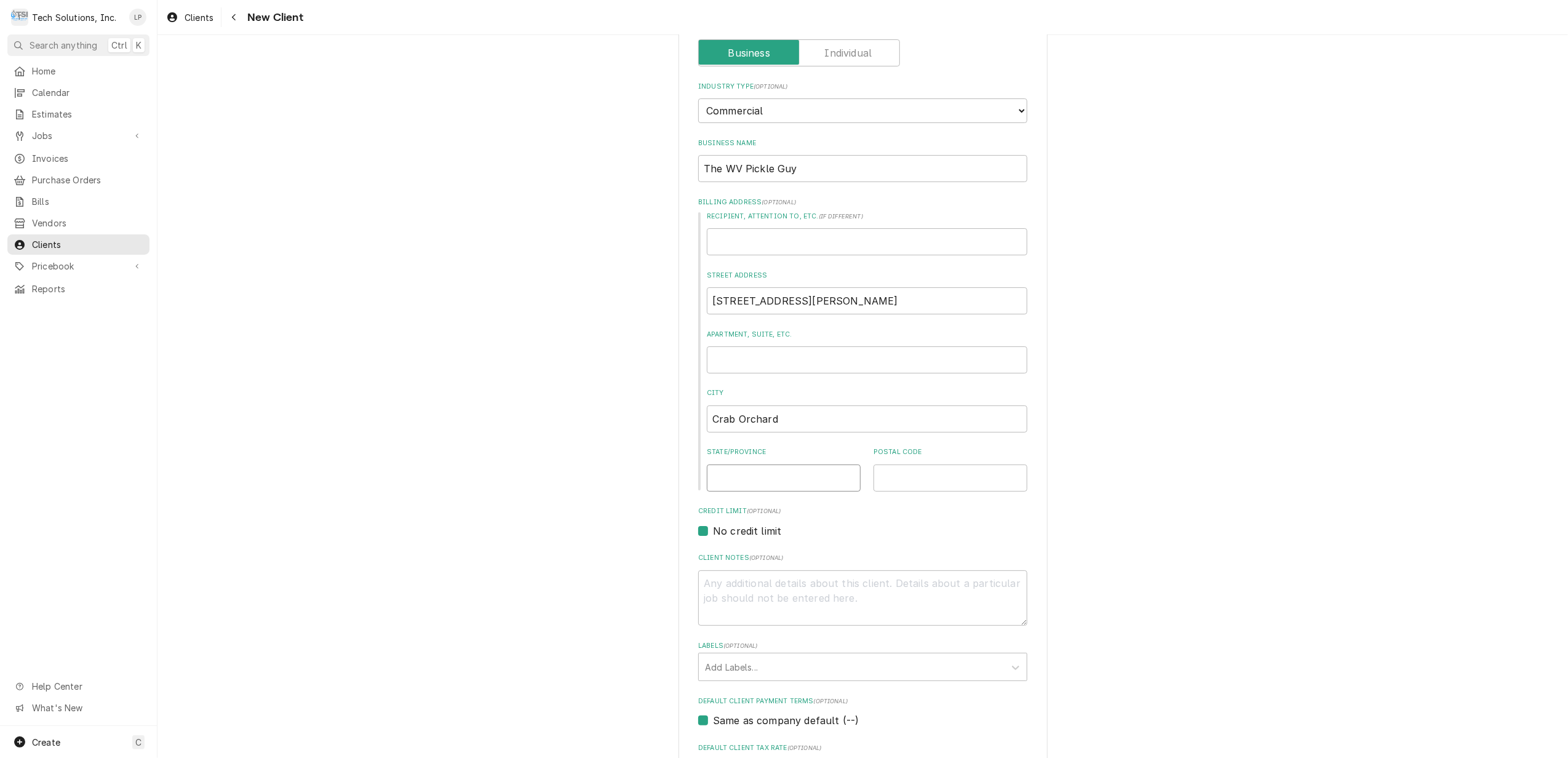
type input "w"
type textarea "x"
type input "wv"
click at [721, 481] on input "wv" at bounding box center [783, 478] width 154 height 27
type textarea "x"
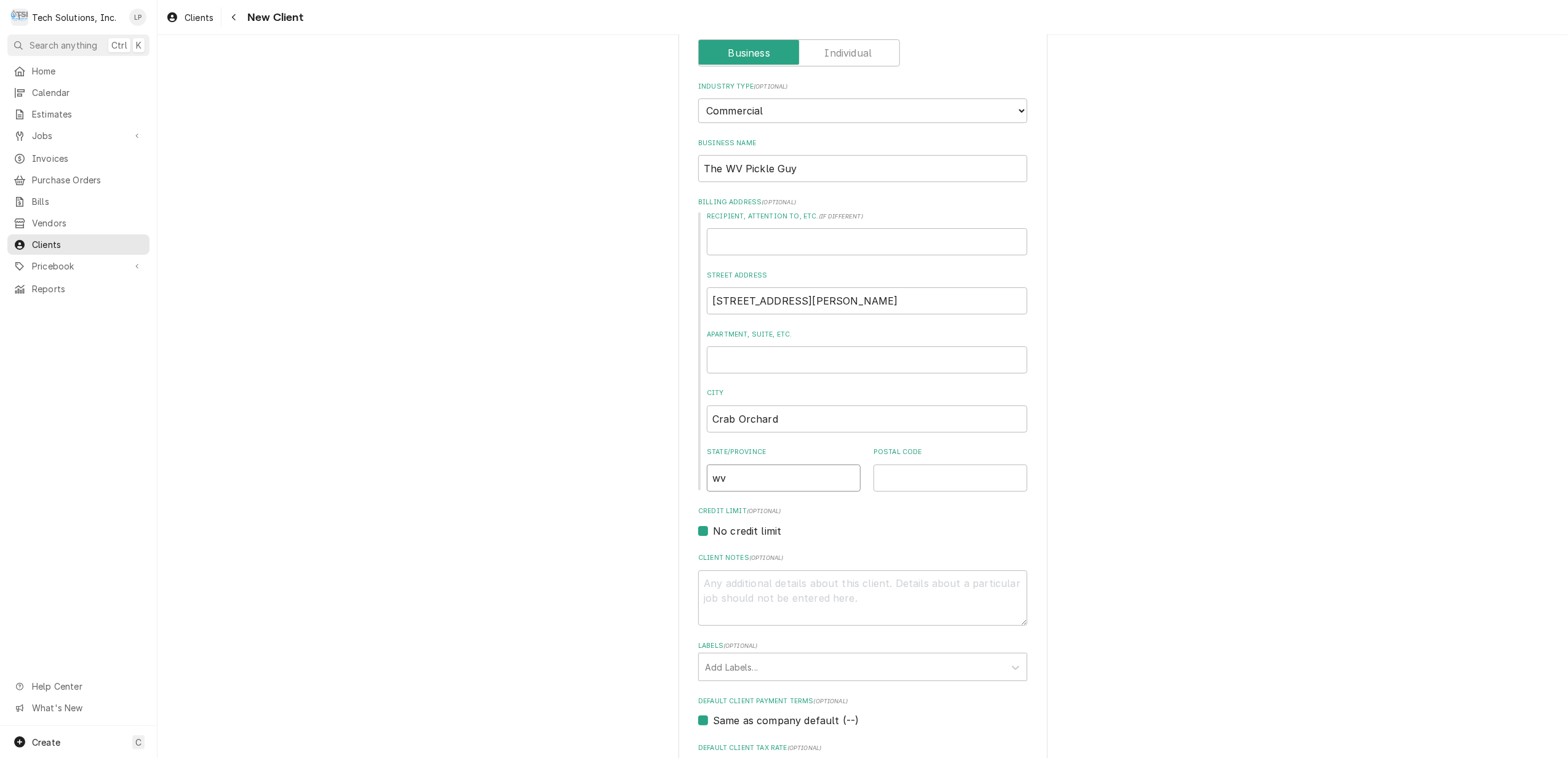
type input "w"
type textarea "x"
type input "W"
type textarea "x"
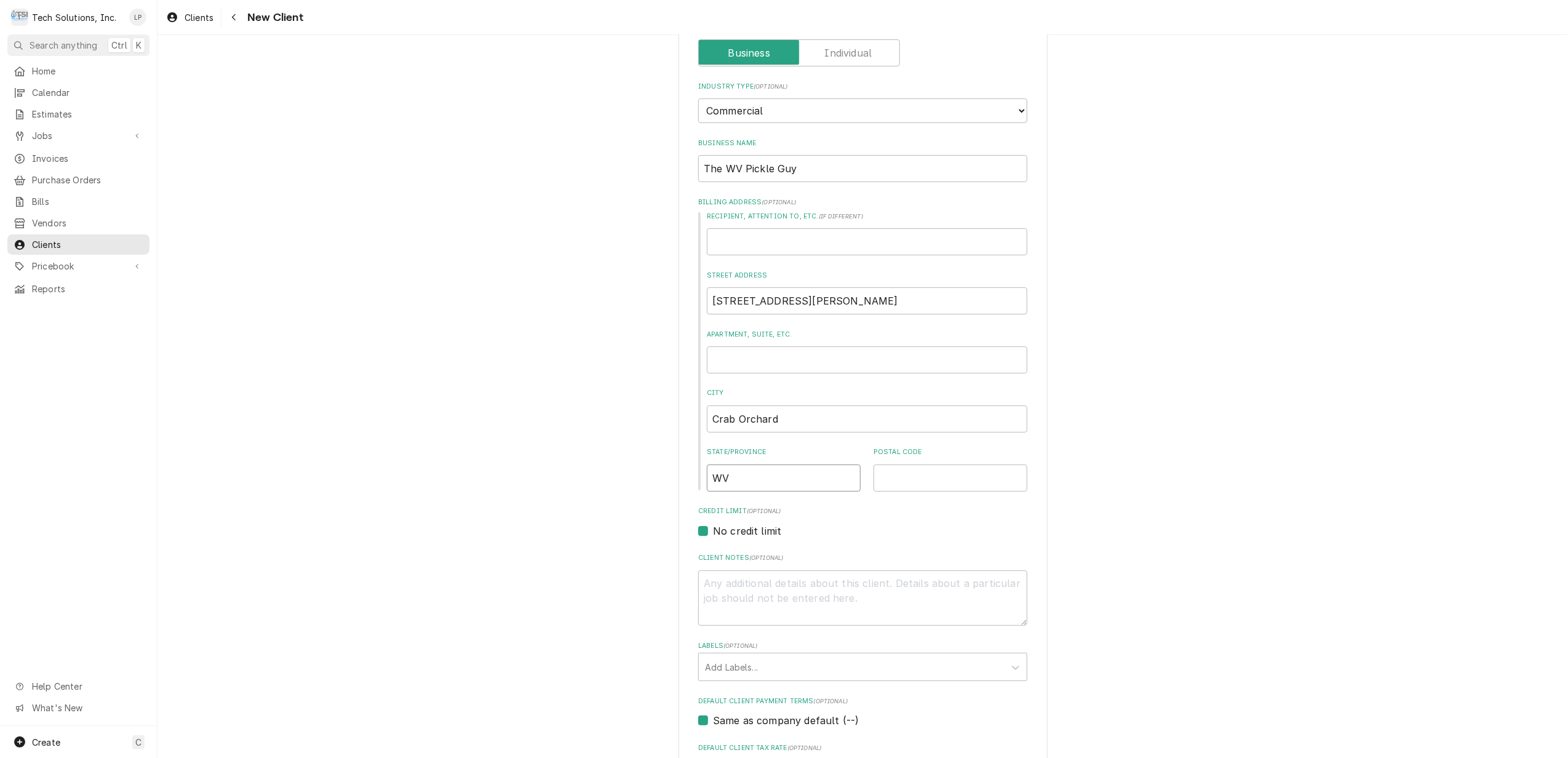
type input "WV"
type textarea "x"
type input "2"
type textarea "x"
type input "25"
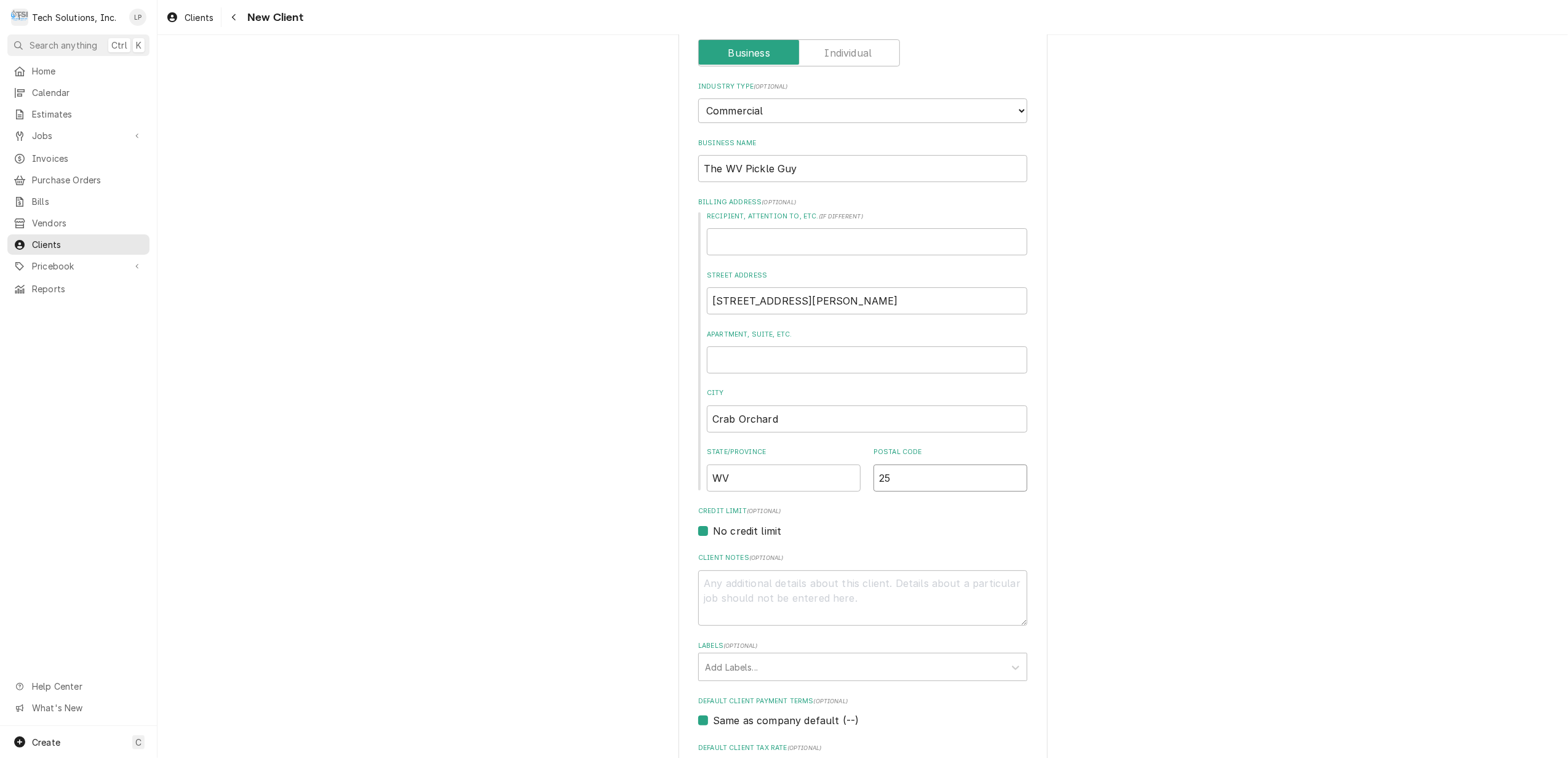
type textarea "x"
type input "254"
type textarea "x"
type input "2542"
type textarea "x"
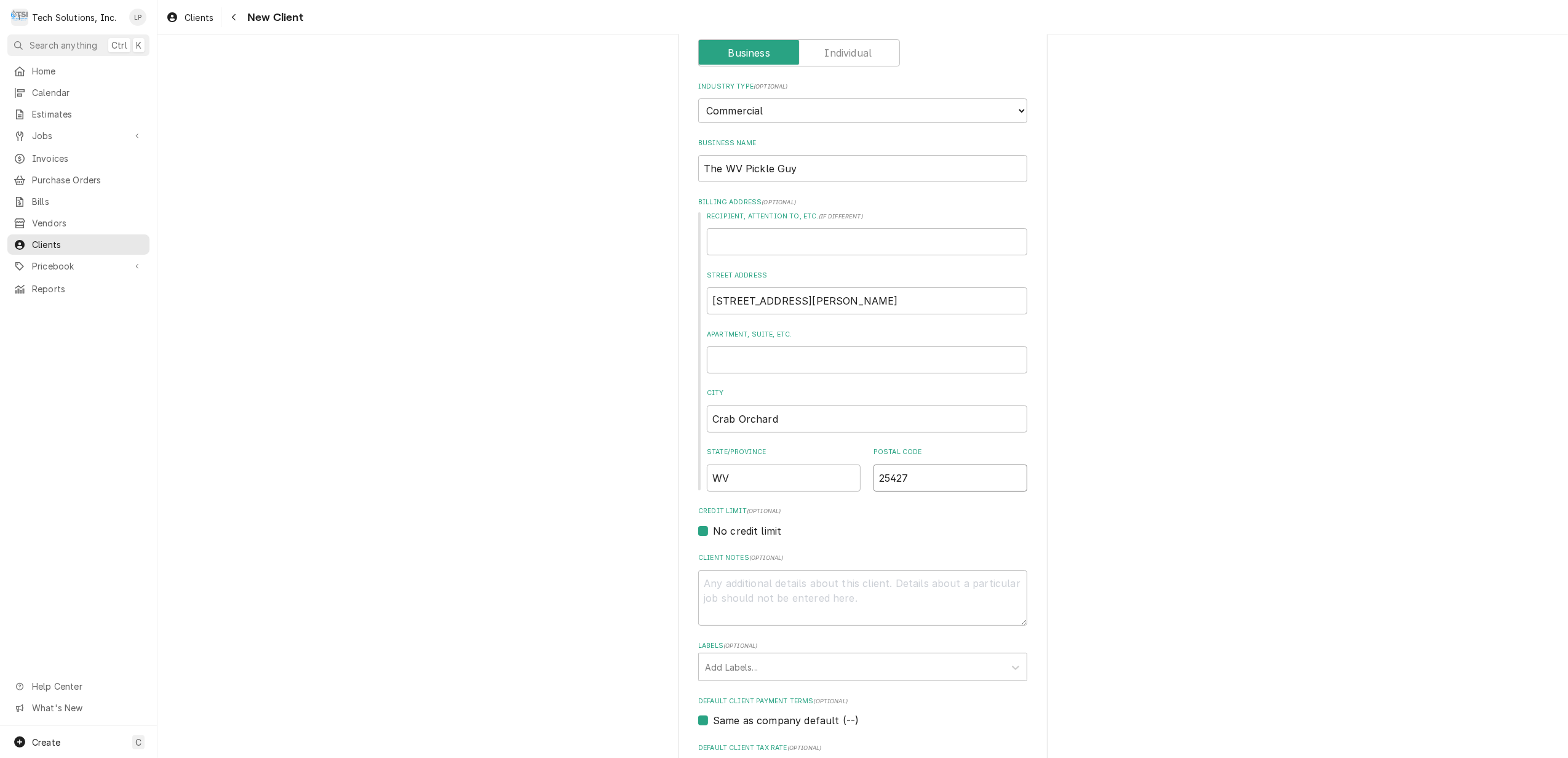
type input "25427"
click at [838, 518] on div "Credit Limit (optional) No credit limit" at bounding box center [862, 521] width 329 height 31
click at [929, 577] on textarea "Client Notes ( optional )" at bounding box center [862, 599] width 329 height 56
type textarea "T"
type textarea "x"
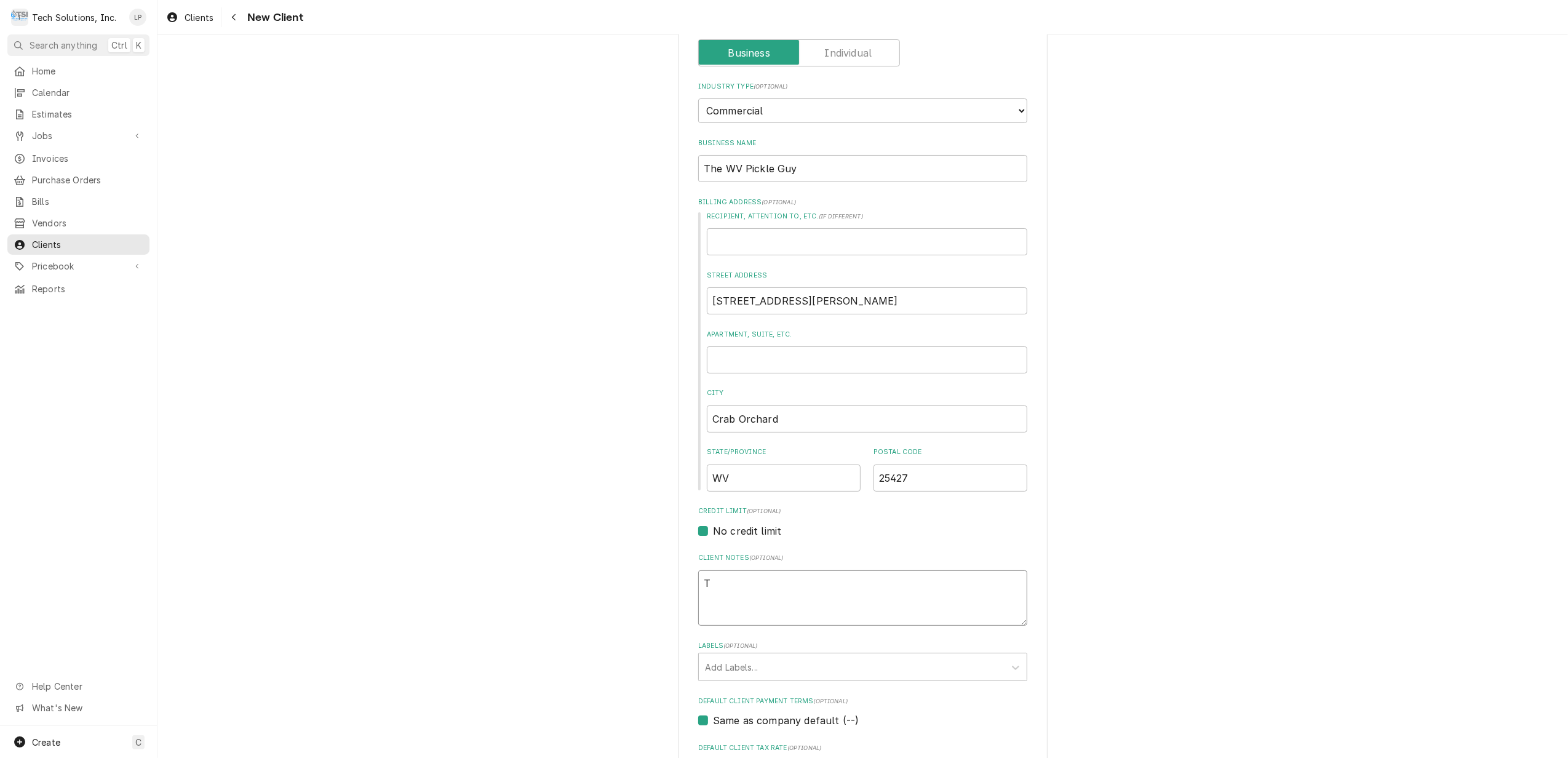
type textarea "Tr"
type textarea "x"
type textarea "Tro"
type textarea "x"
type textarea "[PERSON_NAME]"
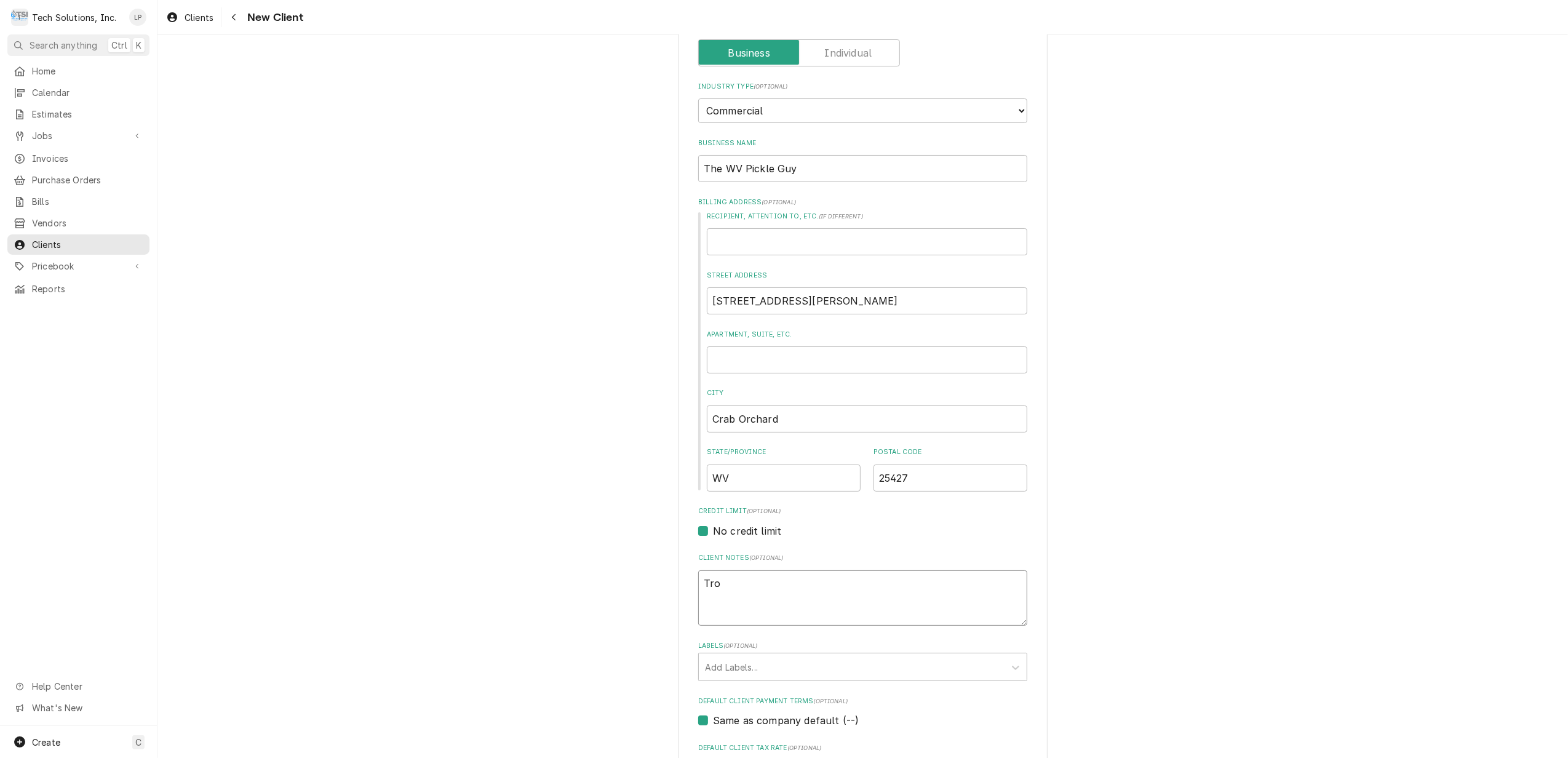
type textarea "x"
type textarea "[PERSON_NAME]"
type textarea "x"
type textarea "Troy i"
type textarea "x"
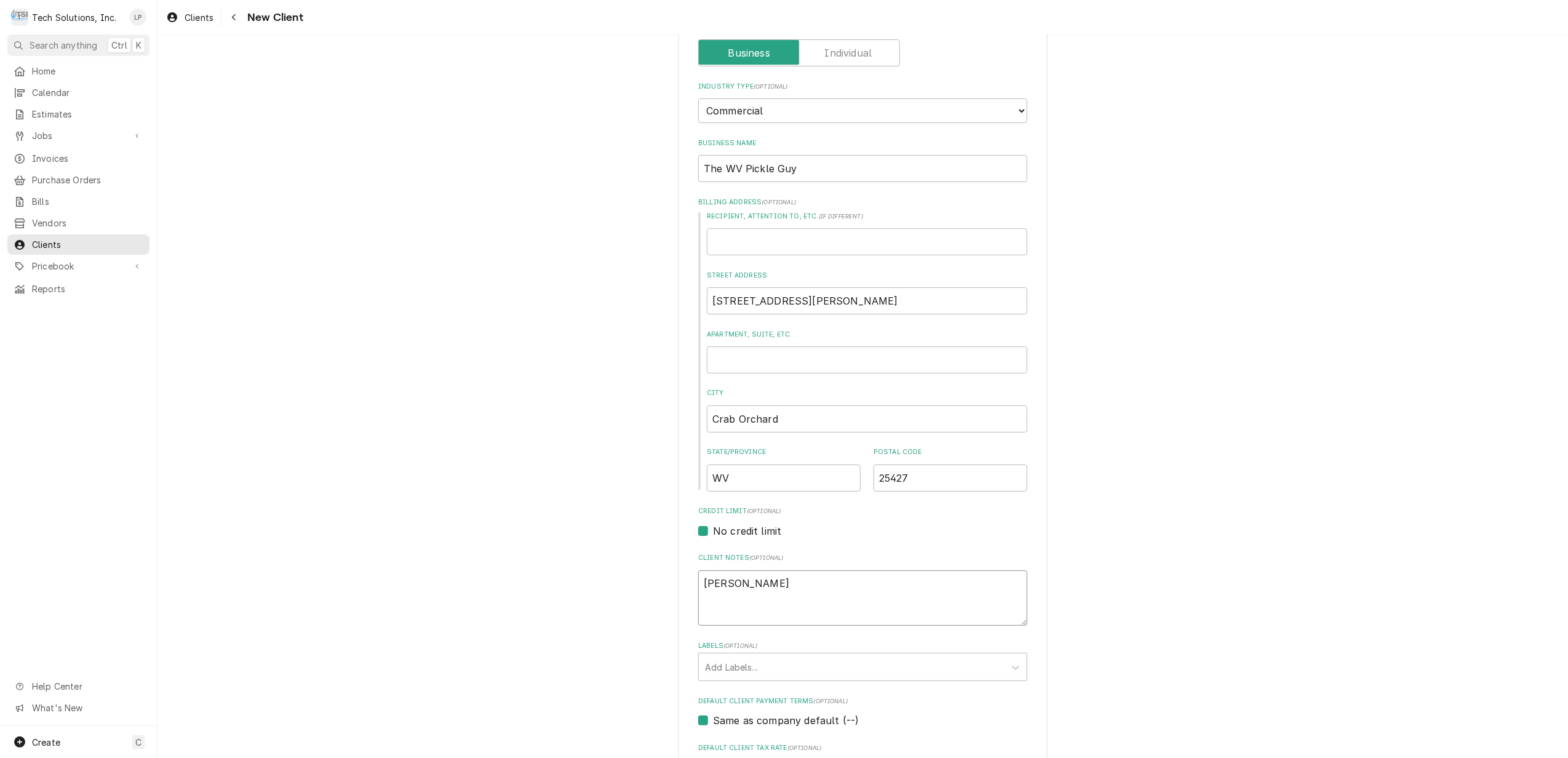
type textarea "Troy is"
type textarea "x"
type textarea "Troy is"
type textarea "x"
type textarea "Troy is t"
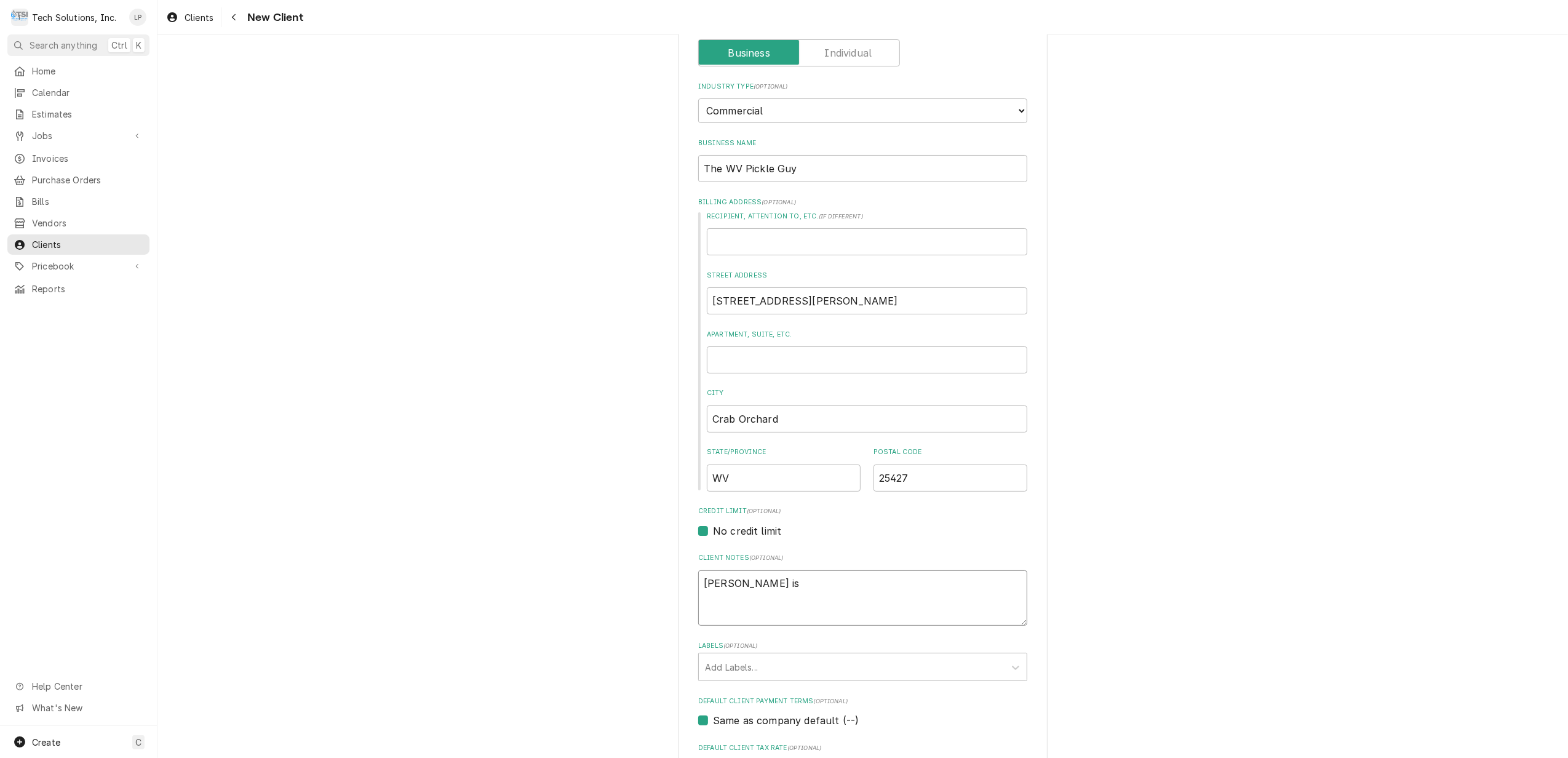
type textarea "x"
type textarea "Troy is th"
type textarea "x"
type textarea "Troy is the"
type textarea "x"
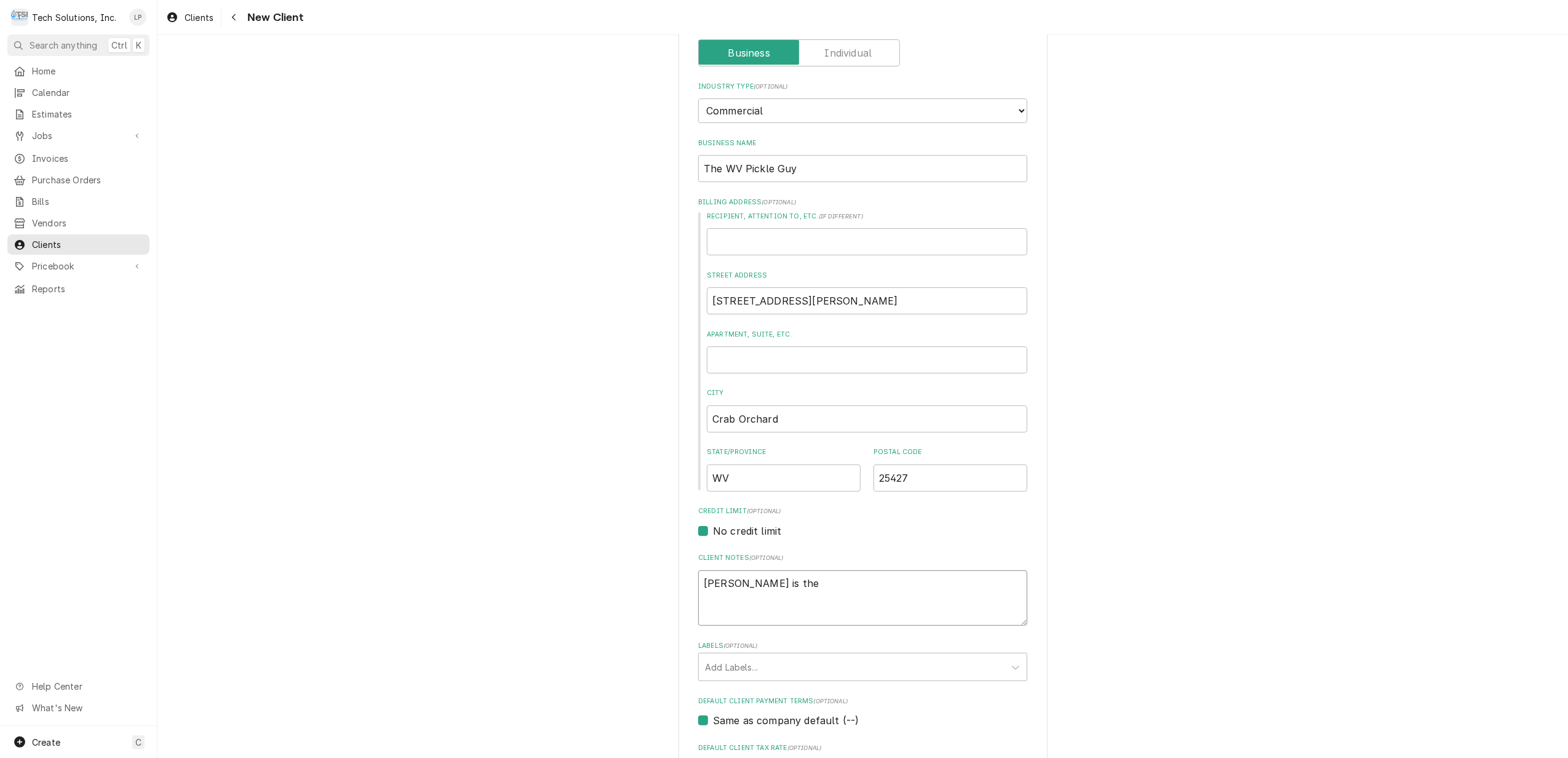
type textarea "Troy is the"
type textarea "x"
type textarea "Troy is the o"
type textarea "x"
type textarea "Troy is the on"
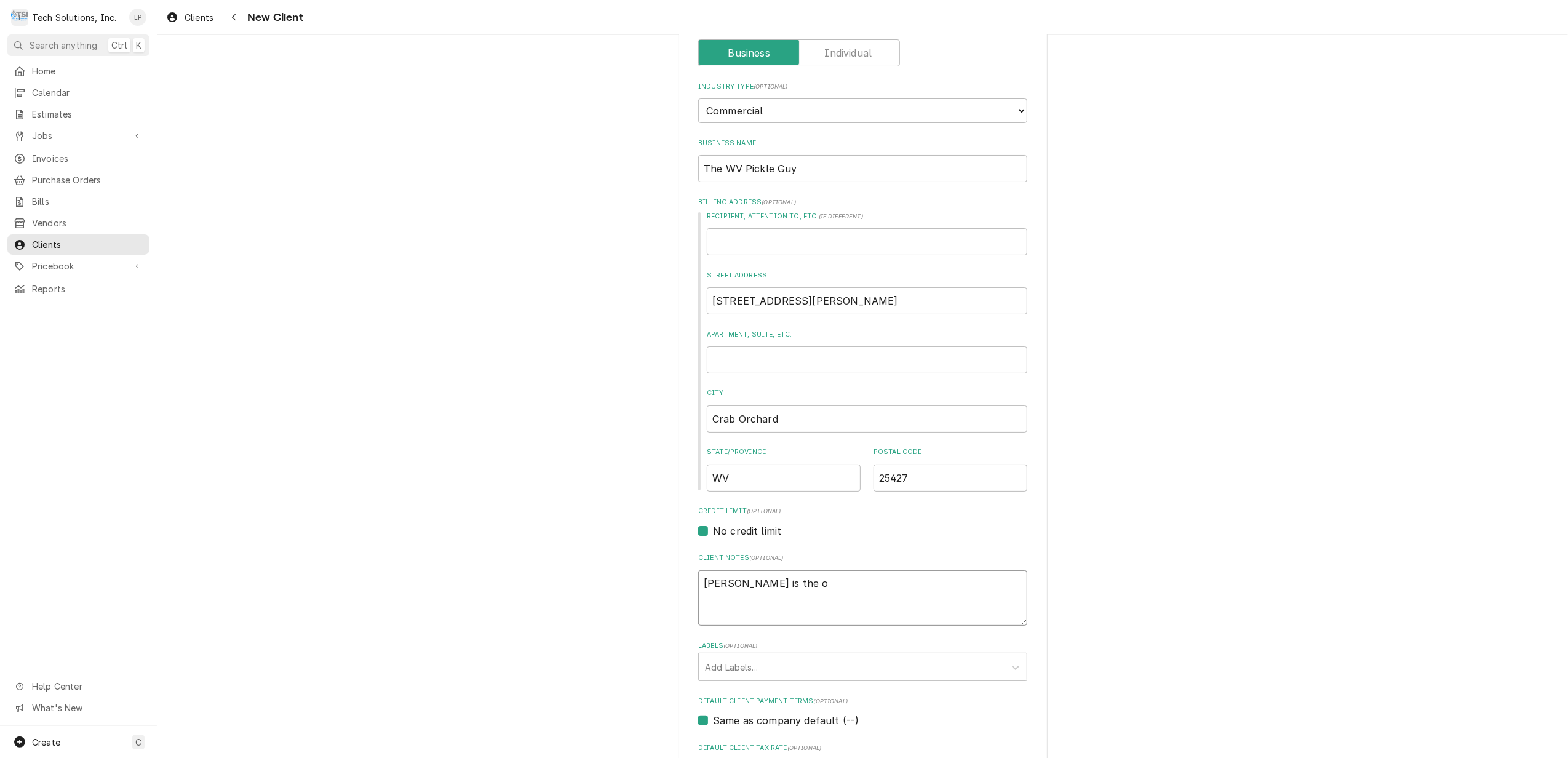
type textarea "x"
type textarea "Troy is the one"
type textarea "x"
type textarea "Troy is the one"
type textarea "x"
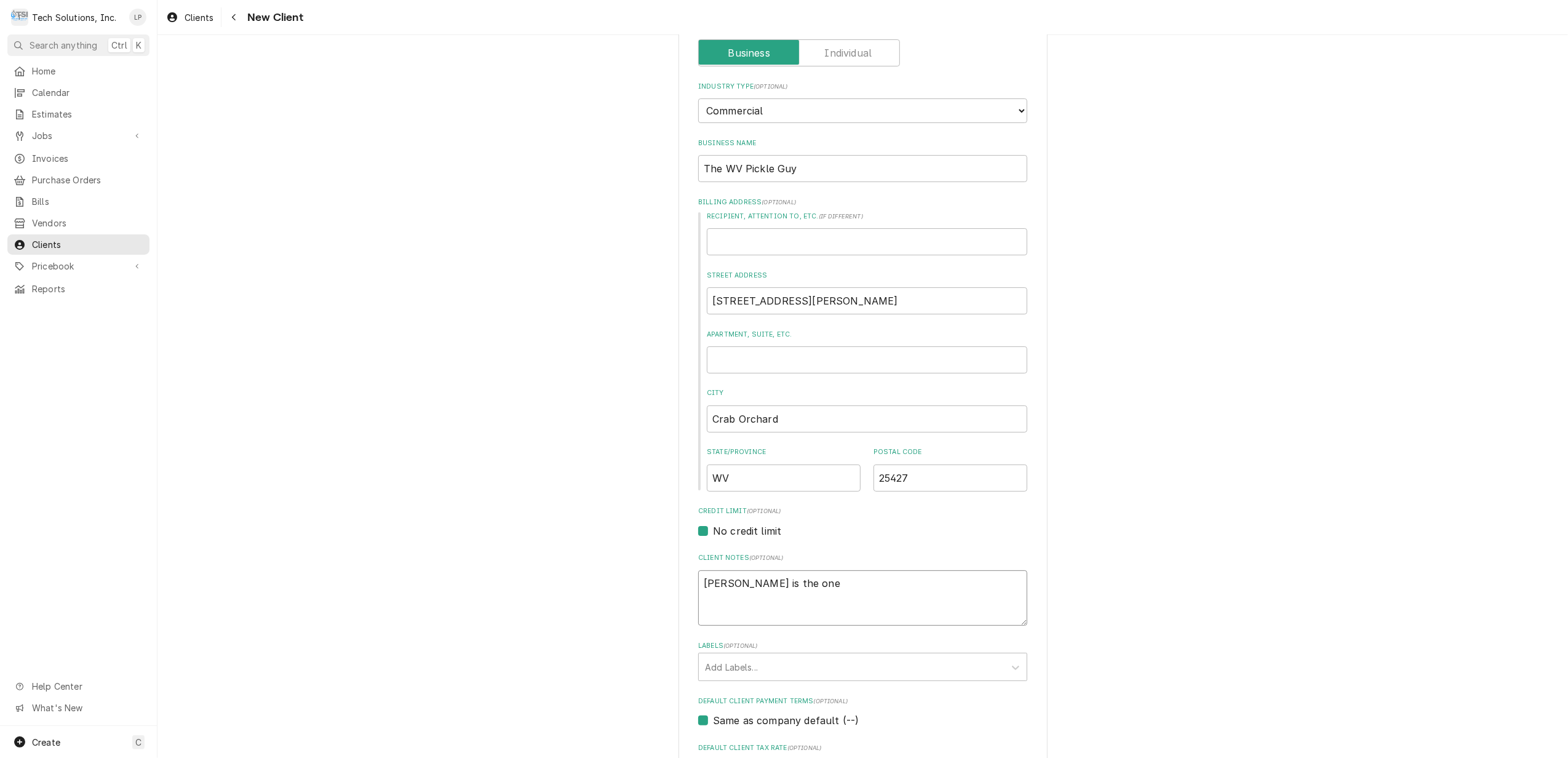
type textarea "Troy is the one w"
type textarea "x"
type textarea "Troy is the one wh"
type textarea "x"
type textarea "Troy is the one who"
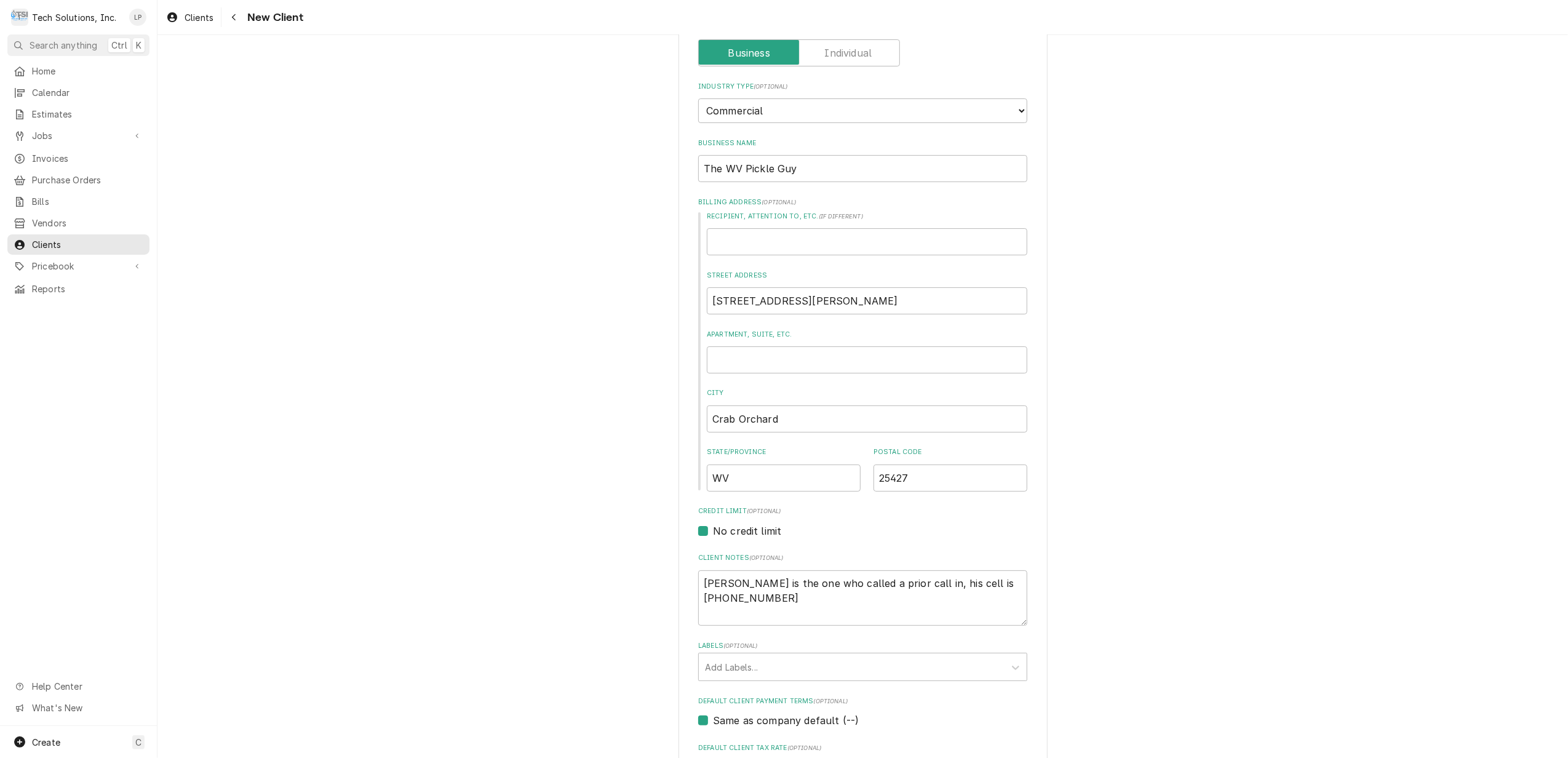
click at [979, 633] on div "Please provide the following information about your client: Client Type Industr…" at bounding box center [862, 411] width 329 height 837
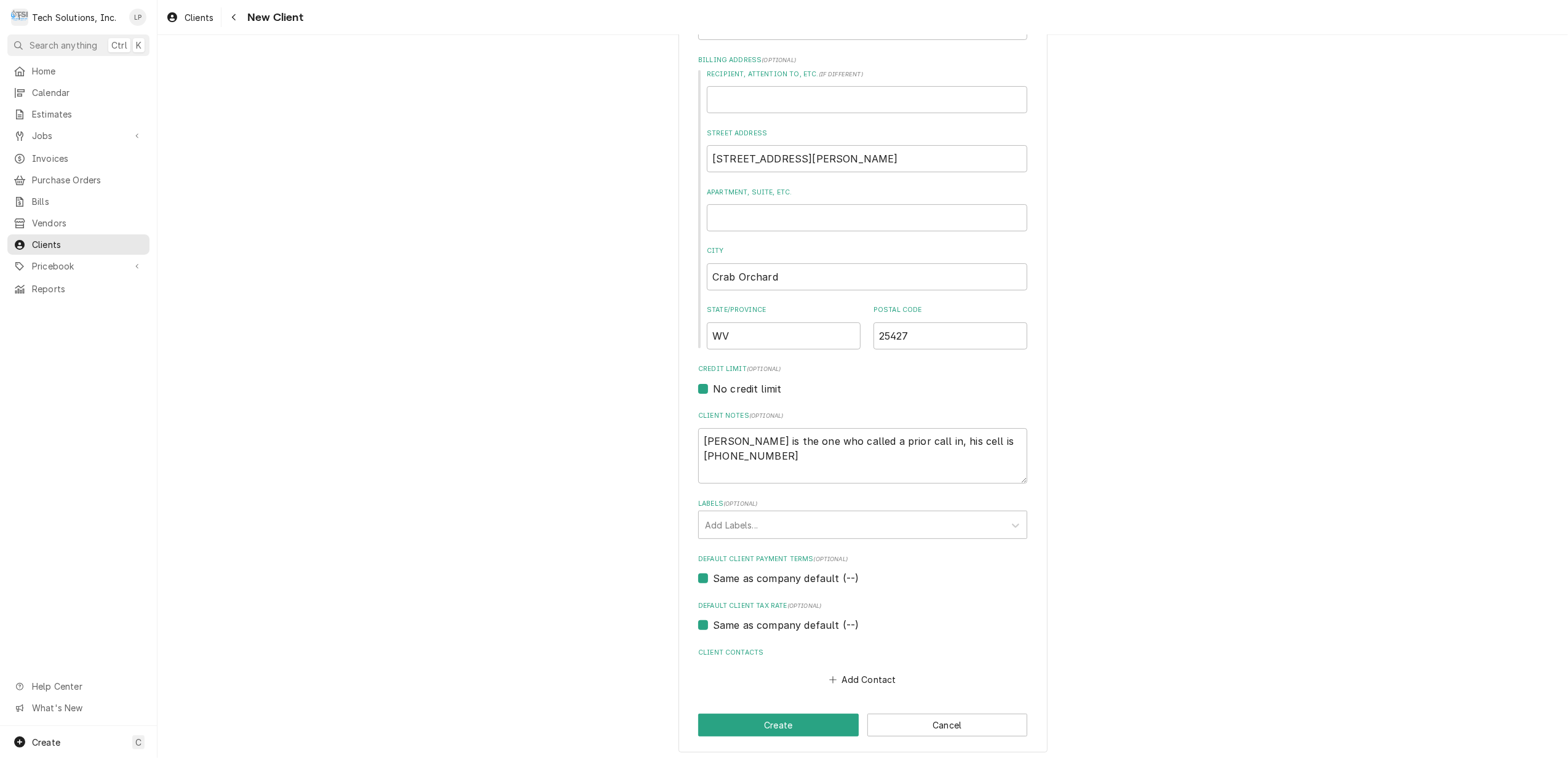
scroll to position [230, 0]
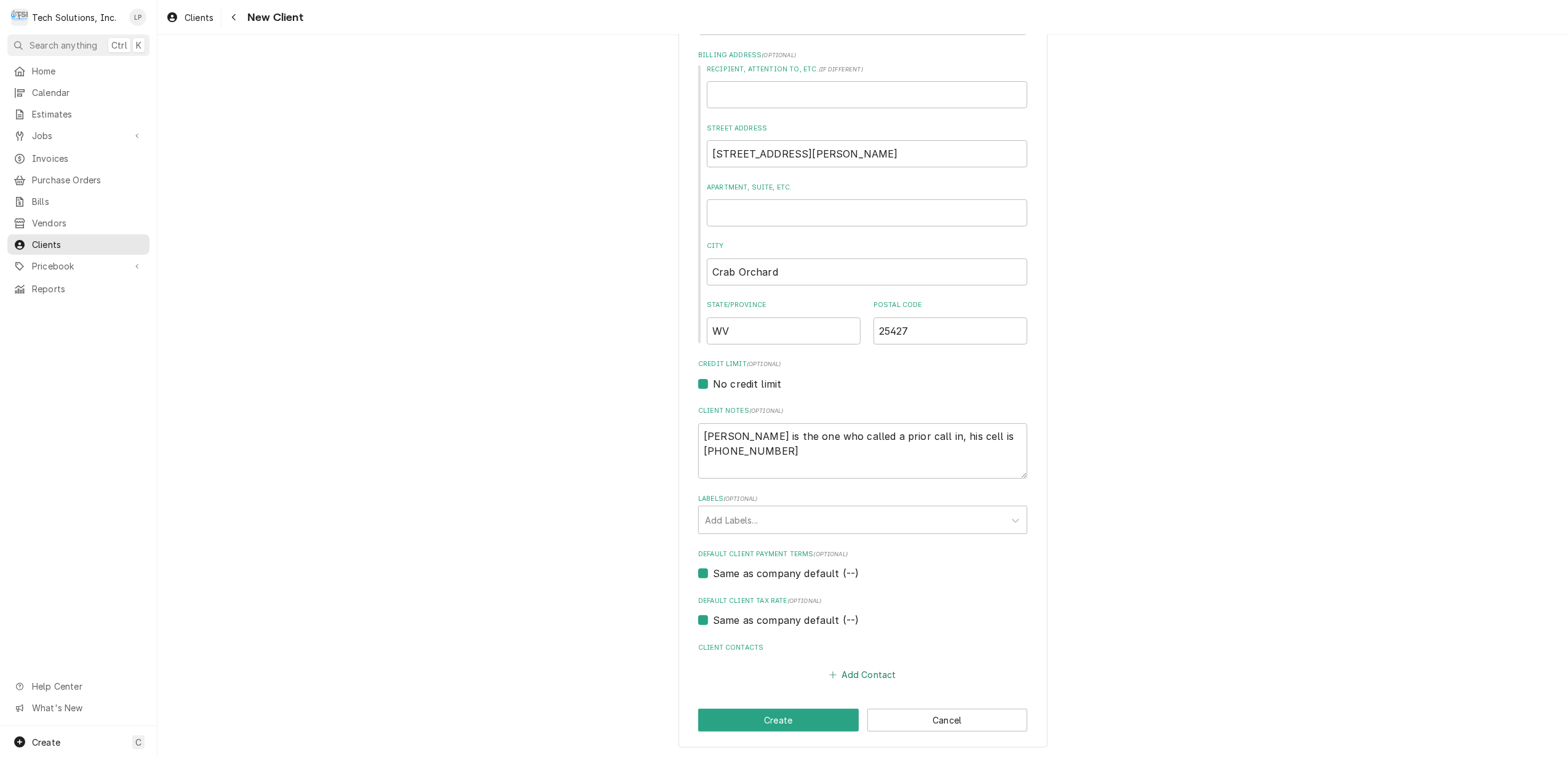
click at [856, 673] on button "Add Contact" at bounding box center [862, 674] width 71 height 17
click at [840, 693] on input "Business Name" at bounding box center [863, 697] width 303 height 27
click at [1015, 434] on textarea "[PERSON_NAME] is the one who called a prior call in, his cell is [PHONE_NUMBER]" at bounding box center [862, 451] width 329 height 56
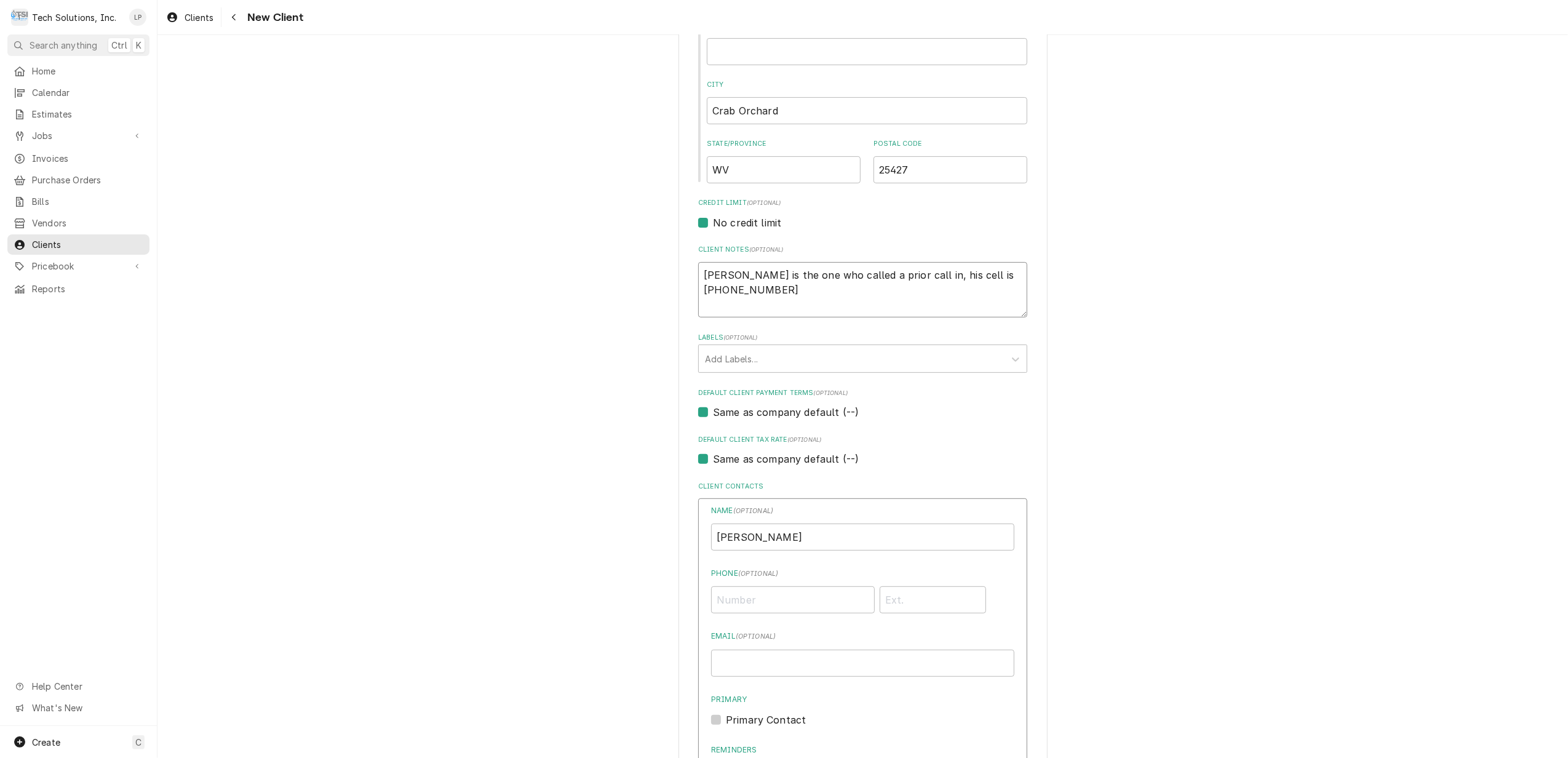
scroll to position [394, 0]
click at [818, 596] on input "Phone ( optional )" at bounding box center [793, 596] width 164 height 27
click at [985, 622] on div "Name ( optional ) Troy Phone ( optional ) (304) 575-5363 Email ( optional ) Pri…" at bounding box center [863, 671] width 303 height 340
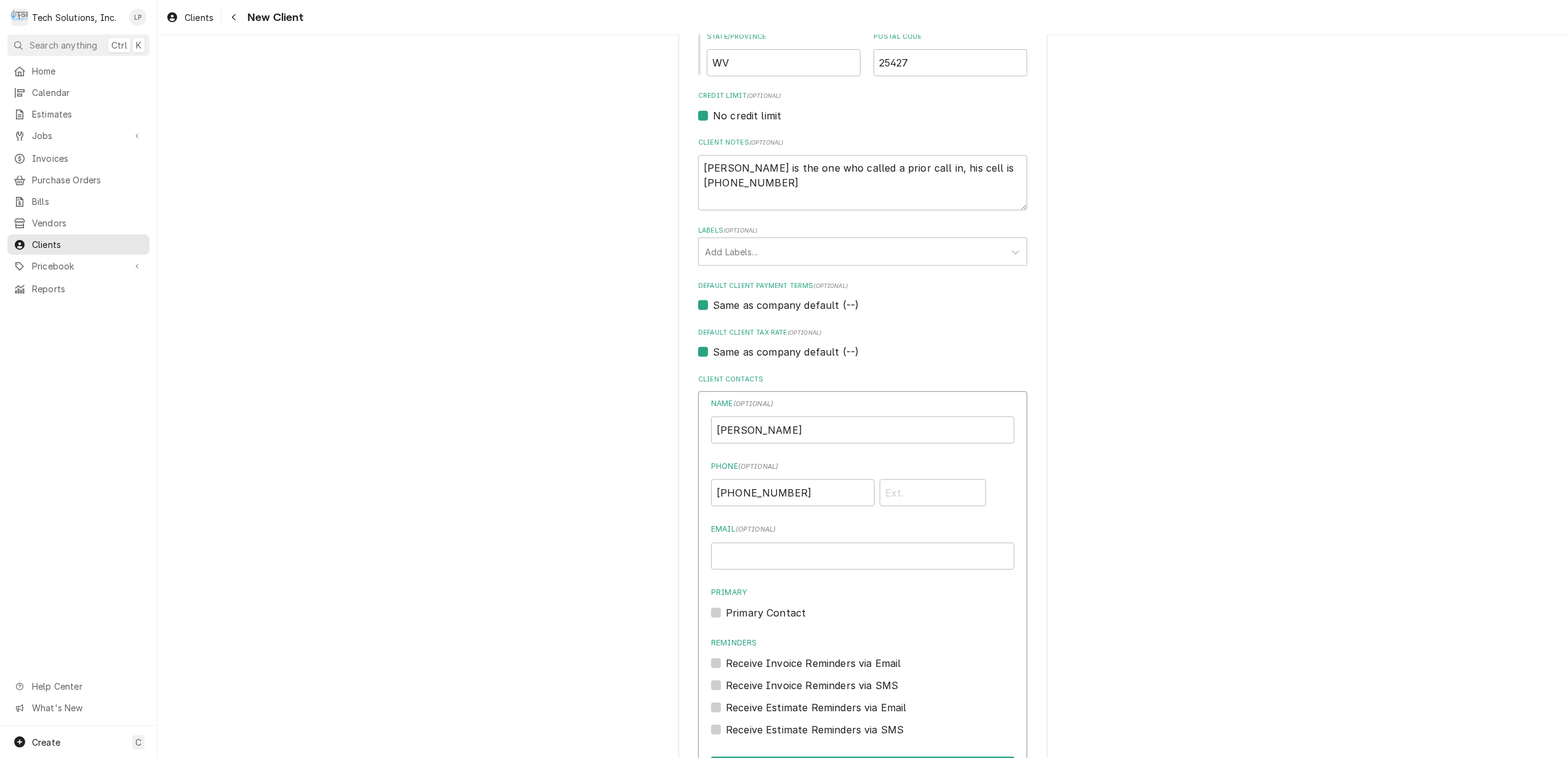
scroll to position [643, 0]
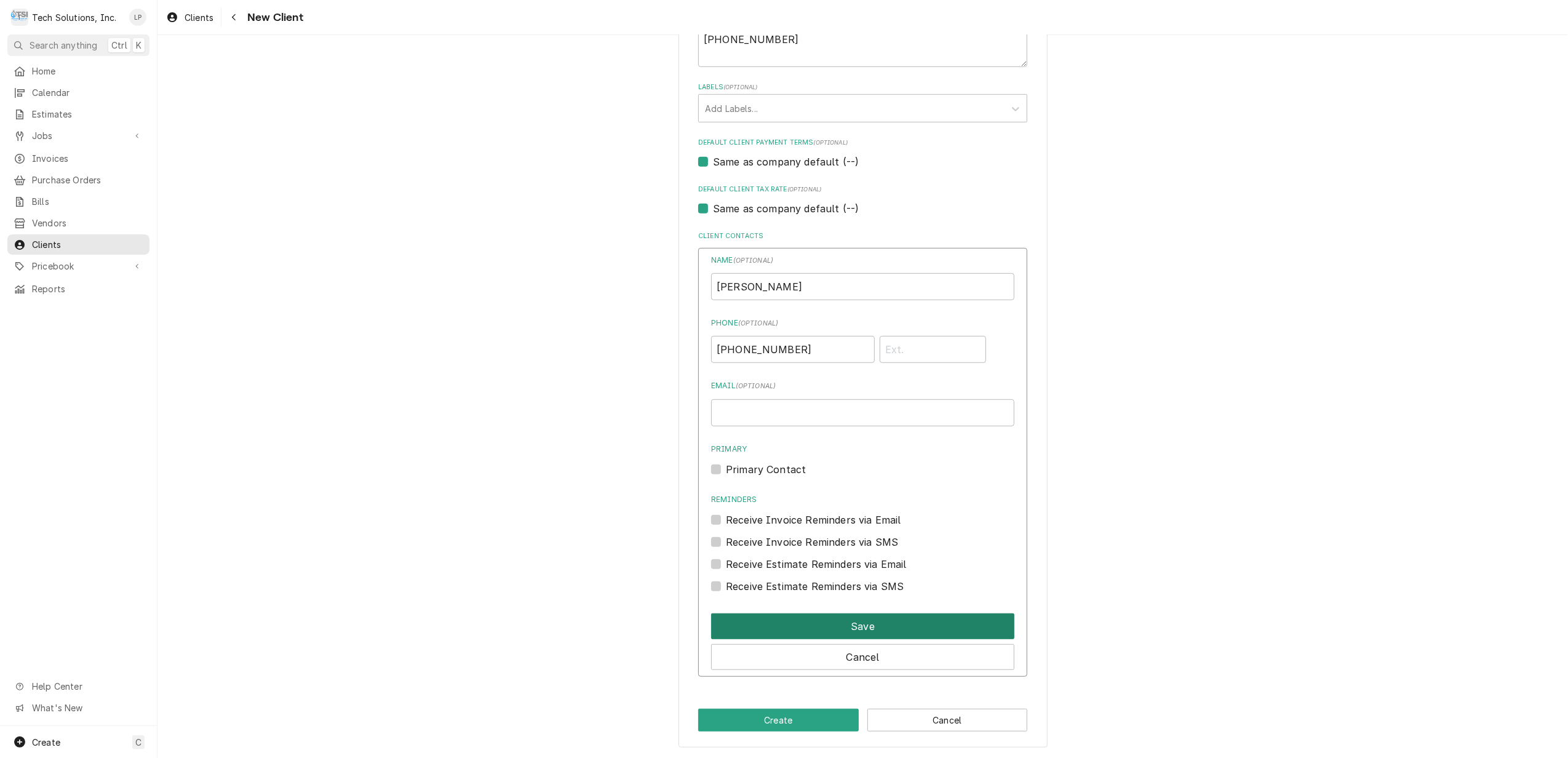
click at [872, 625] on button "Save" at bounding box center [863, 626] width 303 height 26
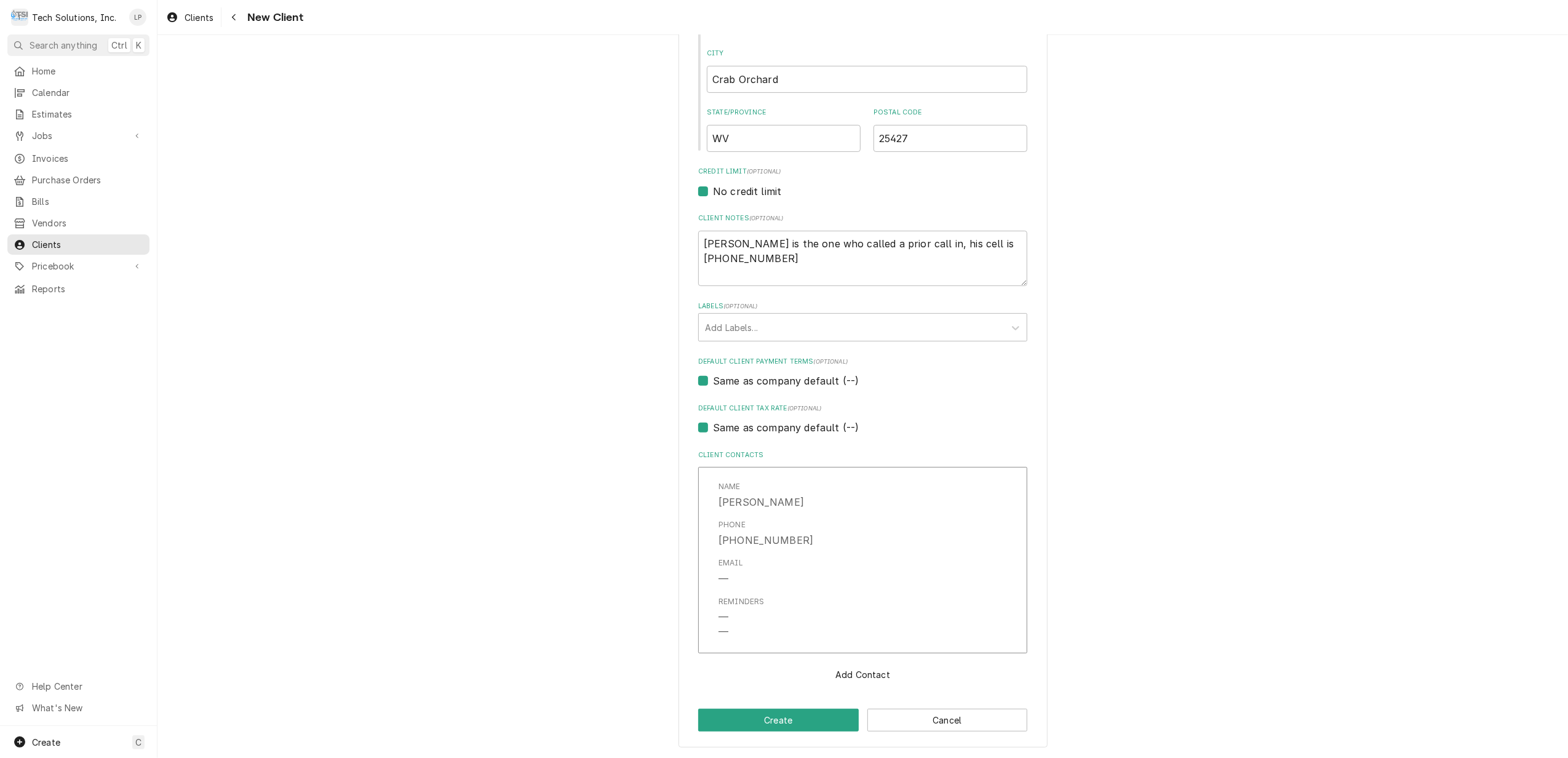
scroll to position [422, 0]
click at [790, 719] on button "Create" at bounding box center [778, 720] width 161 height 23
